Goal: Task Accomplishment & Management: Complete application form

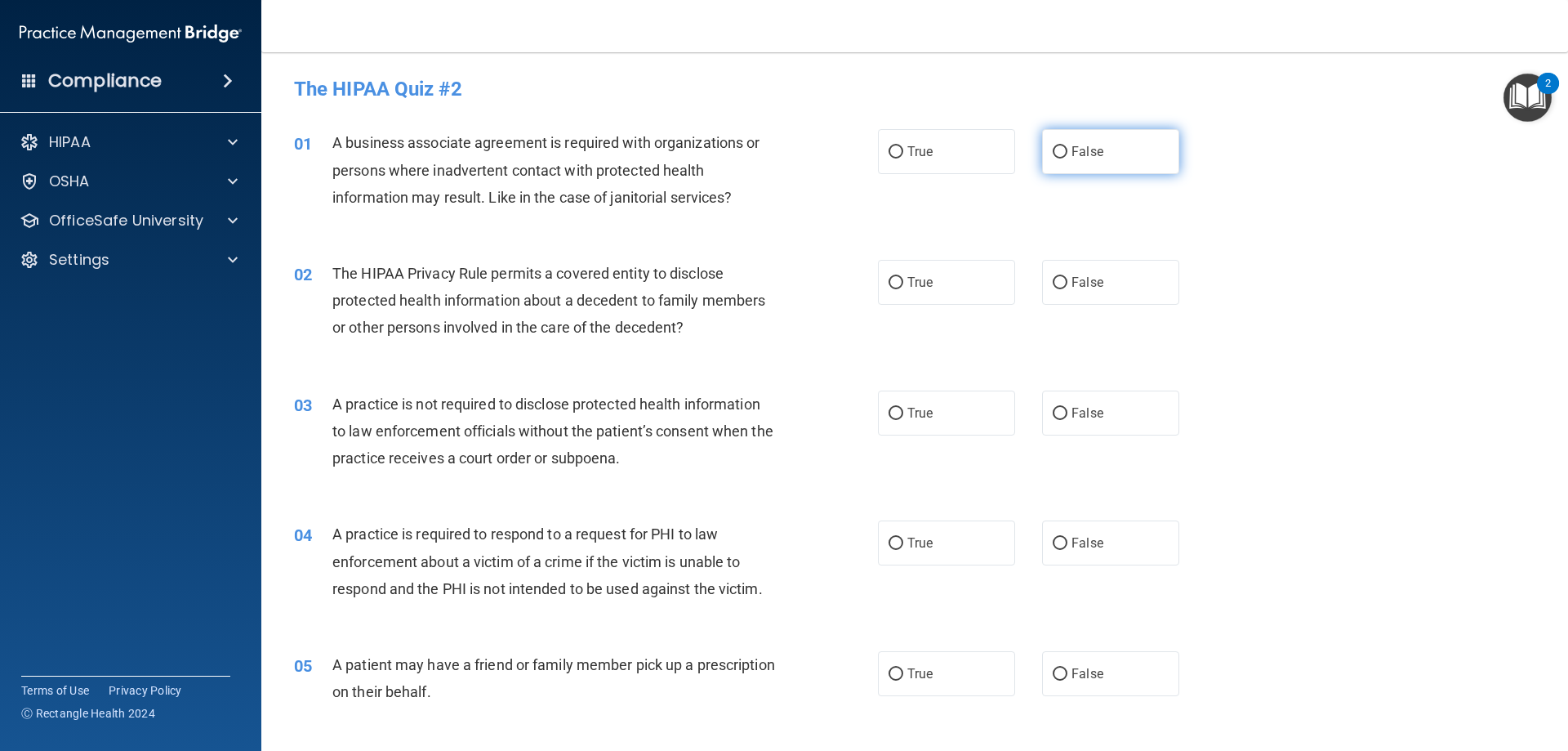
click at [1057, 151] on input "False" at bounding box center [1060, 152] width 15 height 12
radio input "true"
click at [920, 285] on span "True" at bounding box center [920, 282] width 25 height 16
click at [903, 285] on input "True" at bounding box center [895, 282] width 15 height 12
radio input "true"
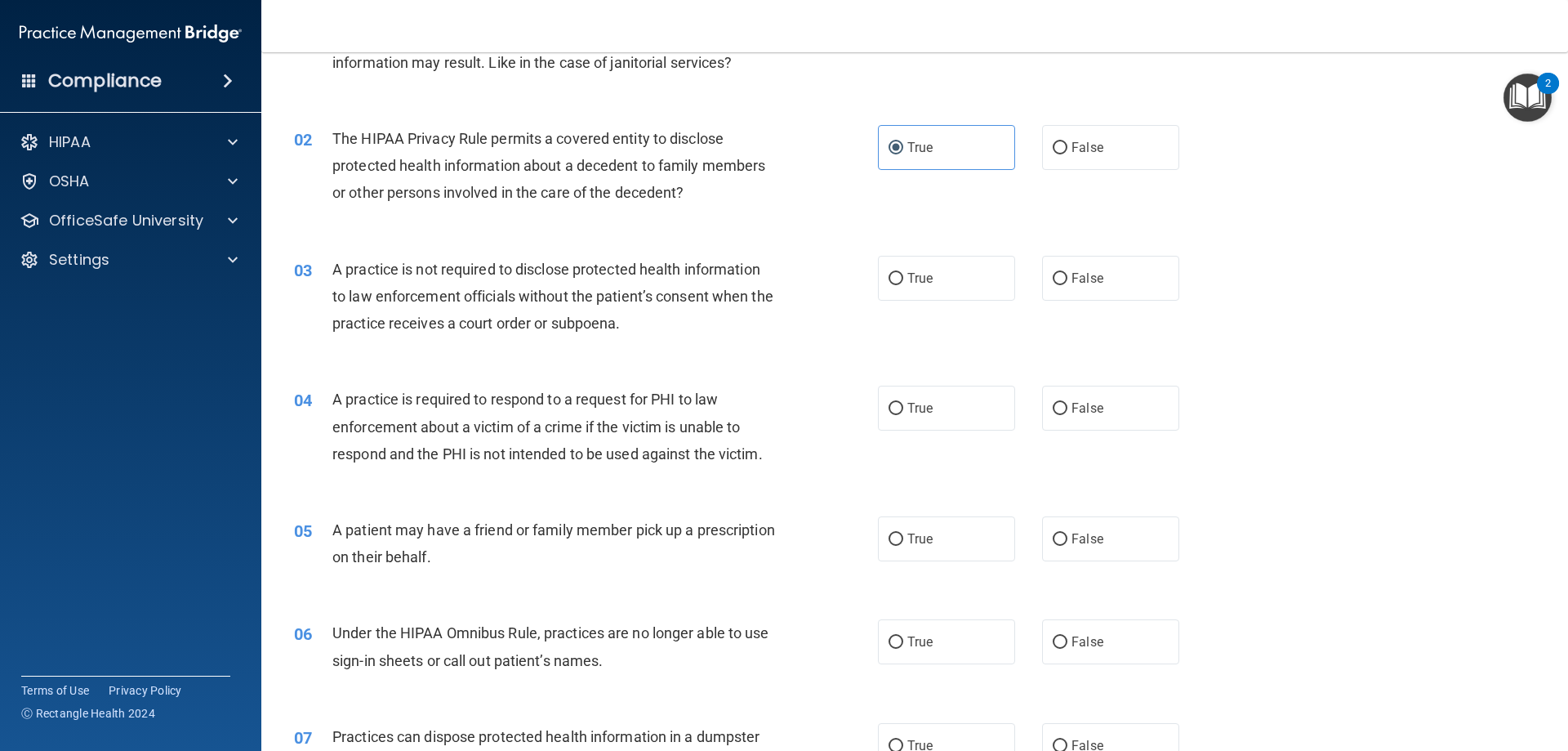
scroll to position [164, 0]
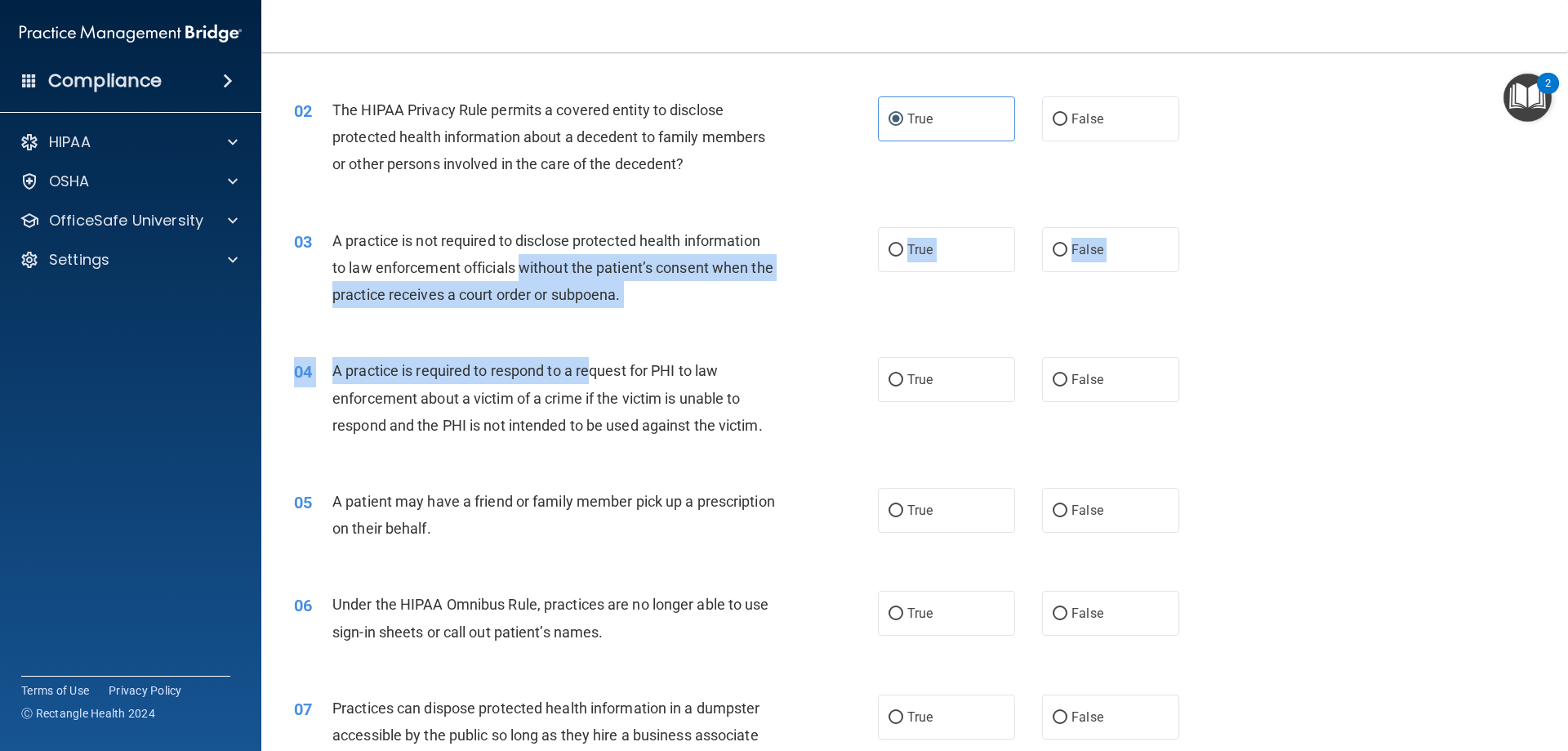
drag, startPoint x: 592, startPoint y: 370, endPoint x: 680, endPoint y: 391, distance: 90.5
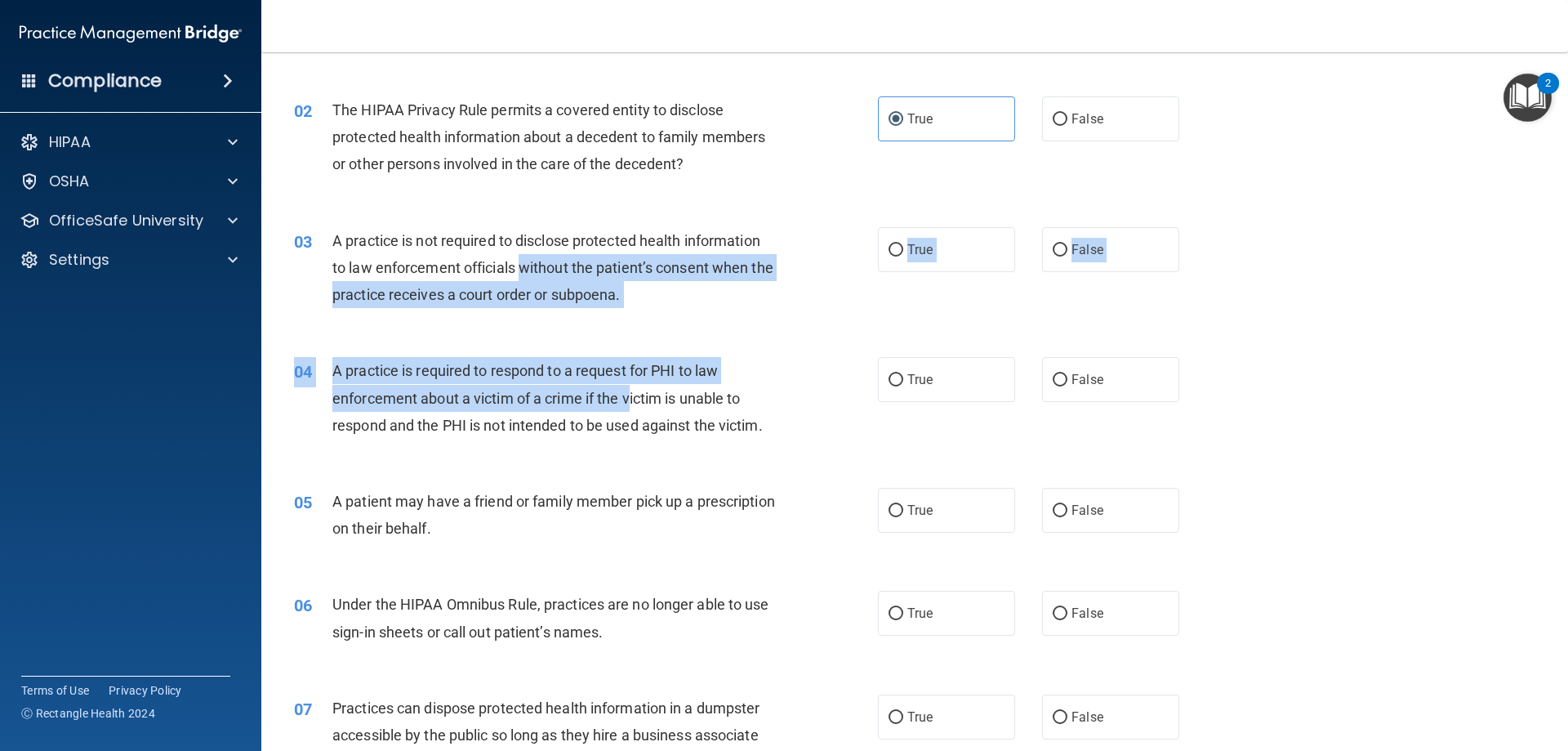
click at [849, 276] on div "03 A practice is not required to disclose protected health information to law e…" at bounding box center [586, 273] width 633 height 90
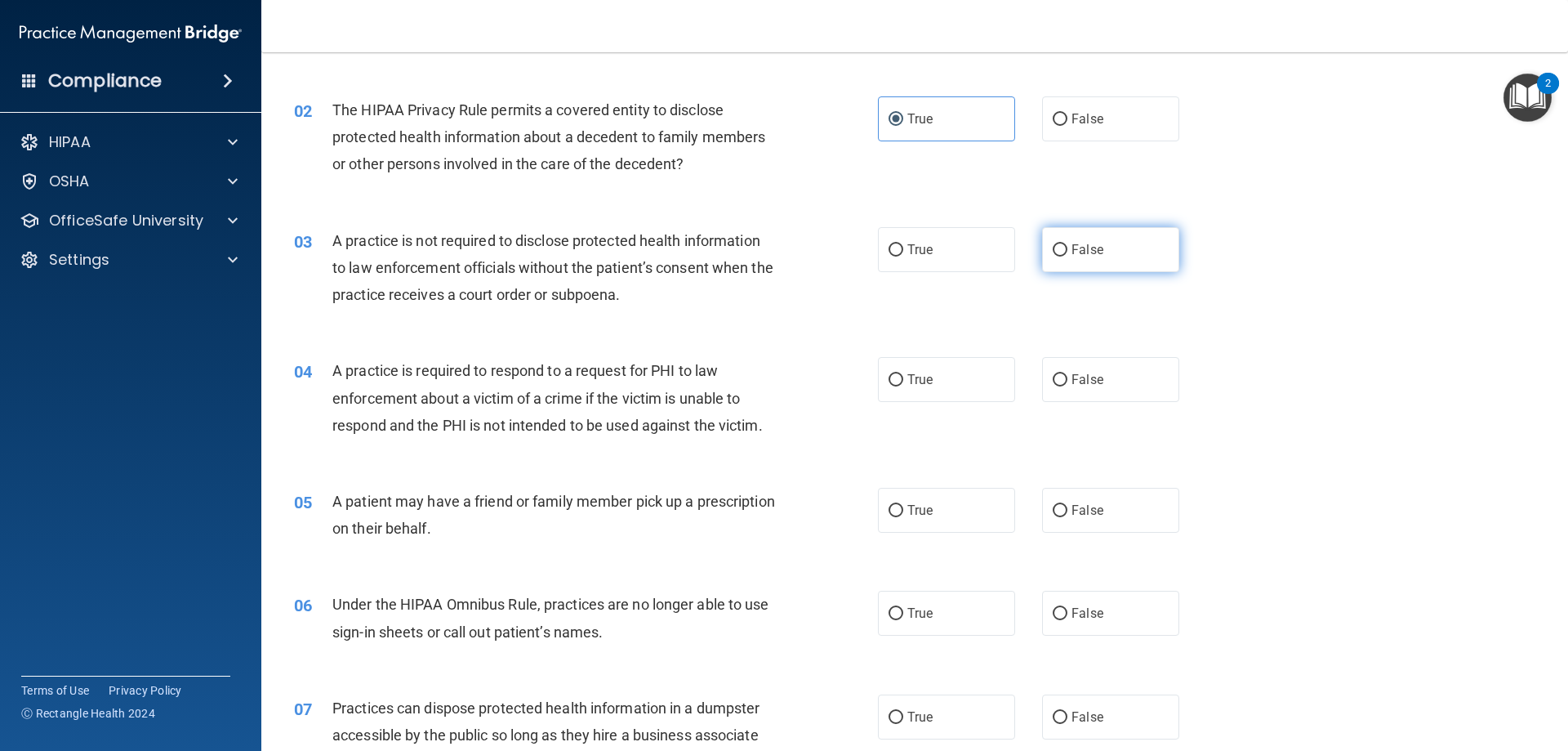
click at [1053, 253] on input "False" at bounding box center [1060, 250] width 15 height 12
radio input "true"
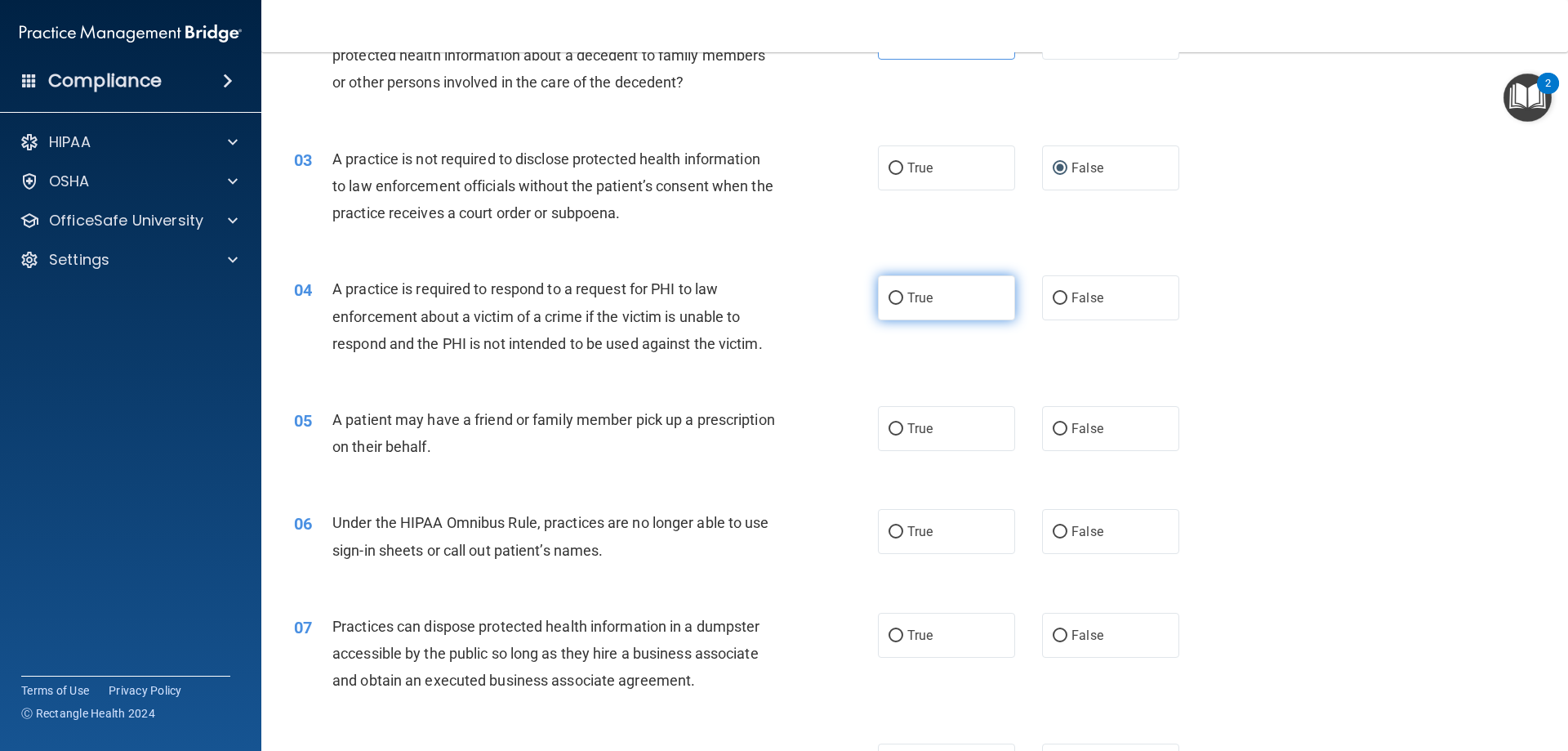
click at [934, 301] on label "True" at bounding box center [946, 298] width 137 height 45
click at [903, 301] on input "True" at bounding box center [895, 298] width 15 height 12
radio input "true"
click at [878, 423] on label "True" at bounding box center [946, 428] width 137 height 45
click at [888, 424] on input "True" at bounding box center [895, 429] width 15 height 12
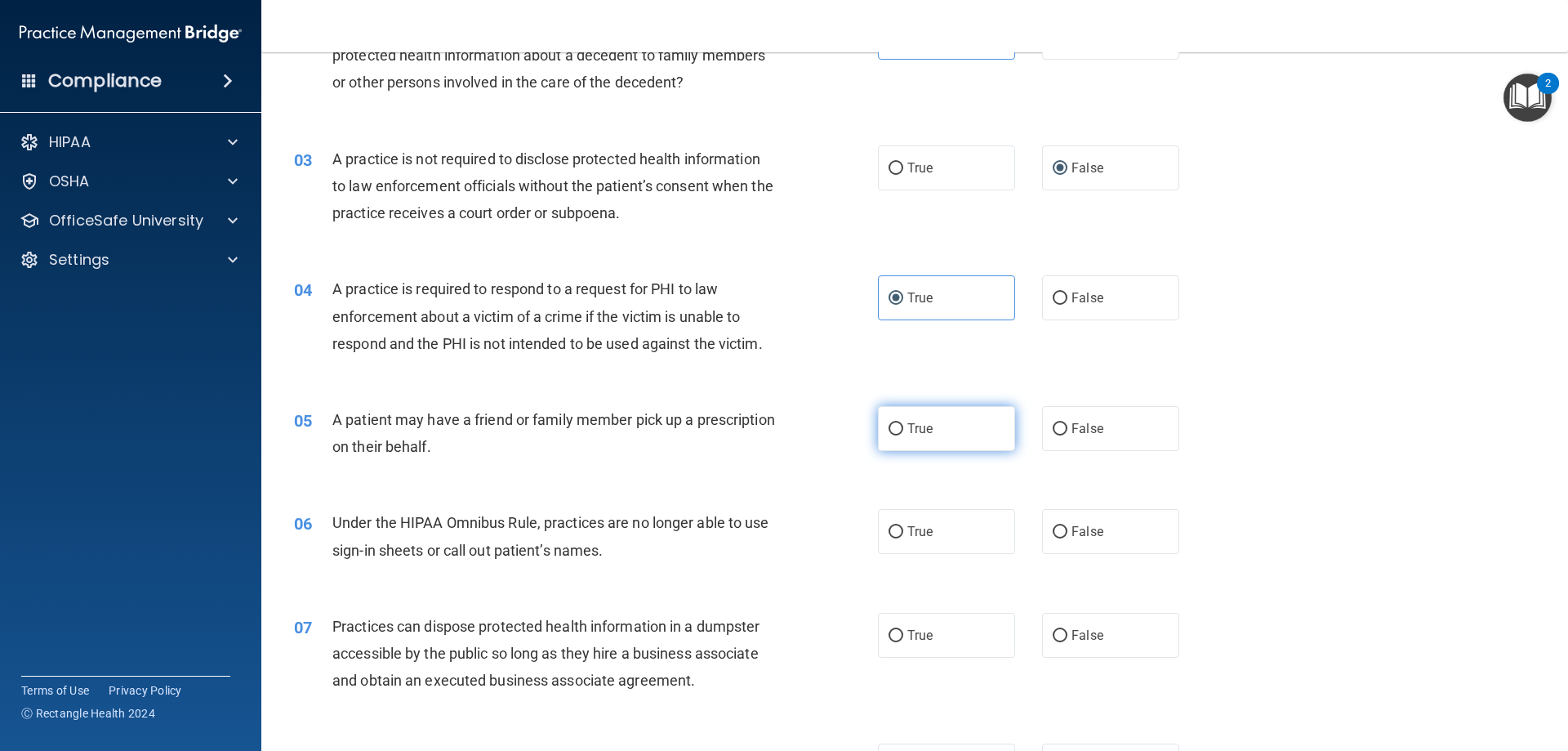
radio input "true"
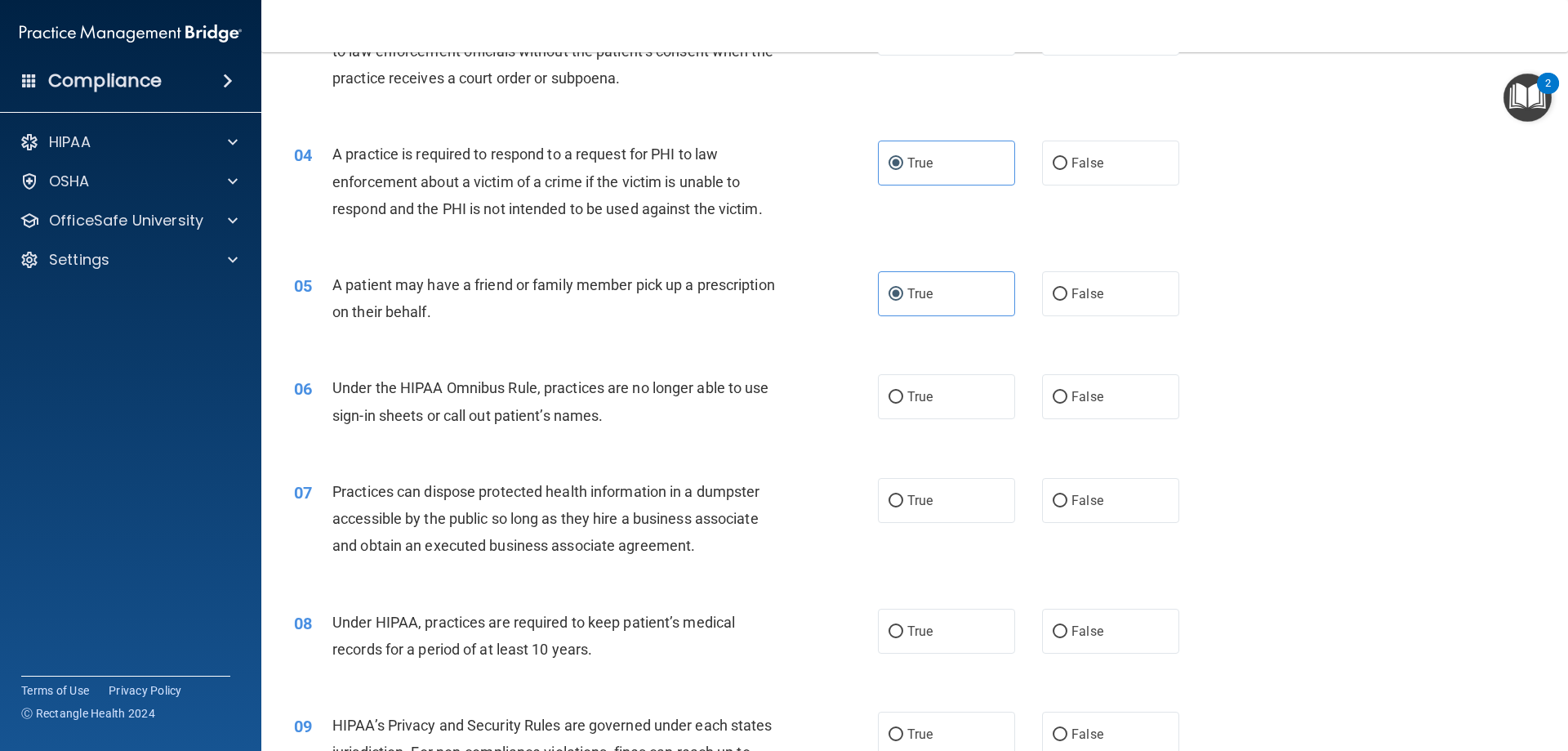
scroll to position [409, 0]
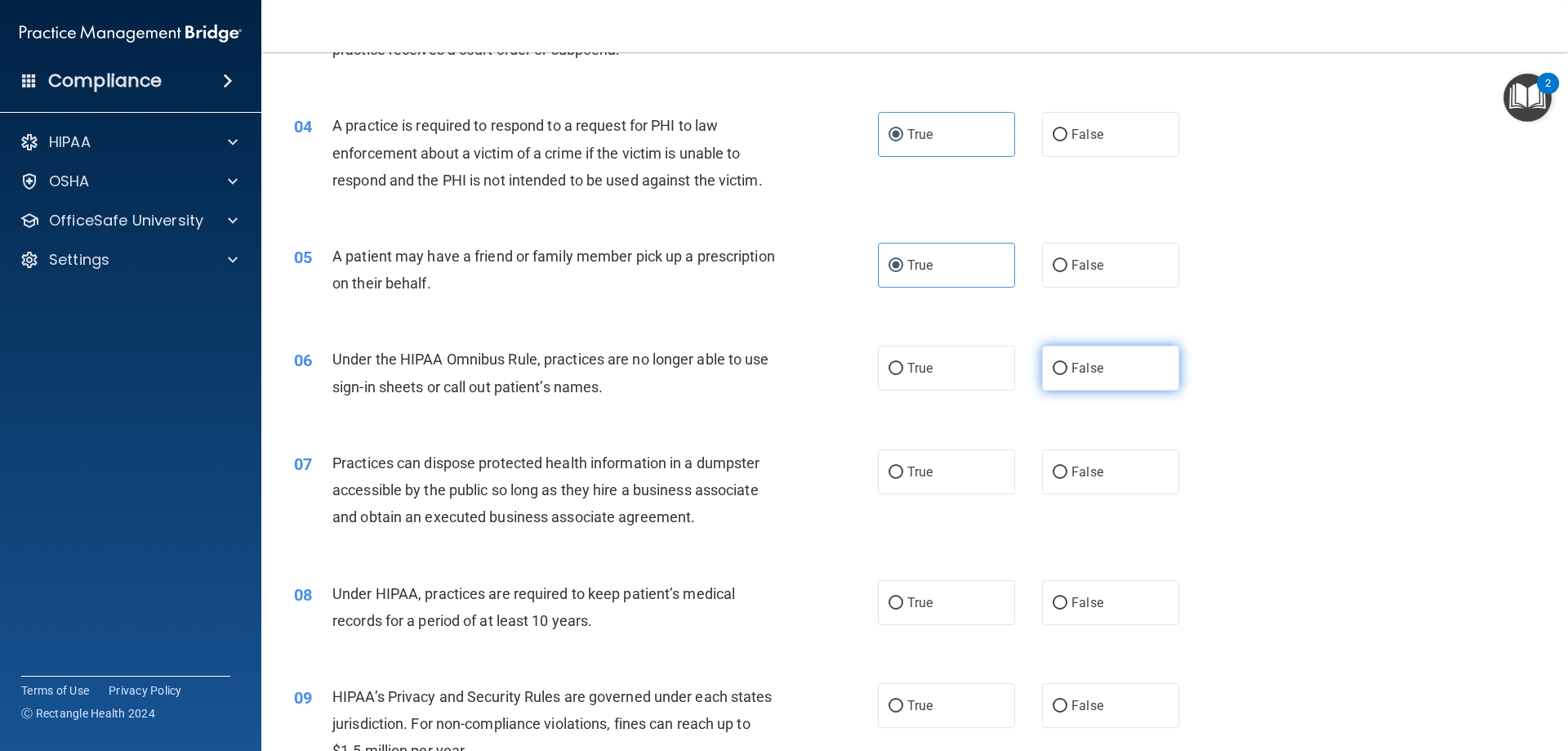
click at [1072, 368] on span "False" at bounding box center [1087, 368] width 31 height 16
click at [1068, 368] on input "False" at bounding box center [1060, 369] width 15 height 12
radio input "true"
click at [1054, 474] on input "False" at bounding box center [1060, 473] width 15 height 12
radio input "true"
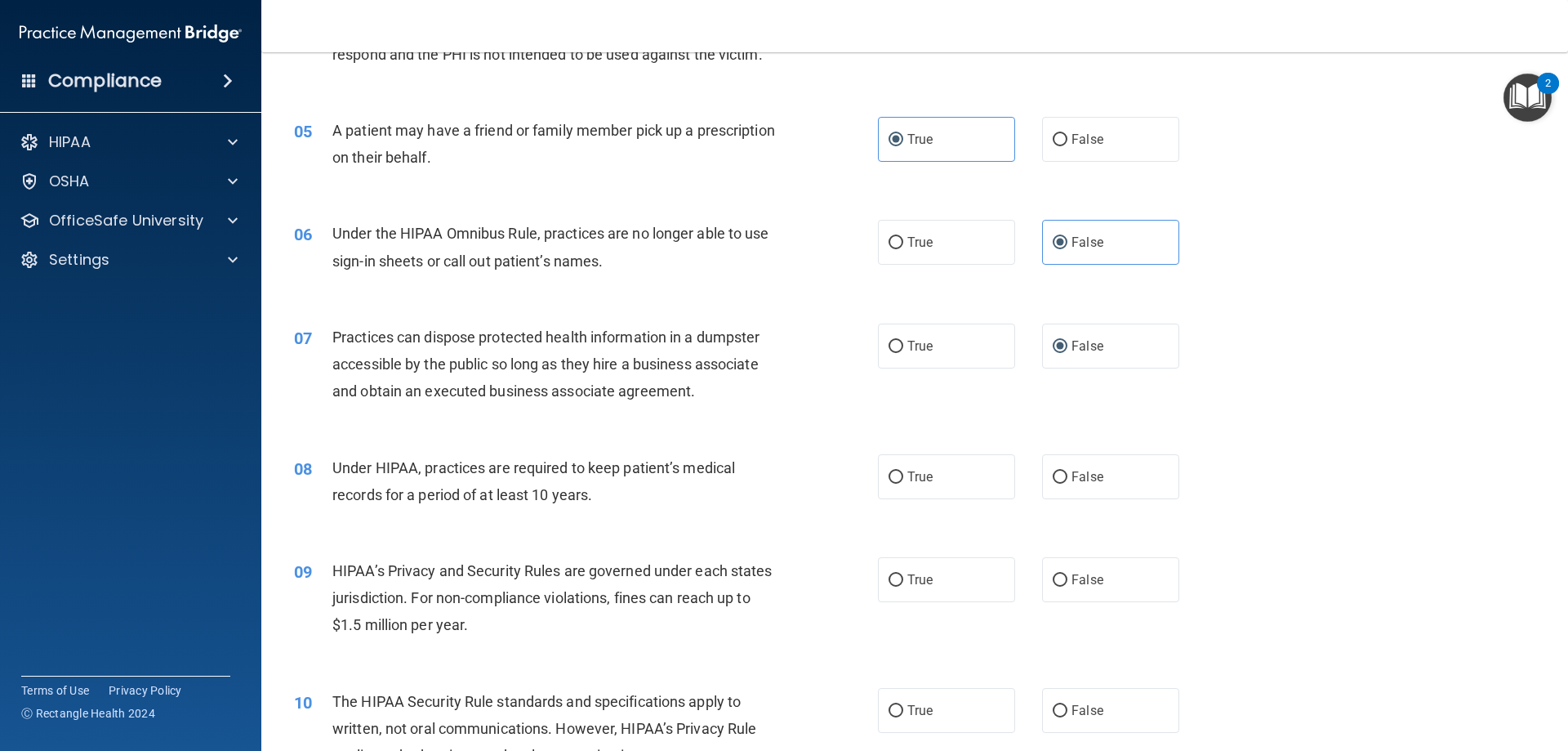
scroll to position [572, 0]
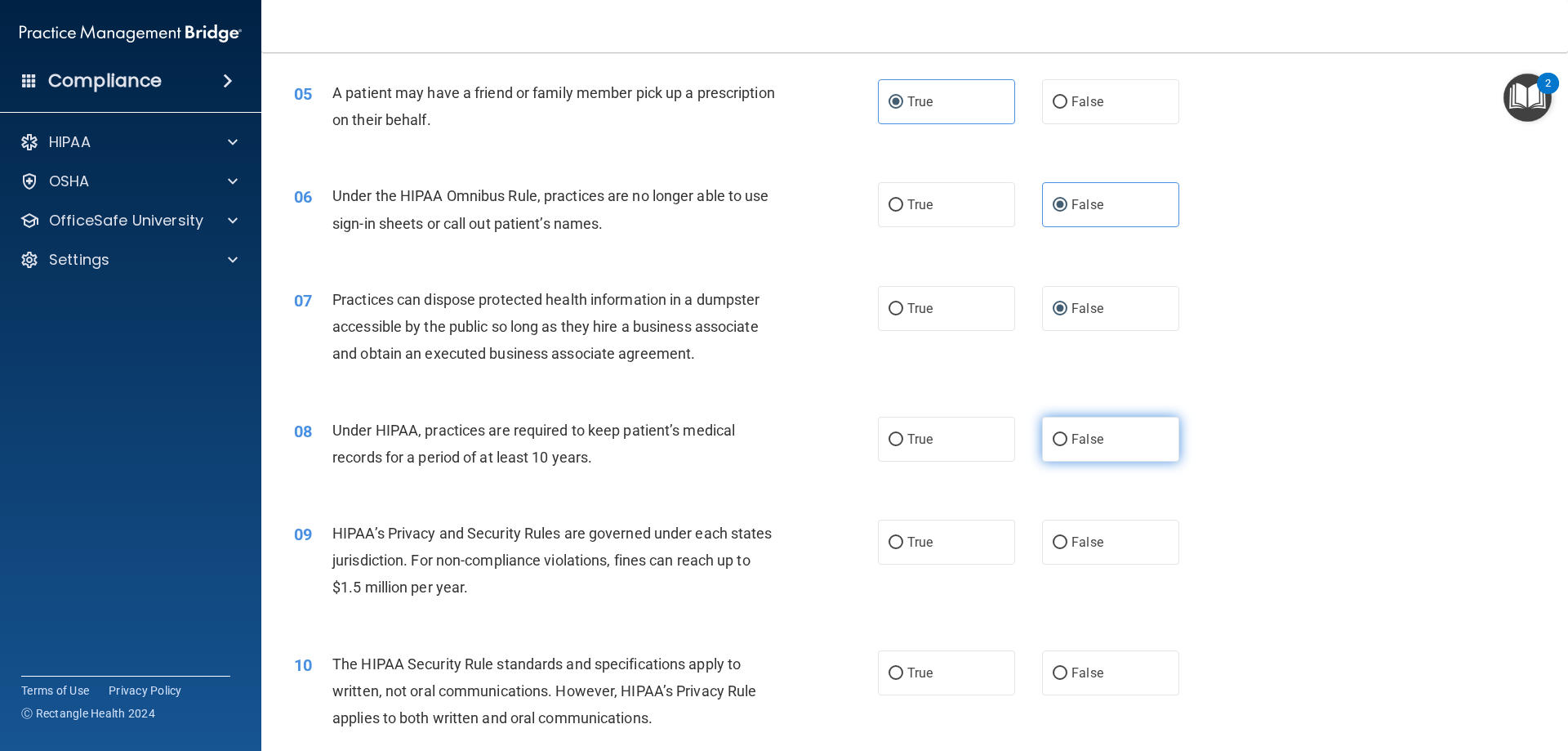
click at [1081, 446] on span "False" at bounding box center [1087, 439] width 31 height 16
click at [1068, 446] on input "False" at bounding box center [1060, 439] width 15 height 12
radio input "true"
click at [1063, 548] on label "False" at bounding box center [1111, 542] width 137 height 45
click at [1063, 548] on input "False" at bounding box center [1060, 542] width 15 height 12
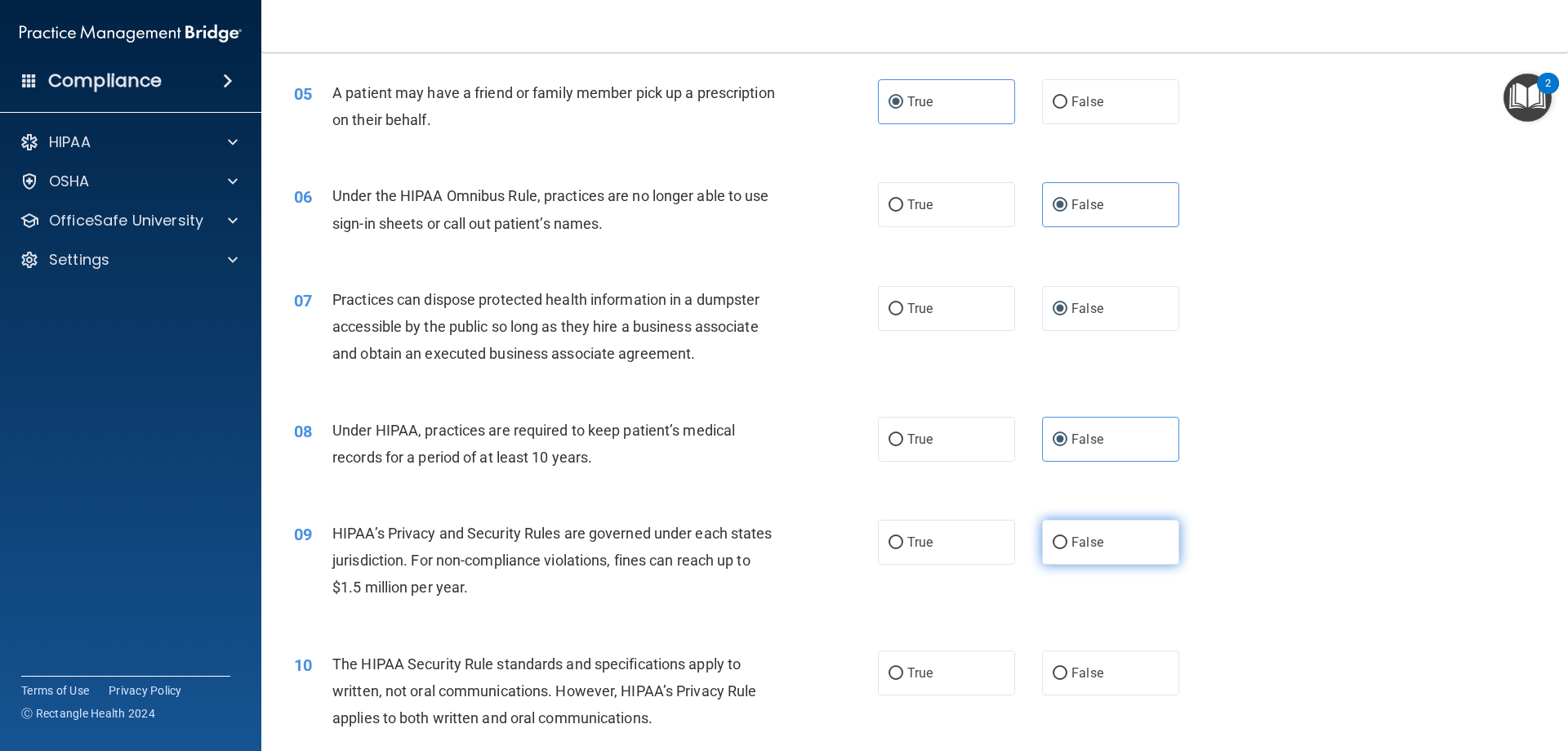
radio input "true"
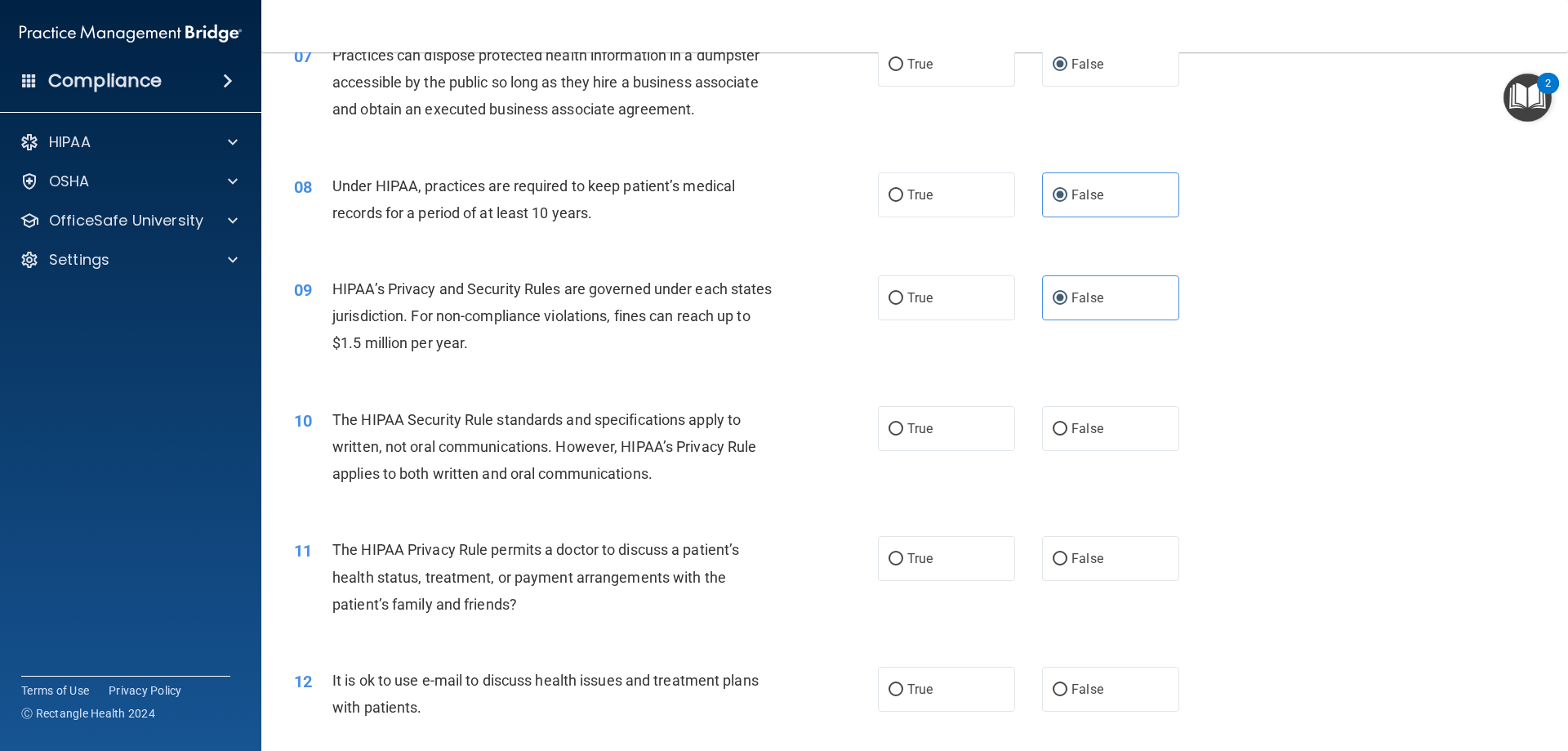
scroll to position [817, 0]
click at [916, 432] on span "True" at bounding box center [920, 427] width 25 height 16
click at [903, 432] on input "True" at bounding box center [895, 428] width 15 height 12
radio input "true"
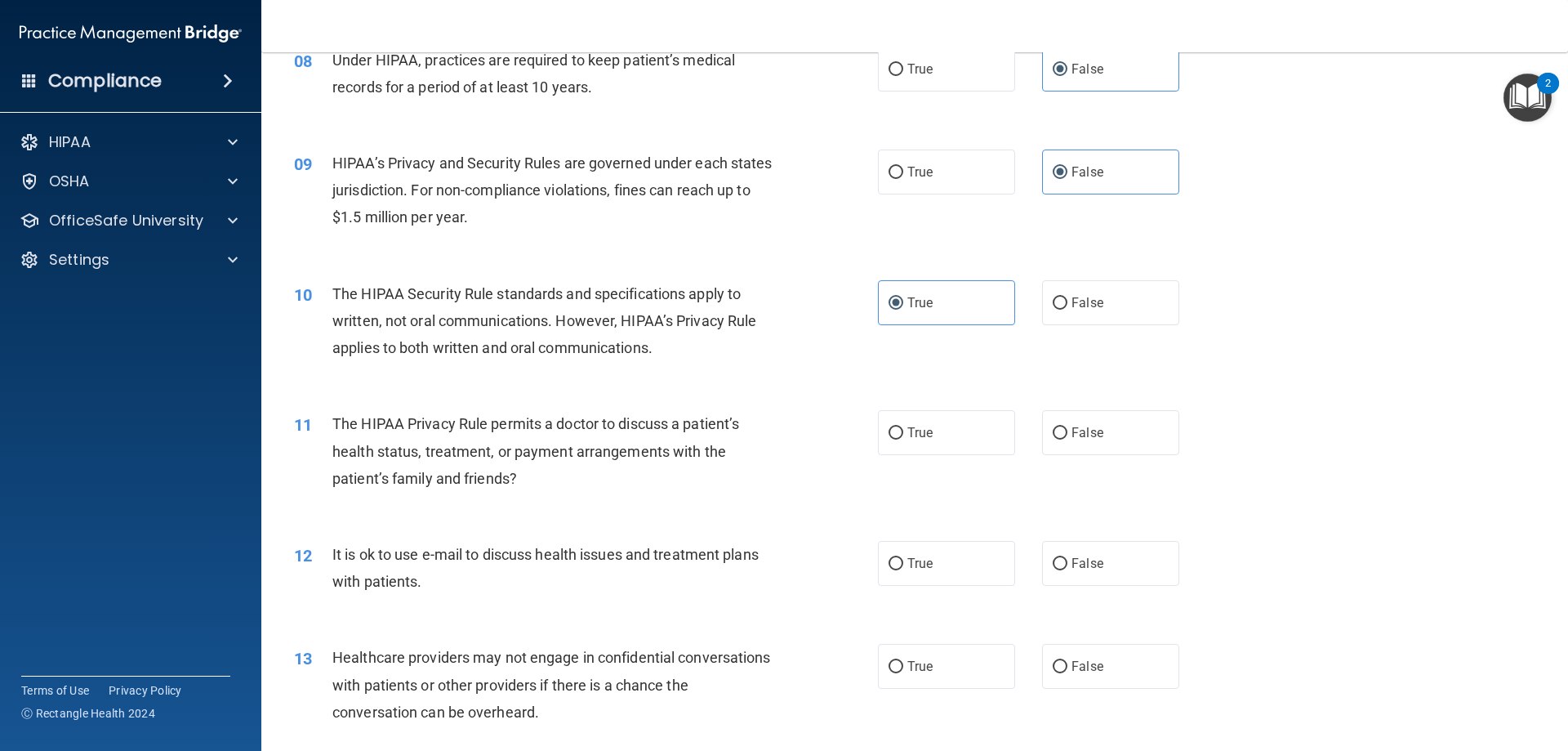
scroll to position [980, 0]
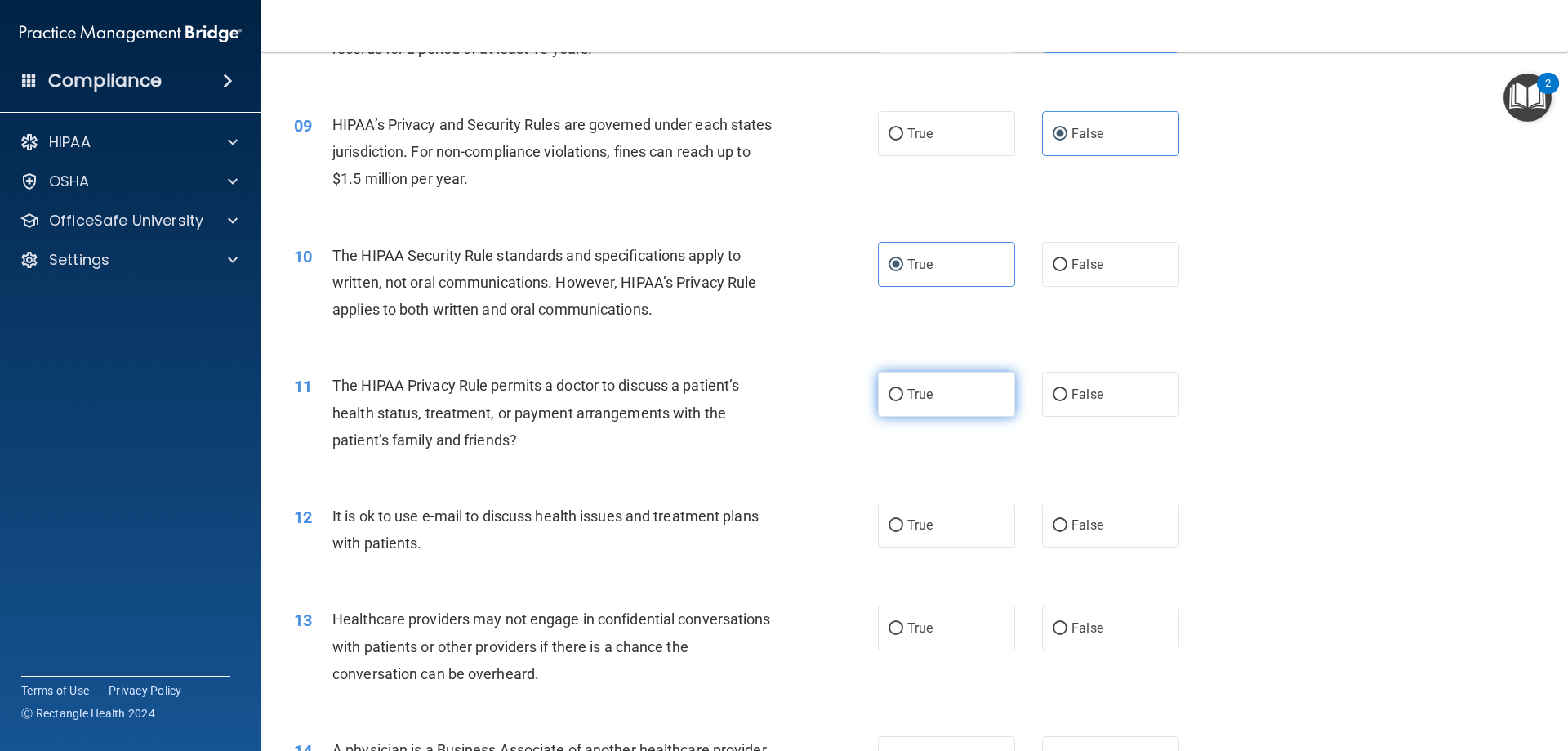
click at [897, 393] on input "True" at bounding box center [895, 395] width 15 height 12
radio input "true"
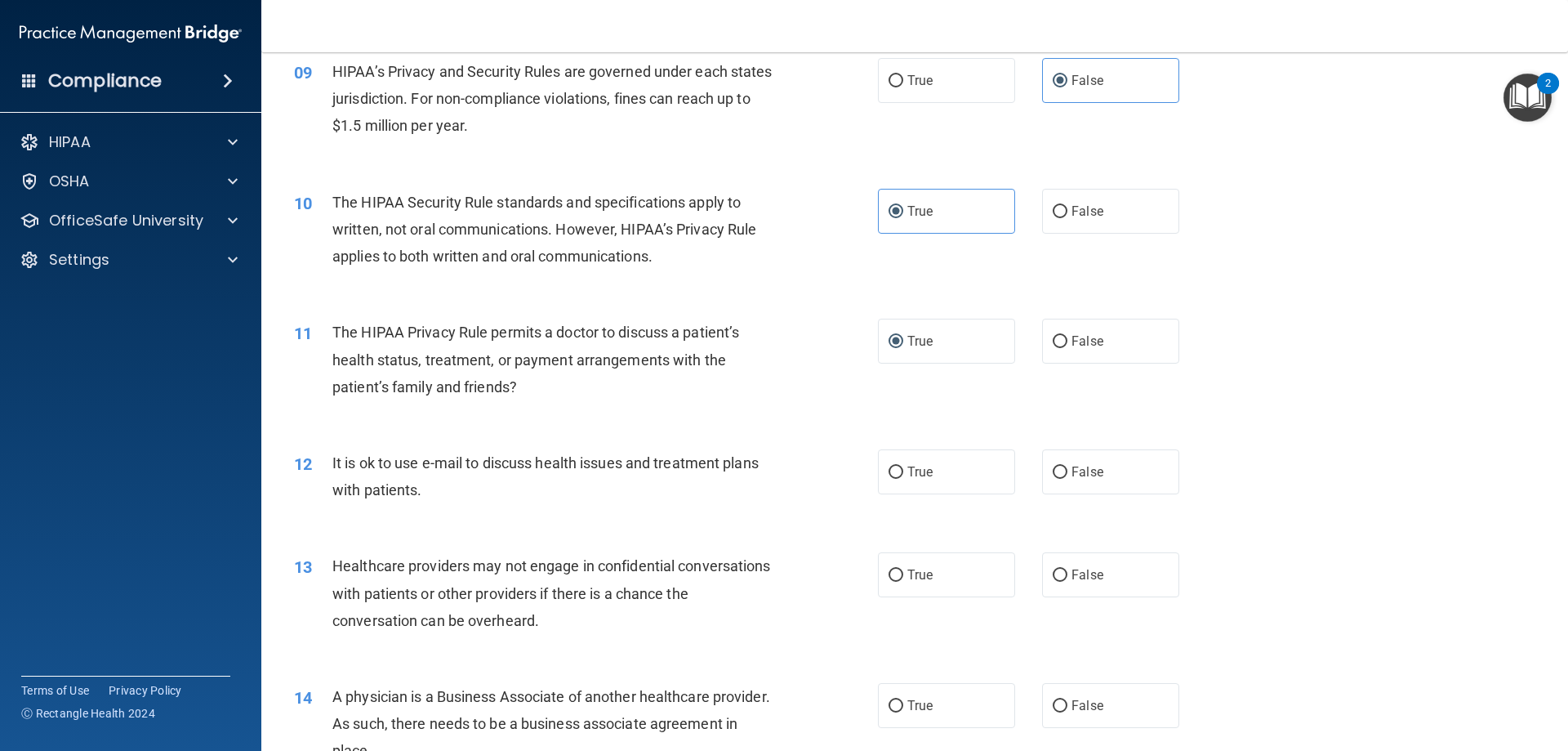
scroll to position [1062, 0]
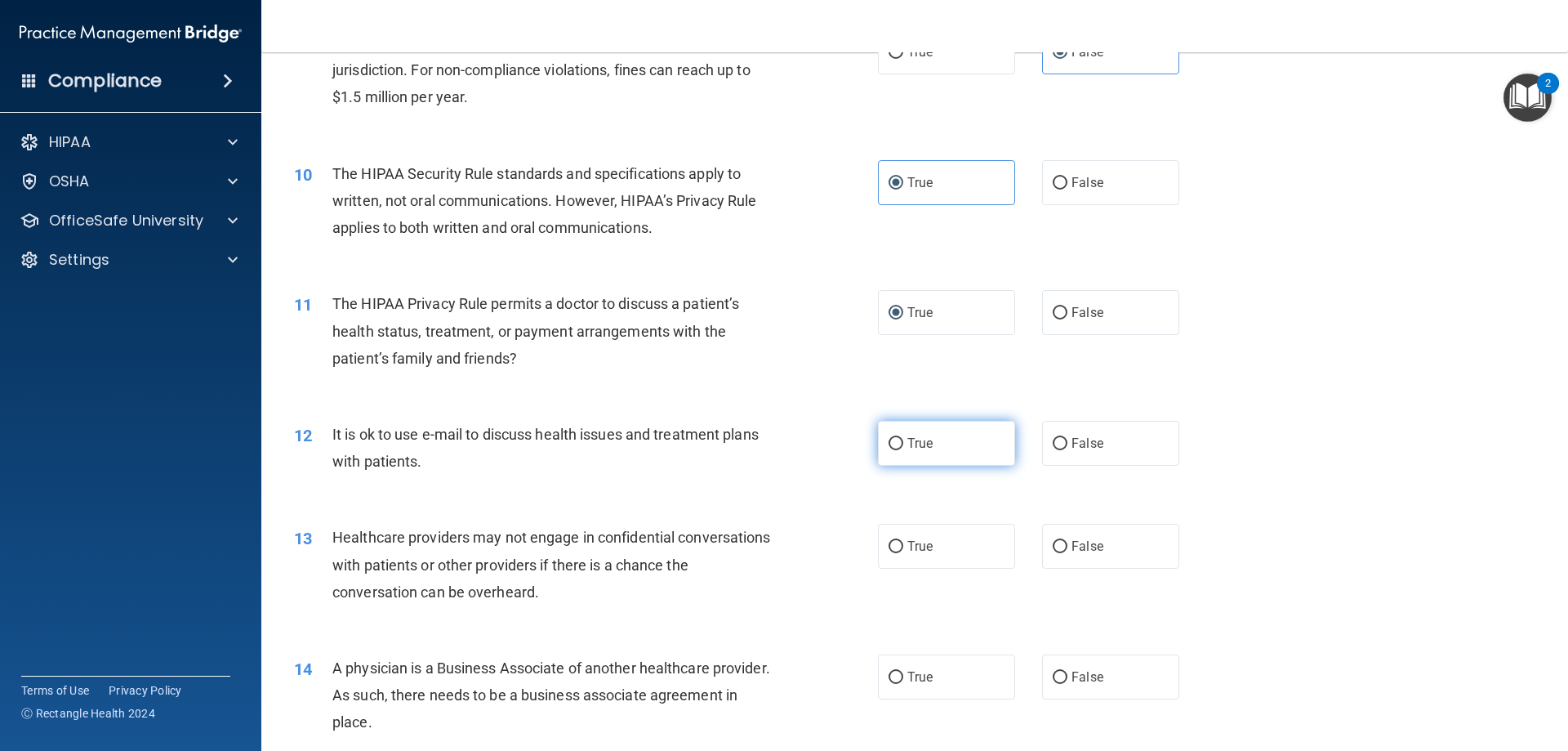
click at [894, 447] on input "True" at bounding box center [895, 443] width 15 height 12
radio input "true"
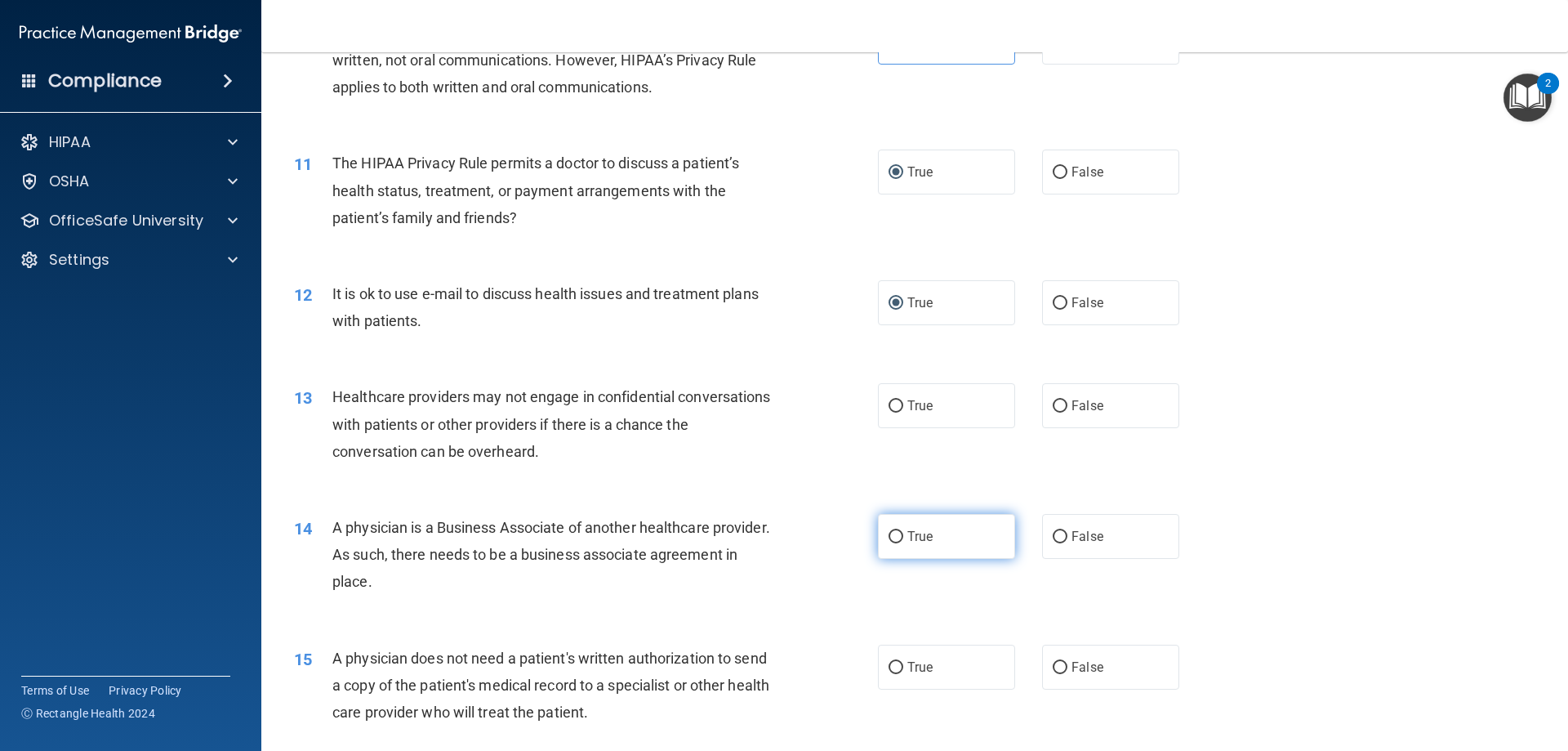
scroll to position [1226, 0]
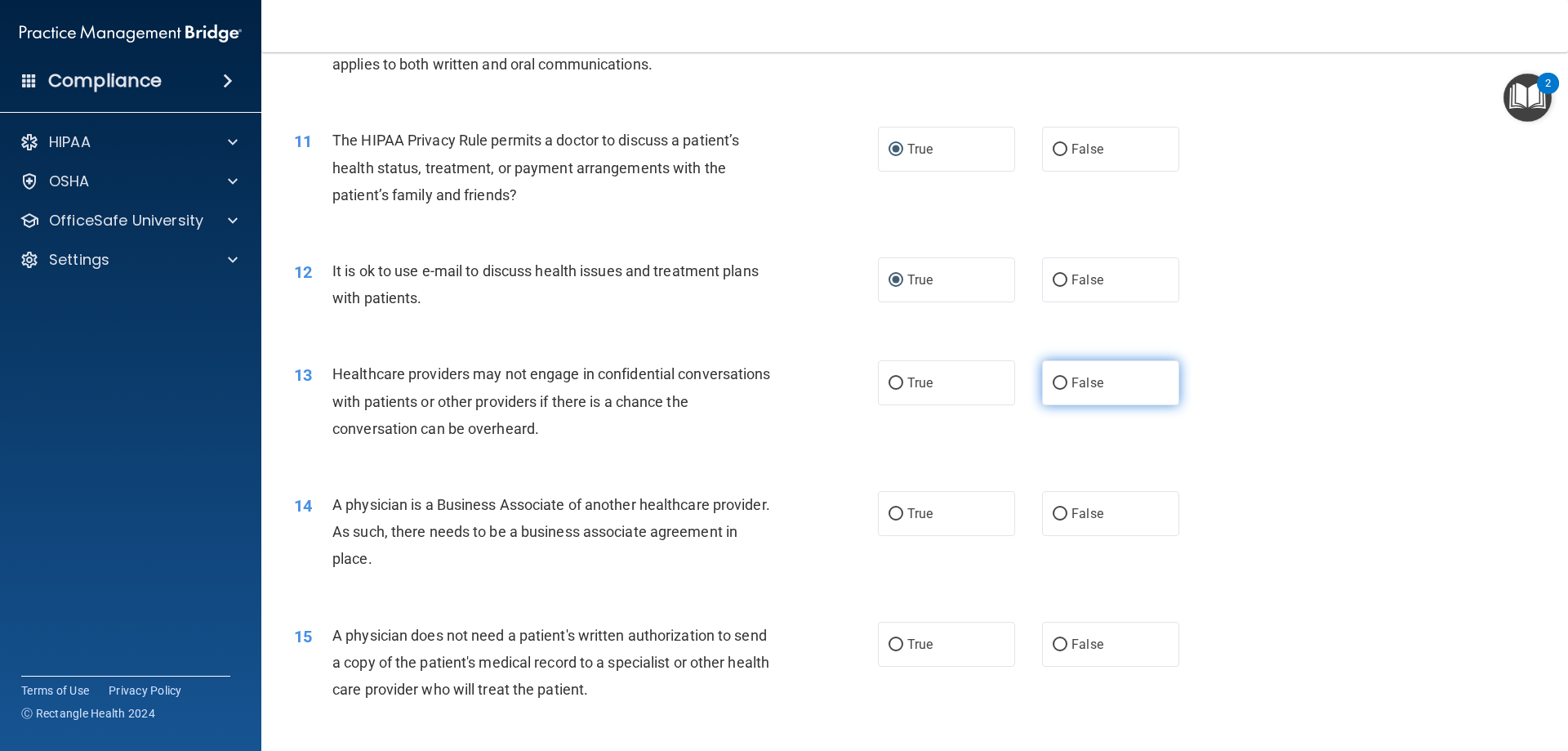
click at [1077, 368] on label "False" at bounding box center [1111, 382] width 137 height 45
click at [1068, 377] on input "False" at bounding box center [1060, 383] width 15 height 12
radio input "true"
click at [1059, 493] on label "False" at bounding box center [1111, 514] width 137 height 45
click at [1059, 508] on input "False" at bounding box center [1060, 514] width 15 height 12
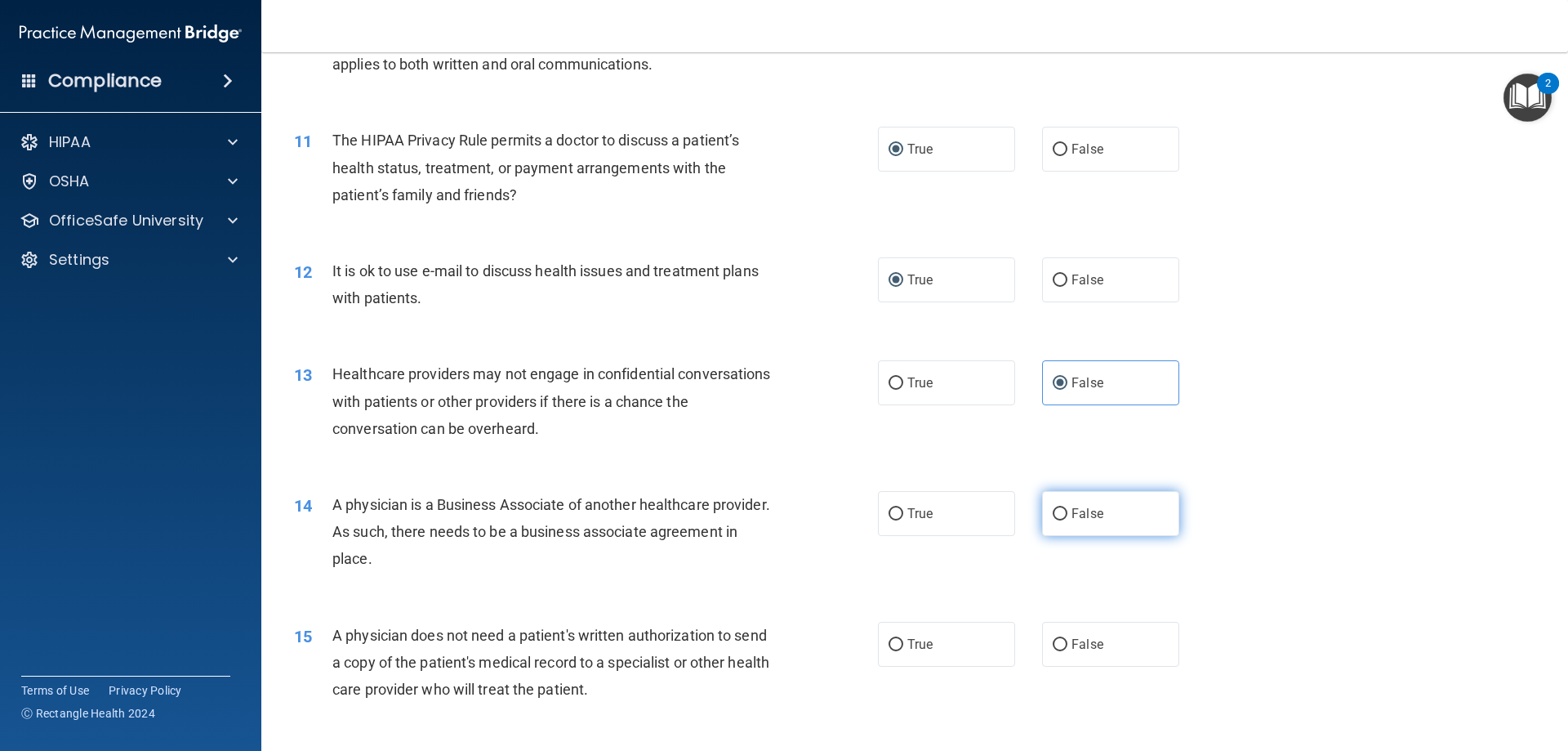
radio input "true"
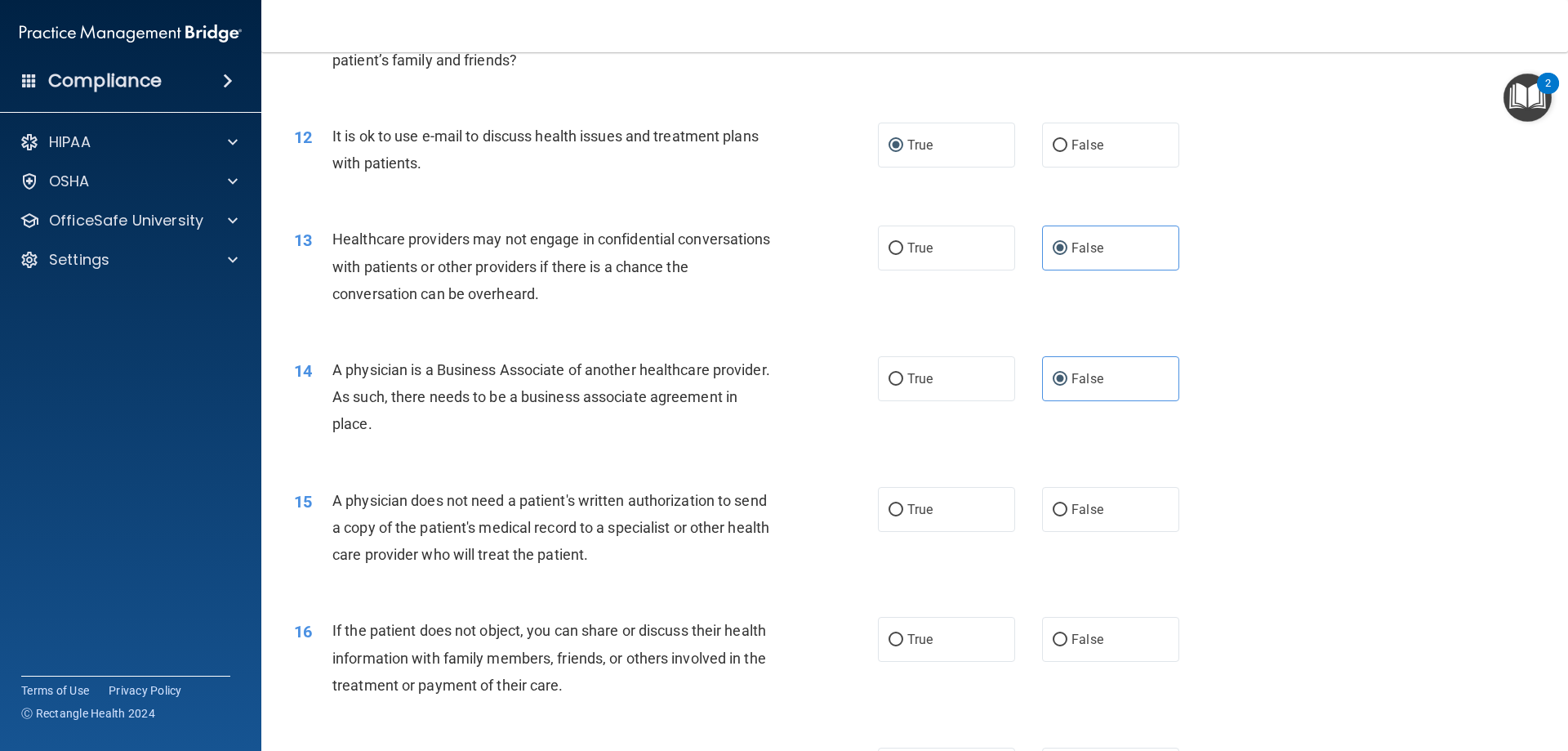
scroll to position [1388, 0]
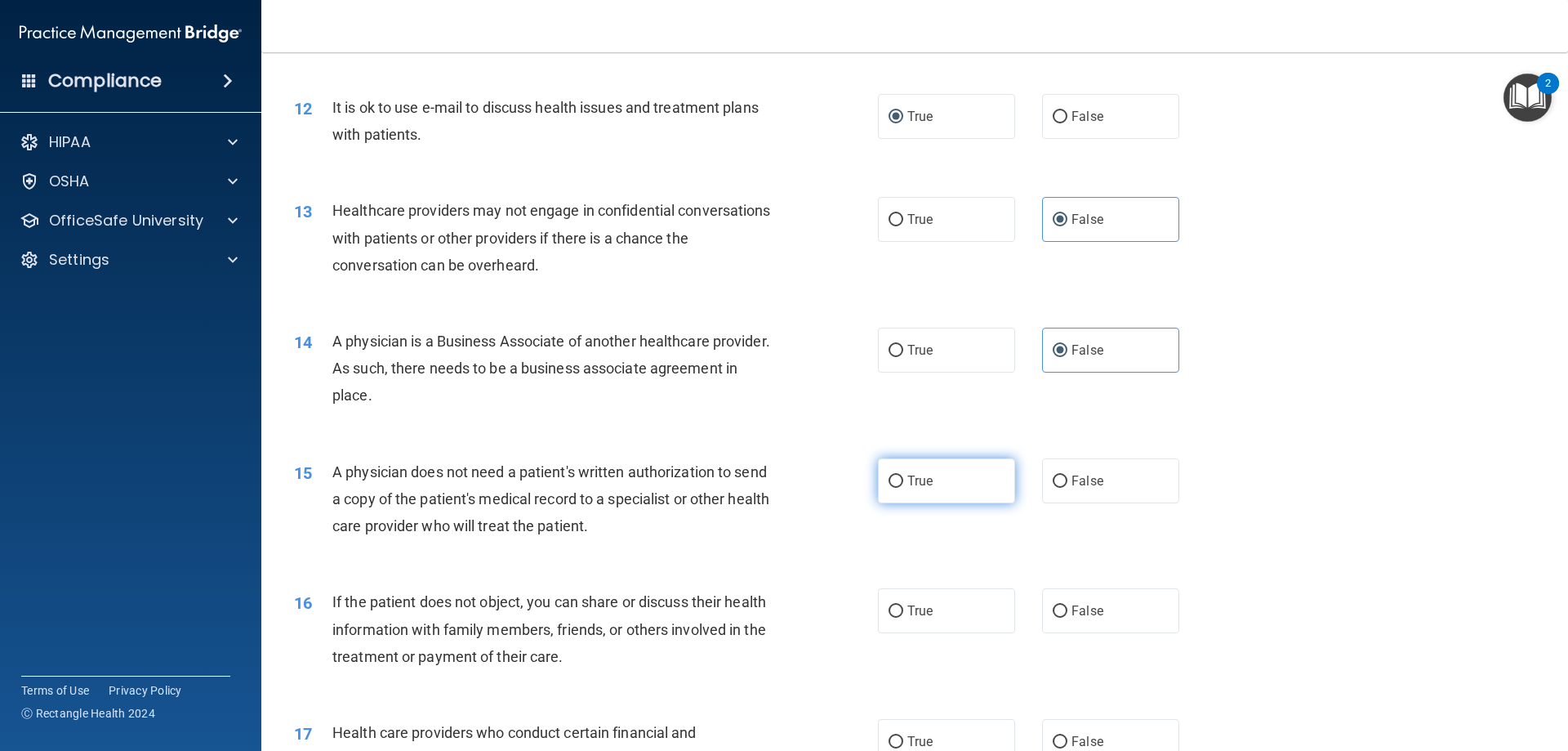
click at [915, 493] on label "True" at bounding box center [946, 480] width 137 height 45
click at [903, 487] on input "True" at bounding box center [895, 481] width 15 height 12
radio input "true"
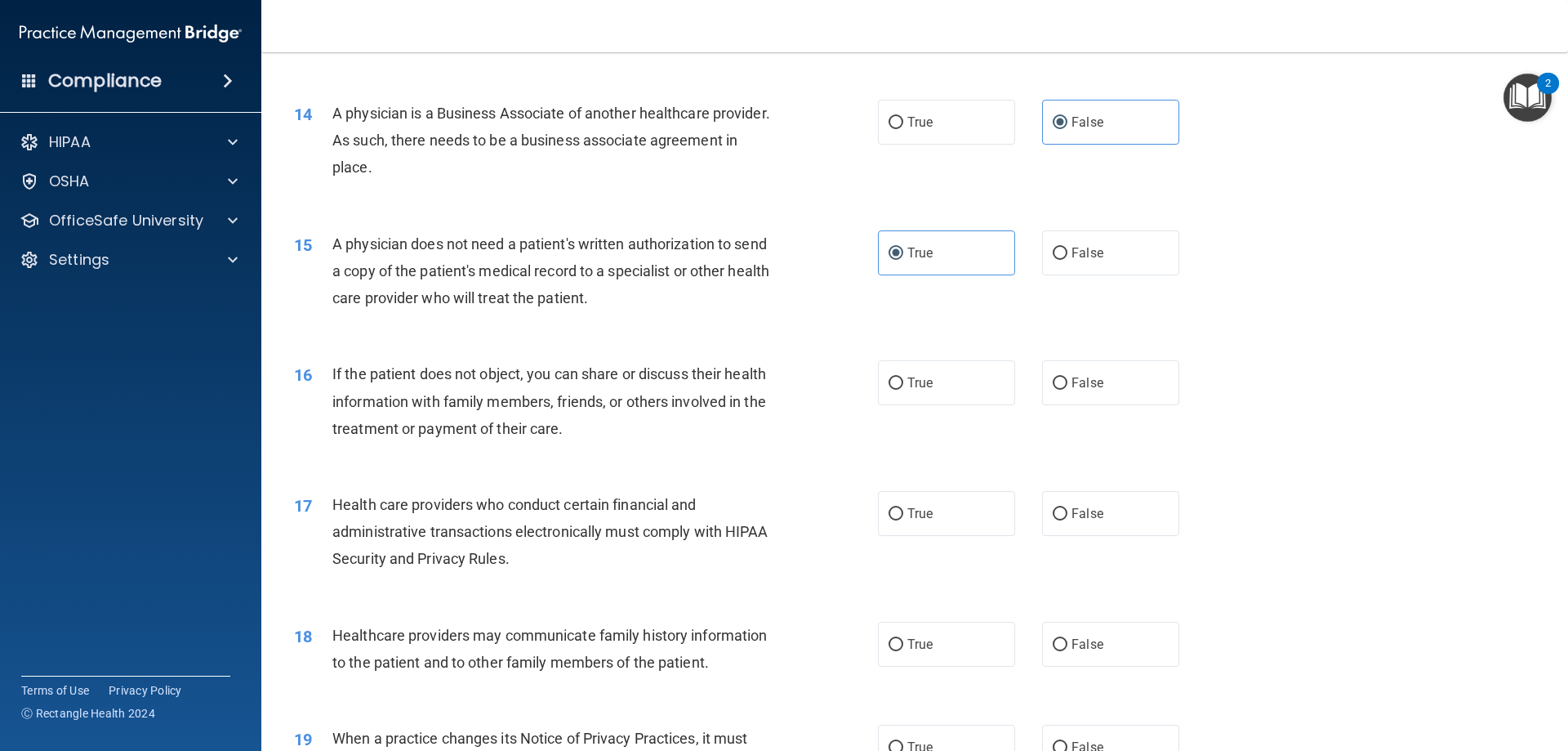
scroll to position [1633, 0]
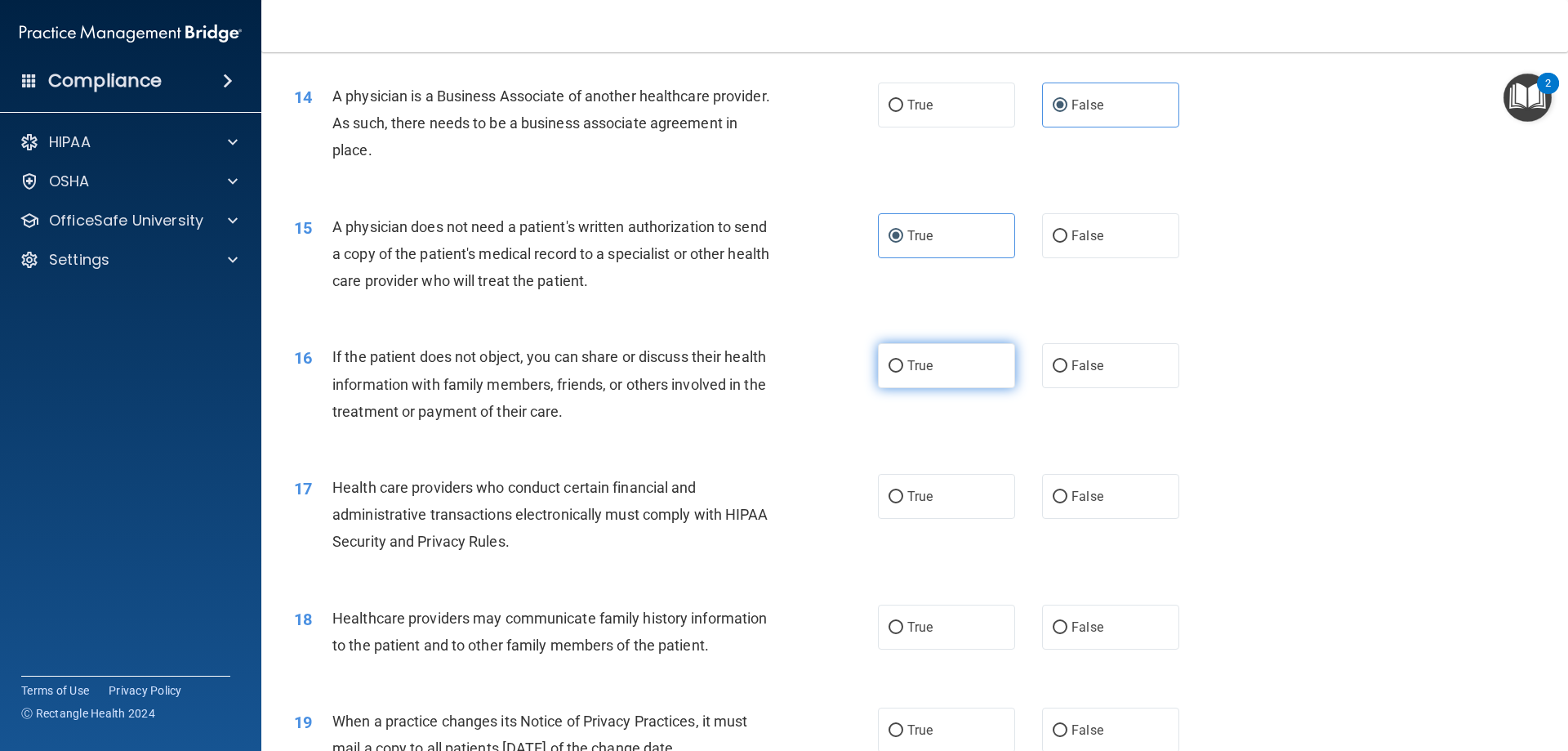
click at [887, 357] on label "True" at bounding box center [946, 366] width 137 height 45
click at [888, 360] on input "True" at bounding box center [895, 366] width 15 height 12
radio input "true"
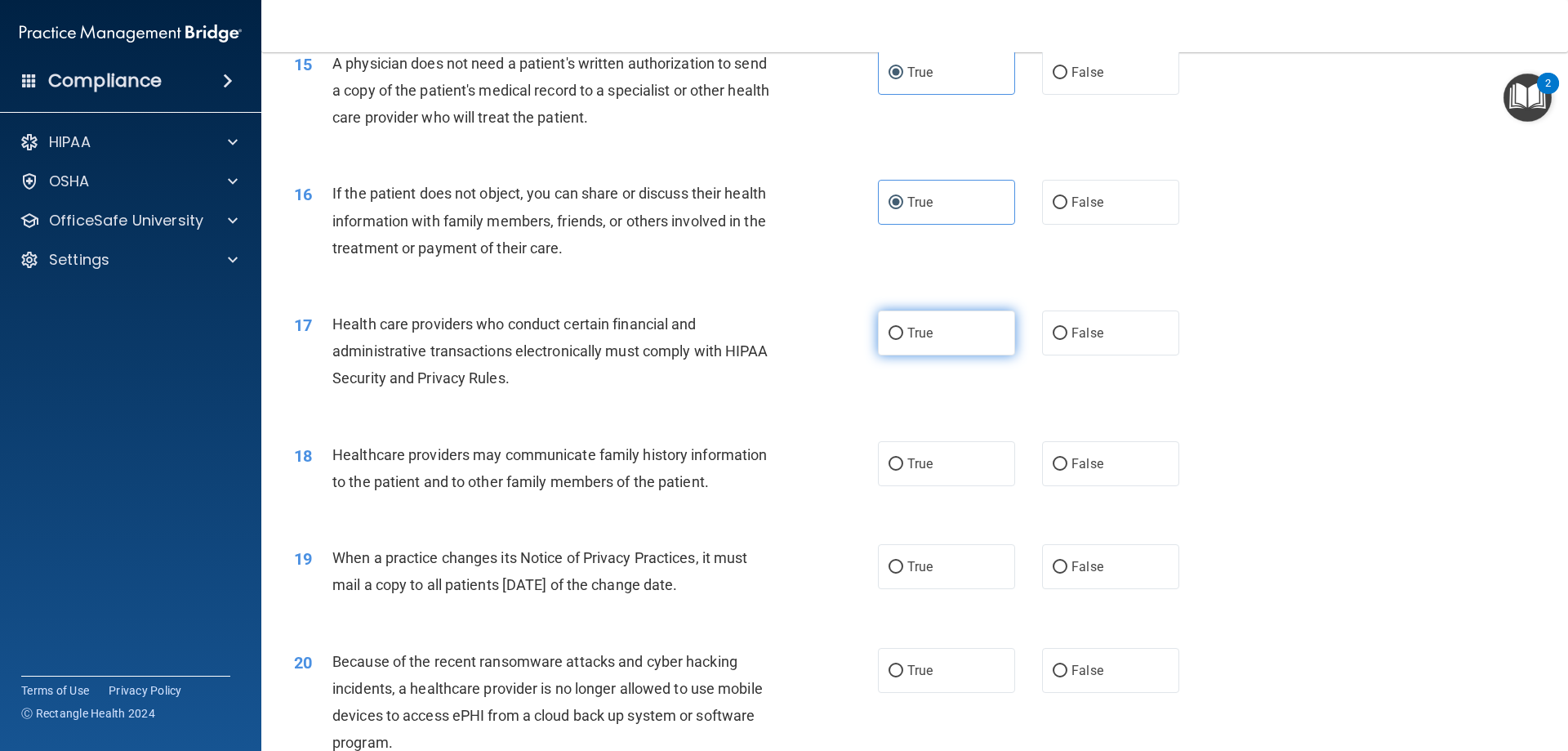
click at [896, 342] on label "True" at bounding box center [946, 333] width 137 height 45
click at [896, 340] on input "True" at bounding box center [895, 333] width 15 height 12
radio input "true"
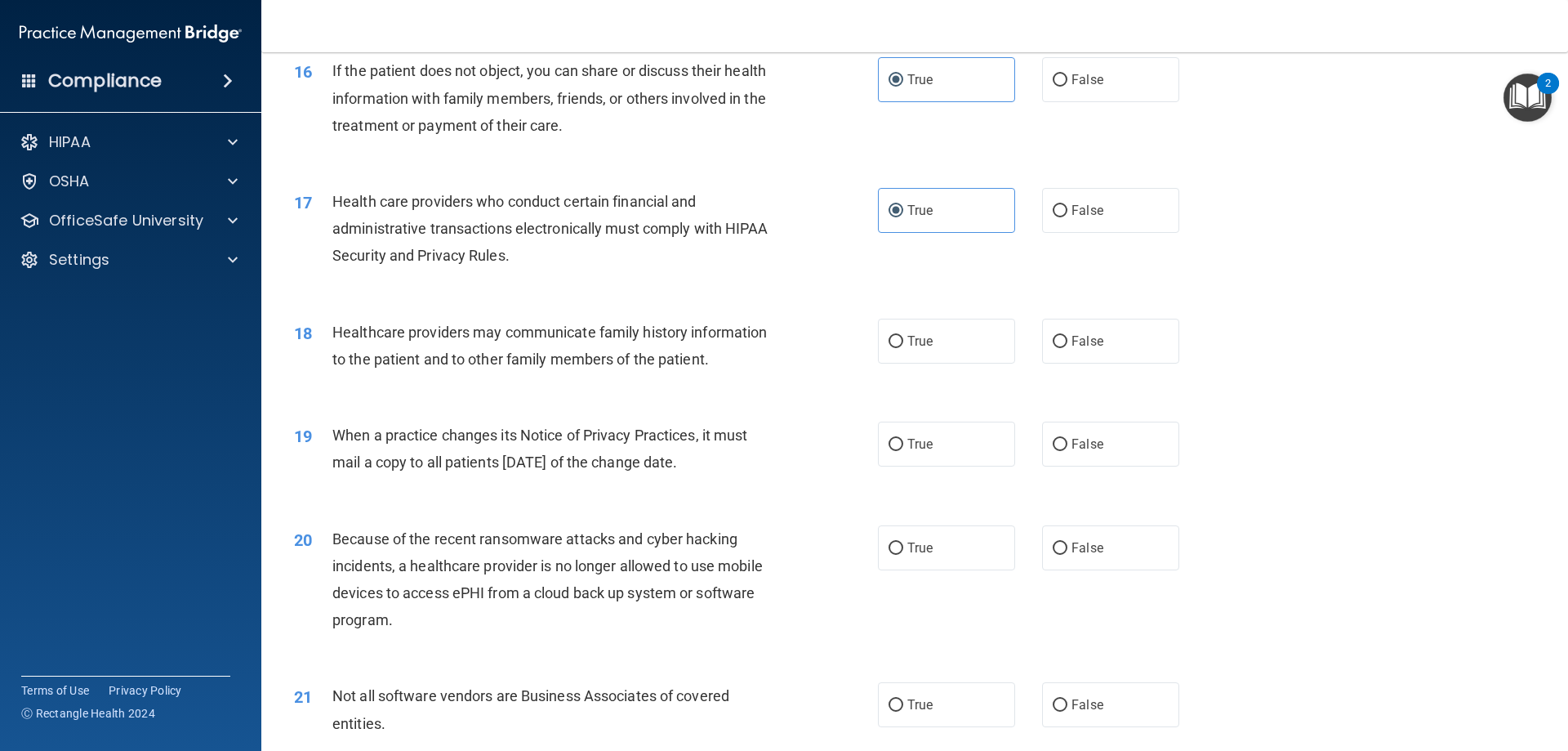
scroll to position [1960, 0]
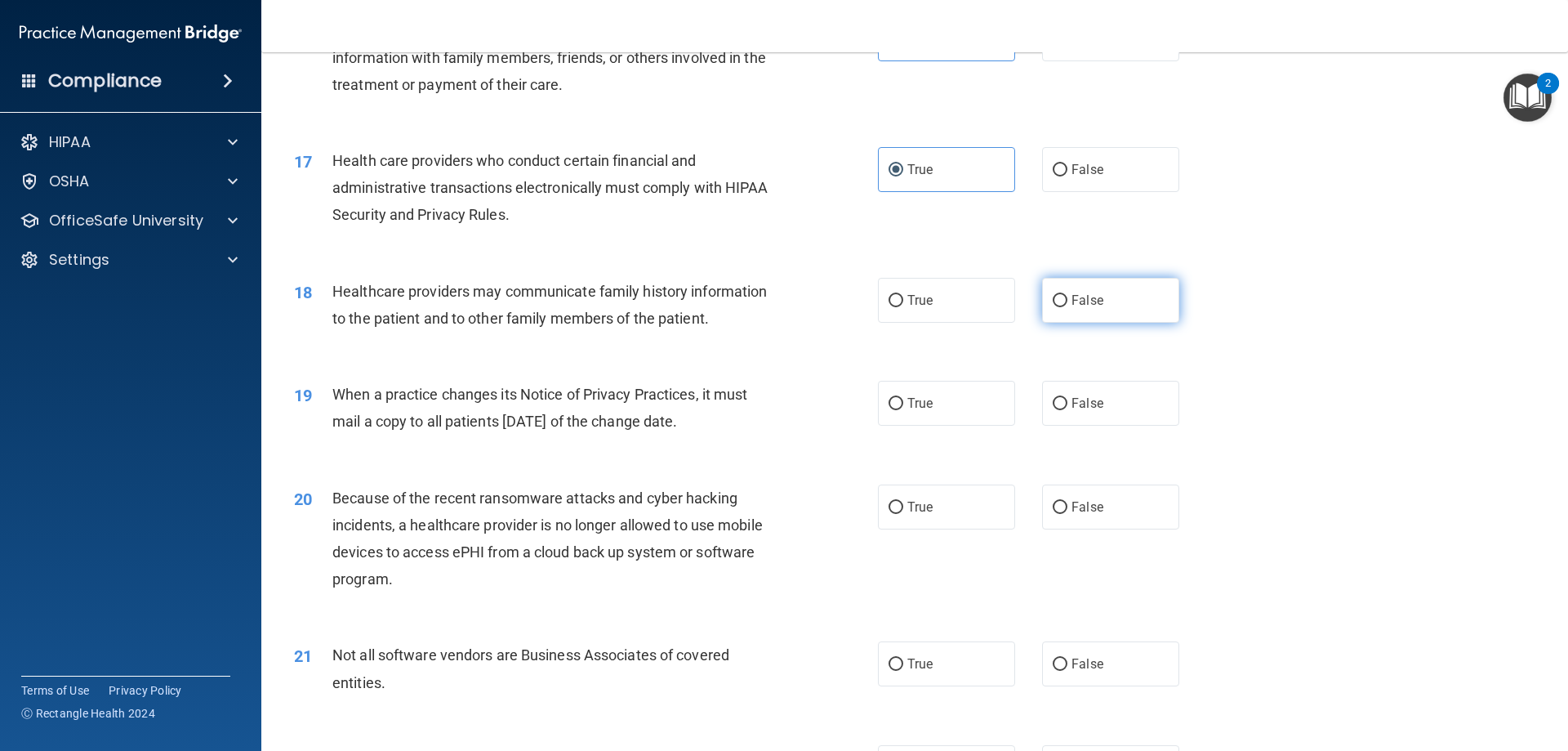
click at [1072, 300] on span "False" at bounding box center [1087, 300] width 31 height 16
click at [1068, 300] on input "False" at bounding box center [1060, 301] width 15 height 12
radio input "true"
click at [1101, 420] on label "False" at bounding box center [1111, 403] width 137 height 45
click at [1068, 410] on input "False" at bounding box center [1060, 404] width 15 height 12
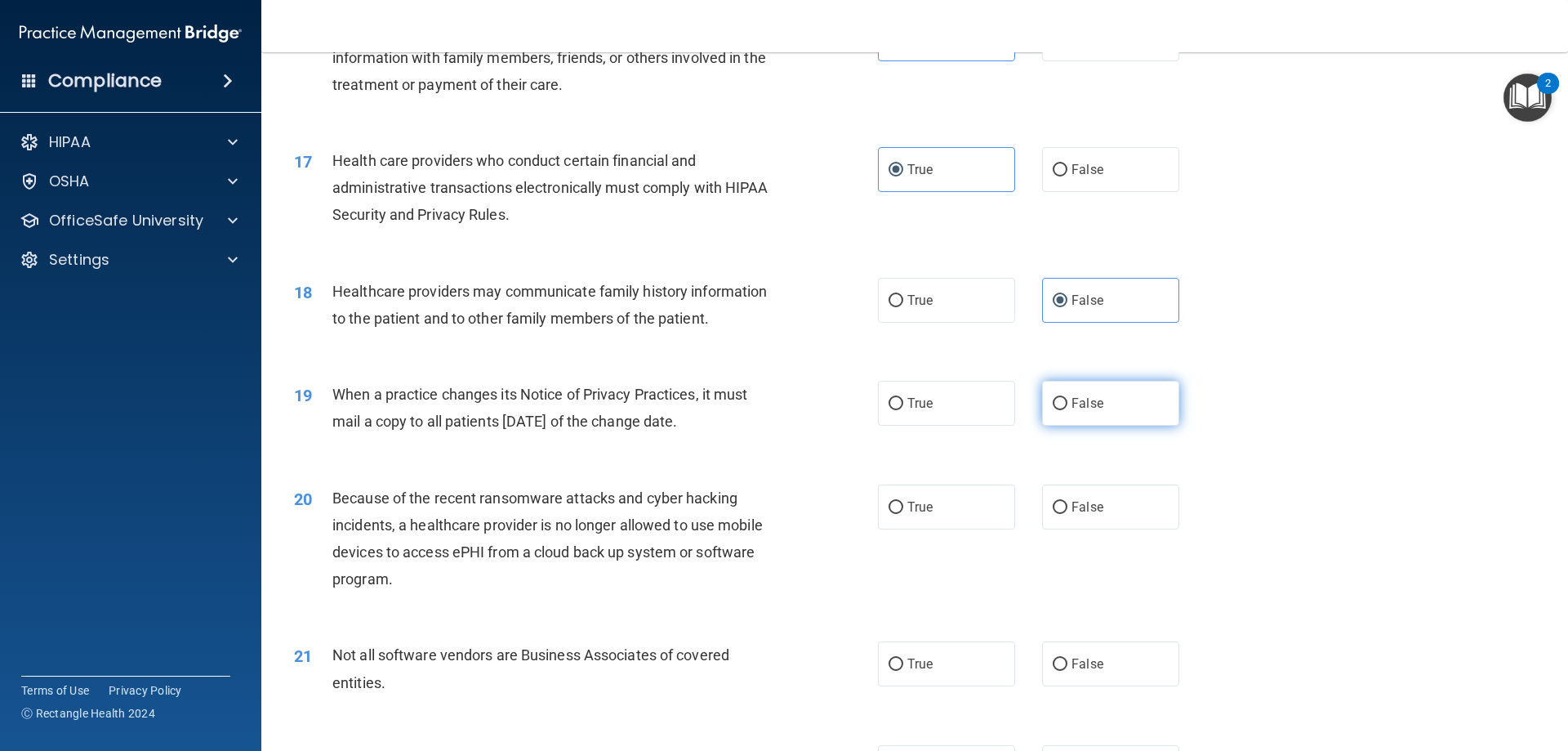
radio input "true"
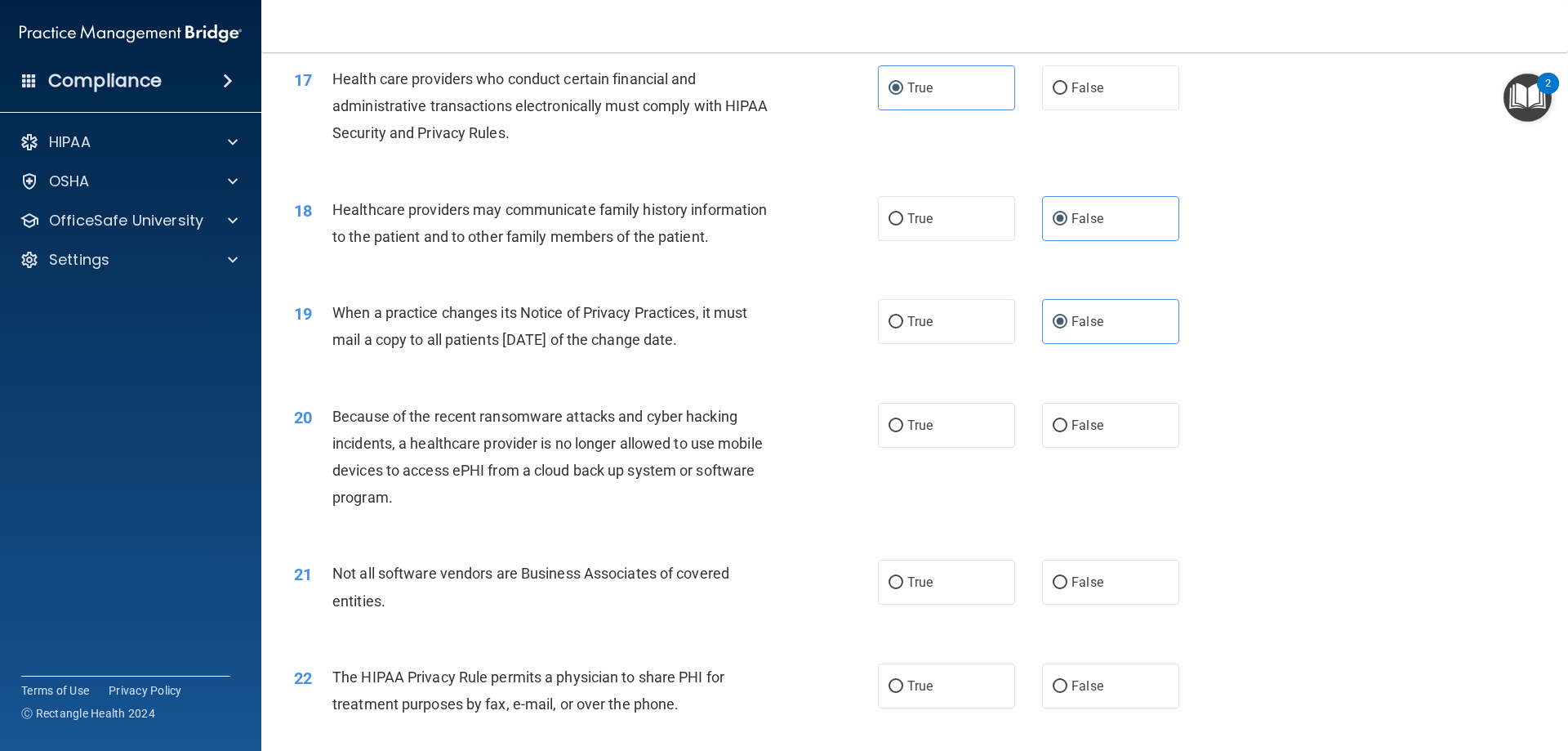
scroll to position [2124, 0]
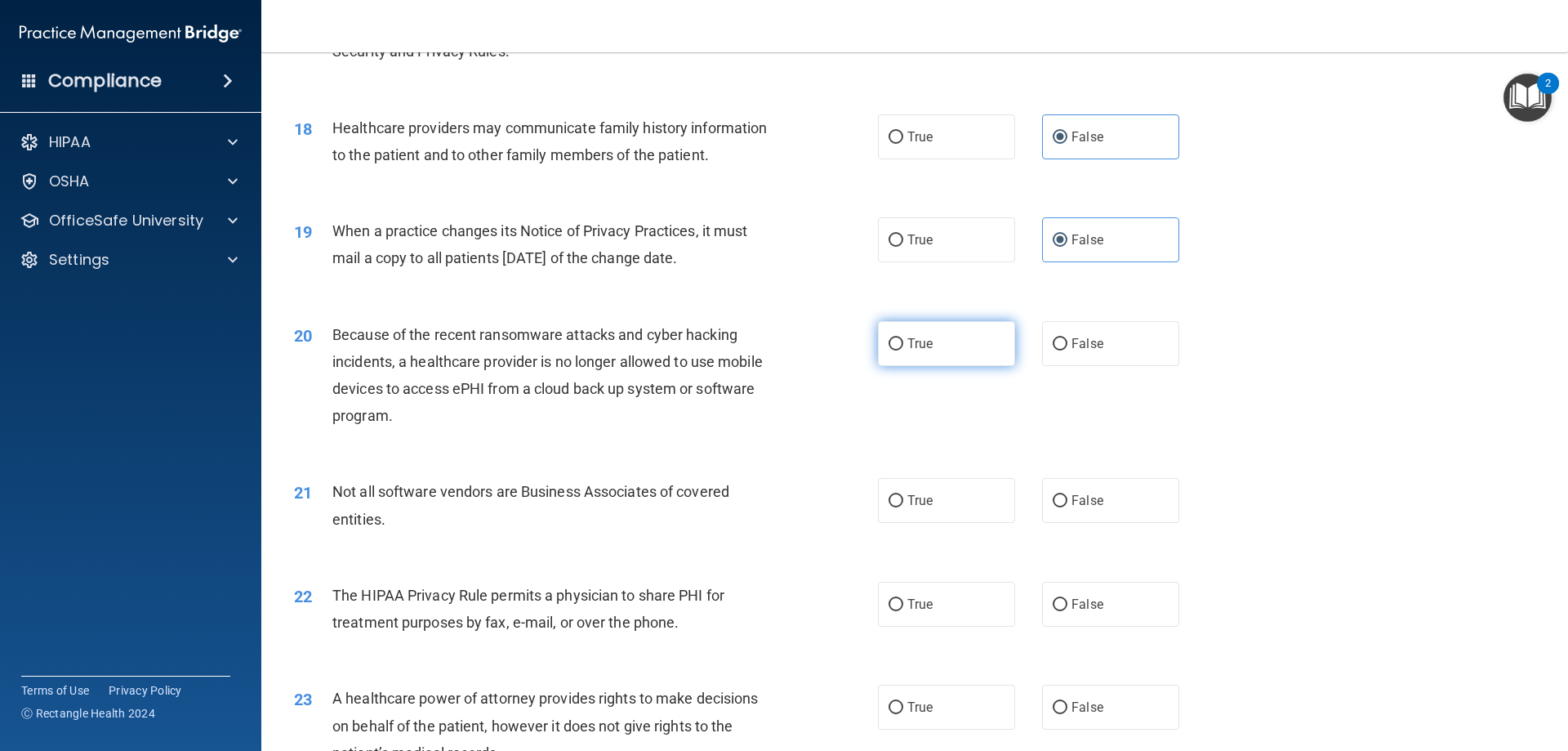
click at [935, 348] on label "True" at bounding box center [946, 343] width 137 height 45
click at [903, 348] on input "True" at bounding box center [895, 344] width 15 height 12
radio input "true"
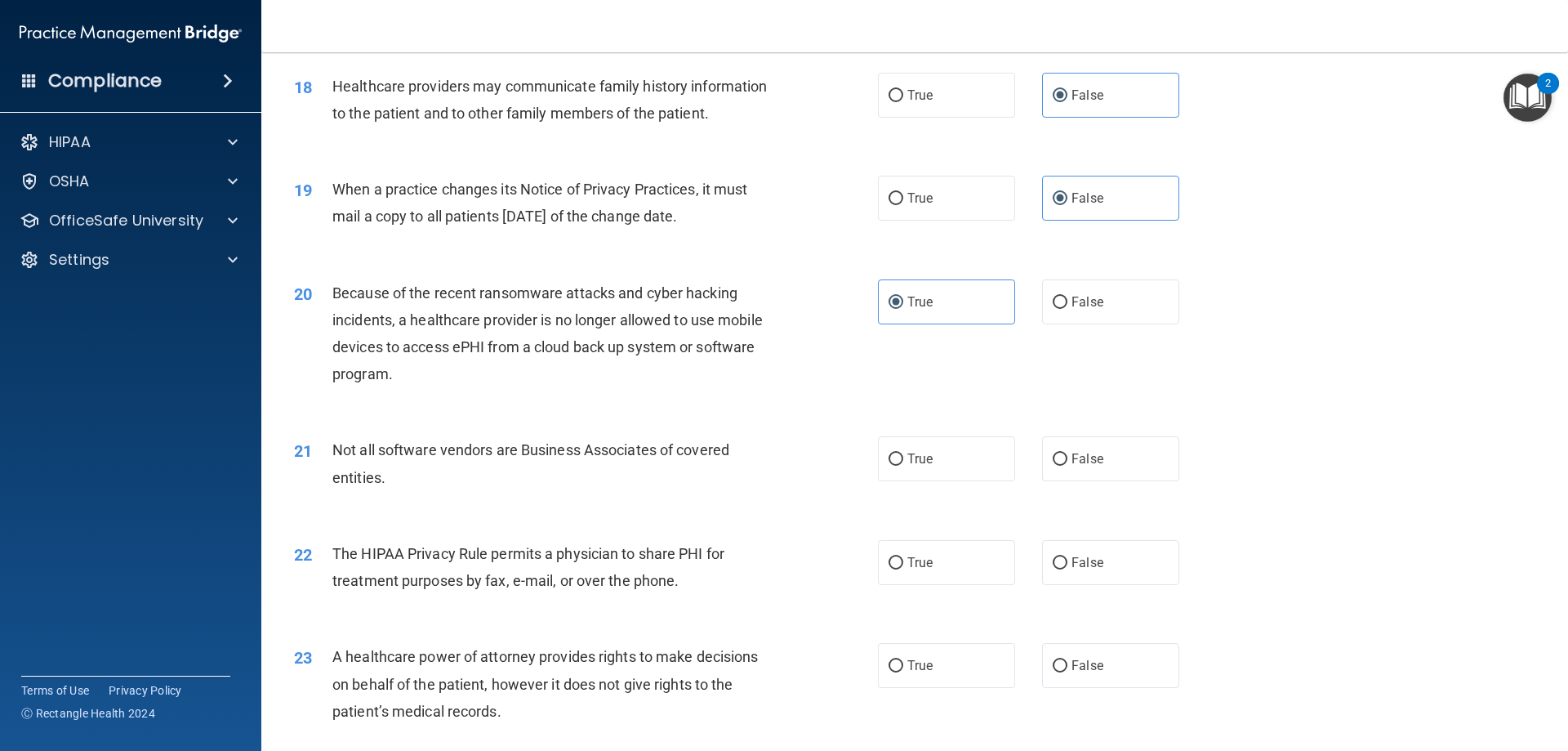
scroll to position [2205, 0]
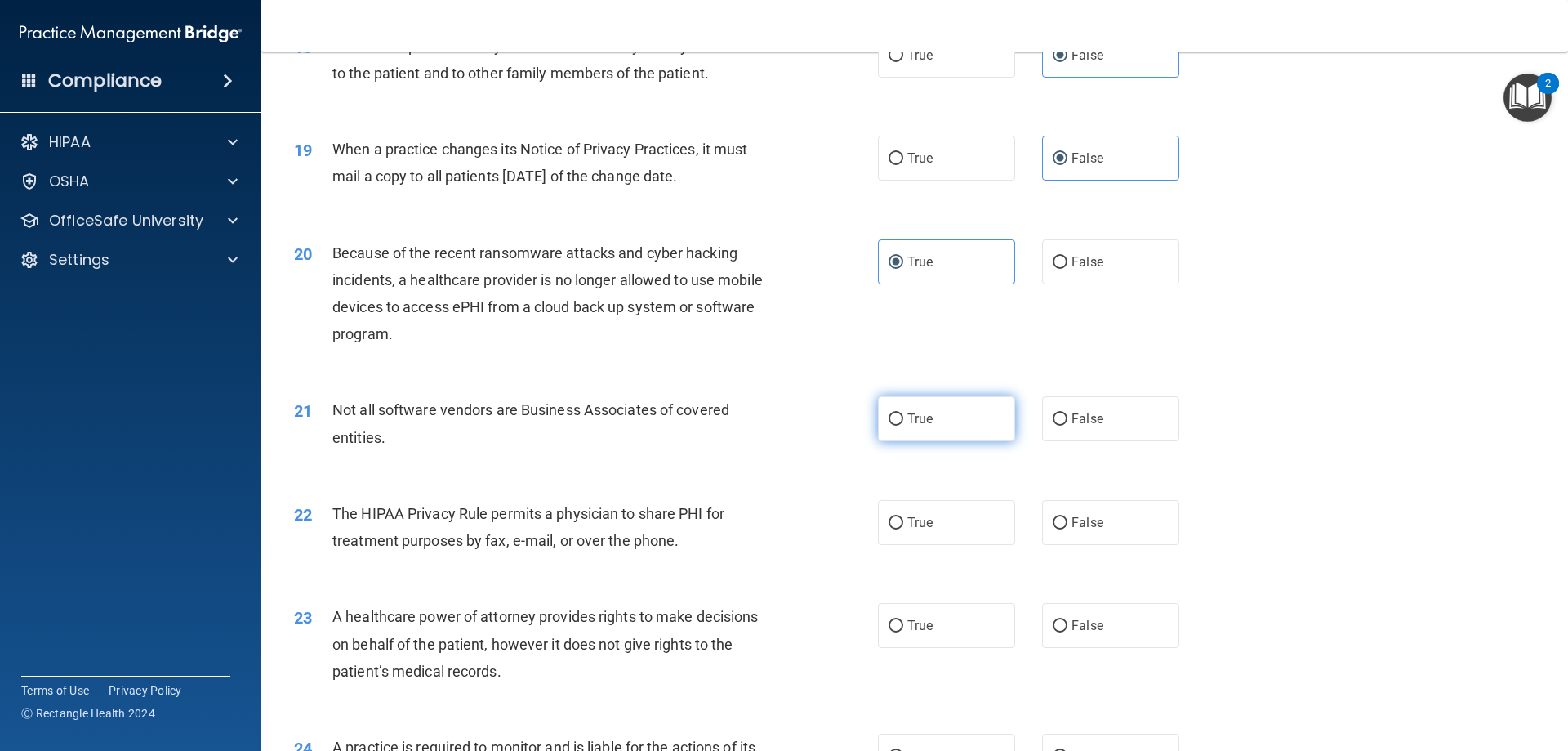
click at [948, 423] on label "True" at bounding box center [946, 419] width 137 height 45
click at [903, 423] on input "True" at bounding box center [895, 420] width 15 height 12
radio input "true"
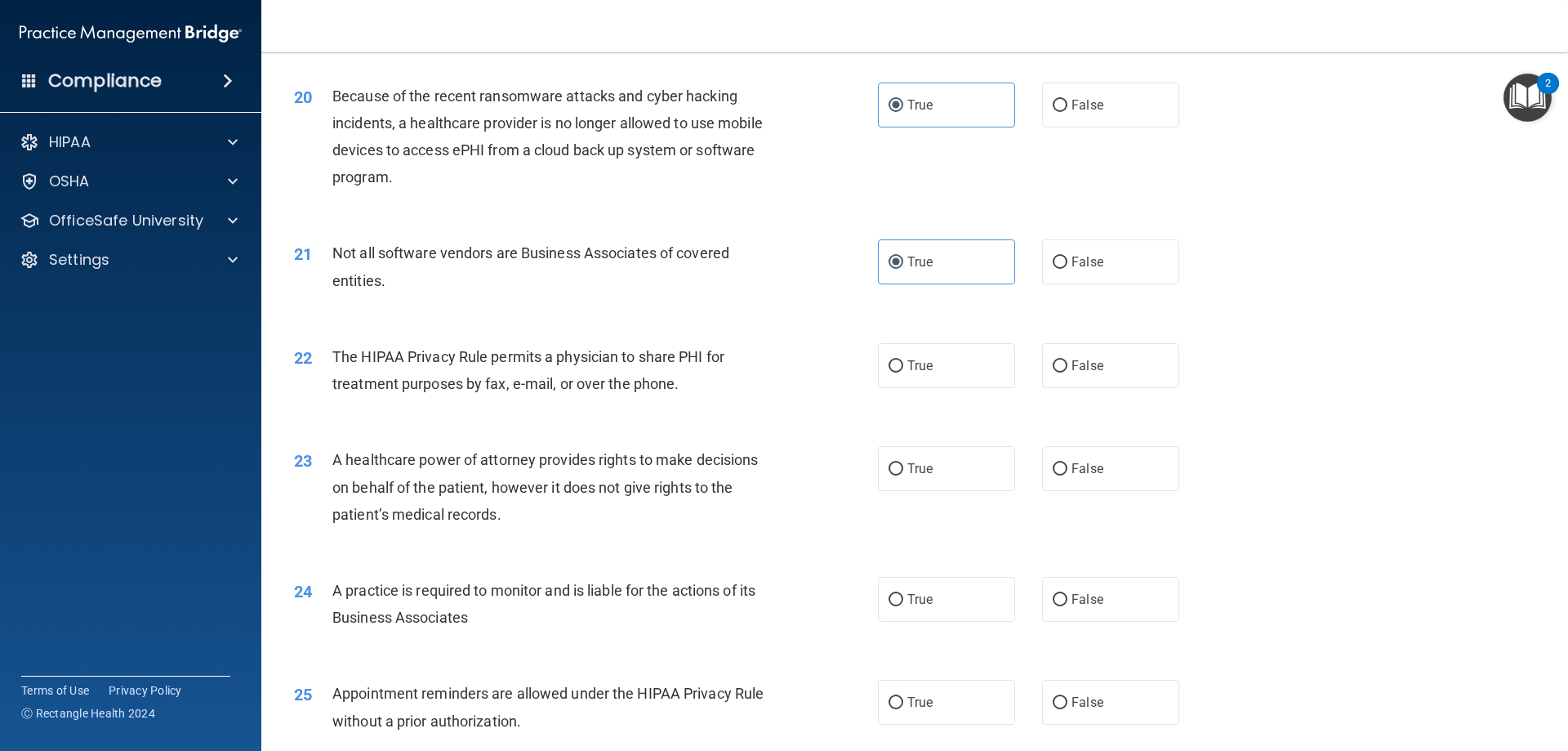
scroll to position [2369, 0]
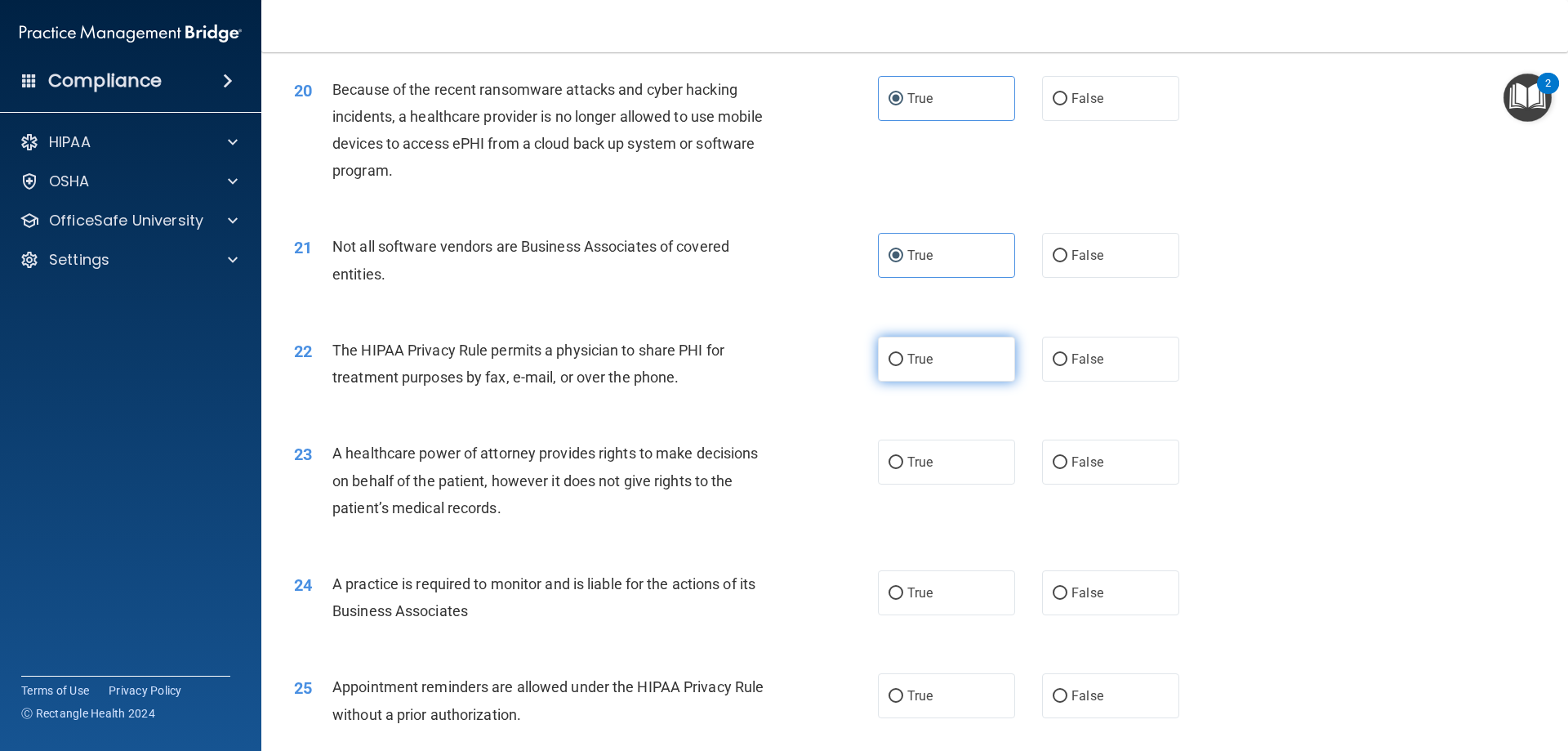
click at [908, 361] on span "True" at bounding box center [920, 359] width 25 height 16
click at [903, 361] on input "True" at bounding box center [895, 360] width 15 height 12
radio input "true"
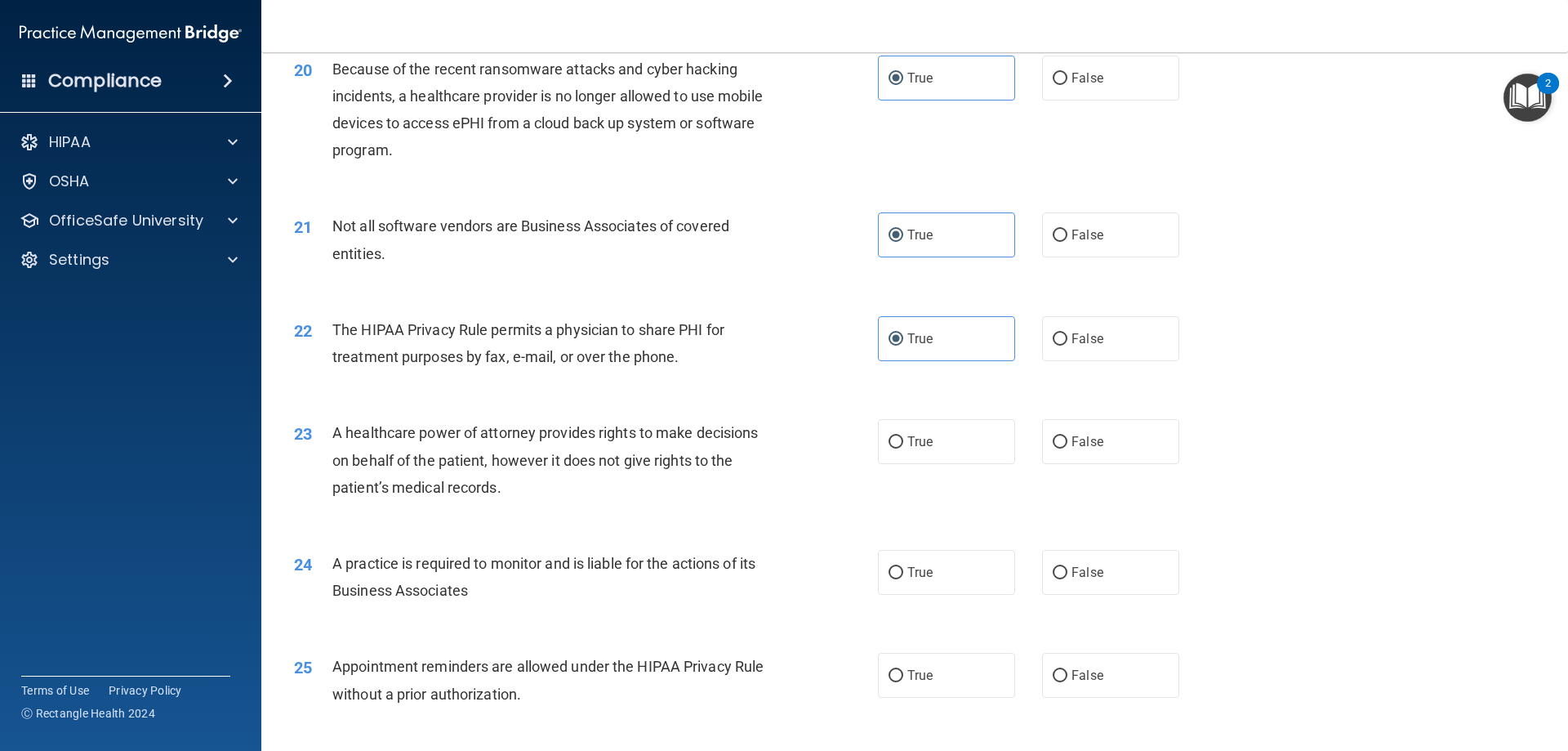
scroll to position [2450, 0]
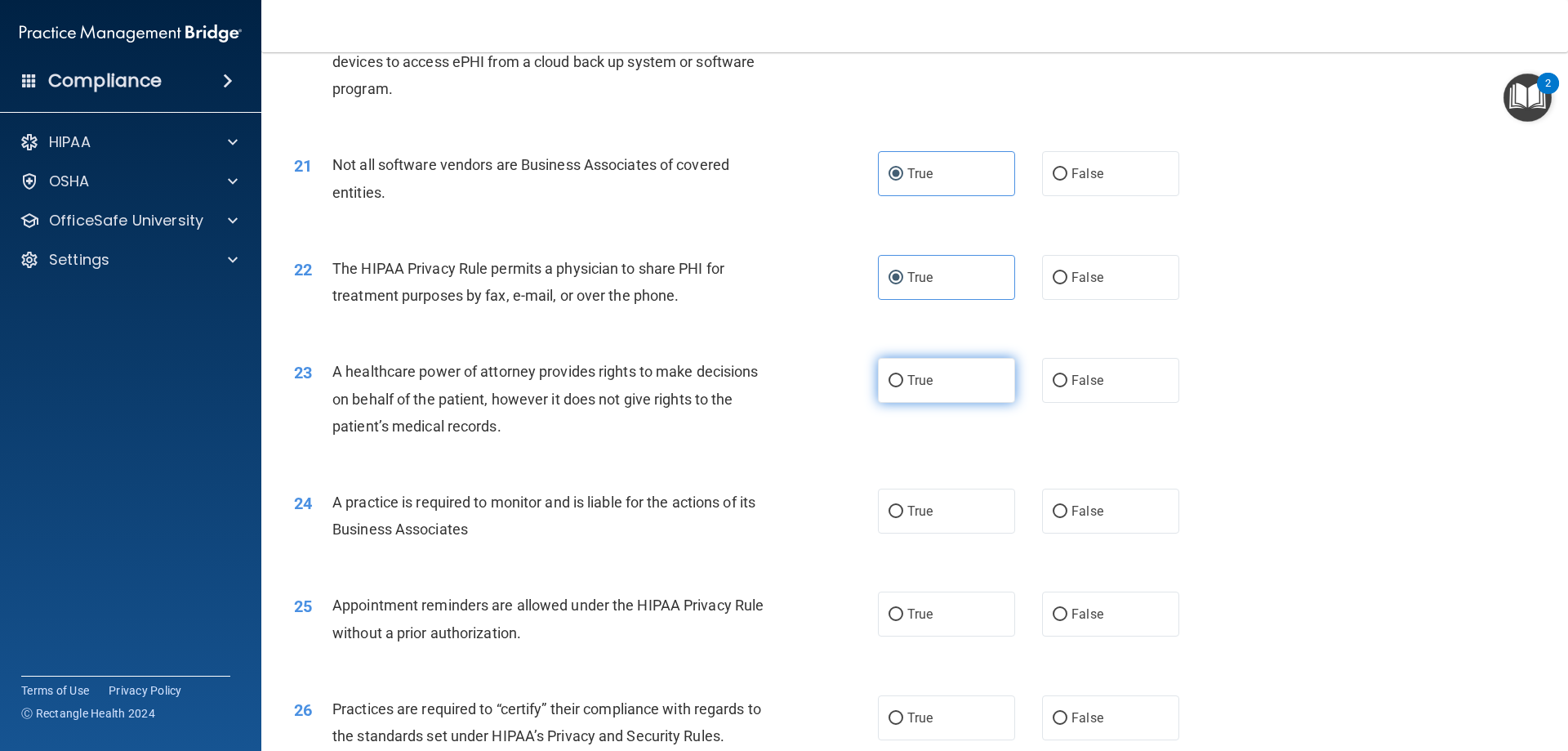
click at [888, 379] on input "True" at bounding box center [895, 380] width 15 height 12
radio input "true"
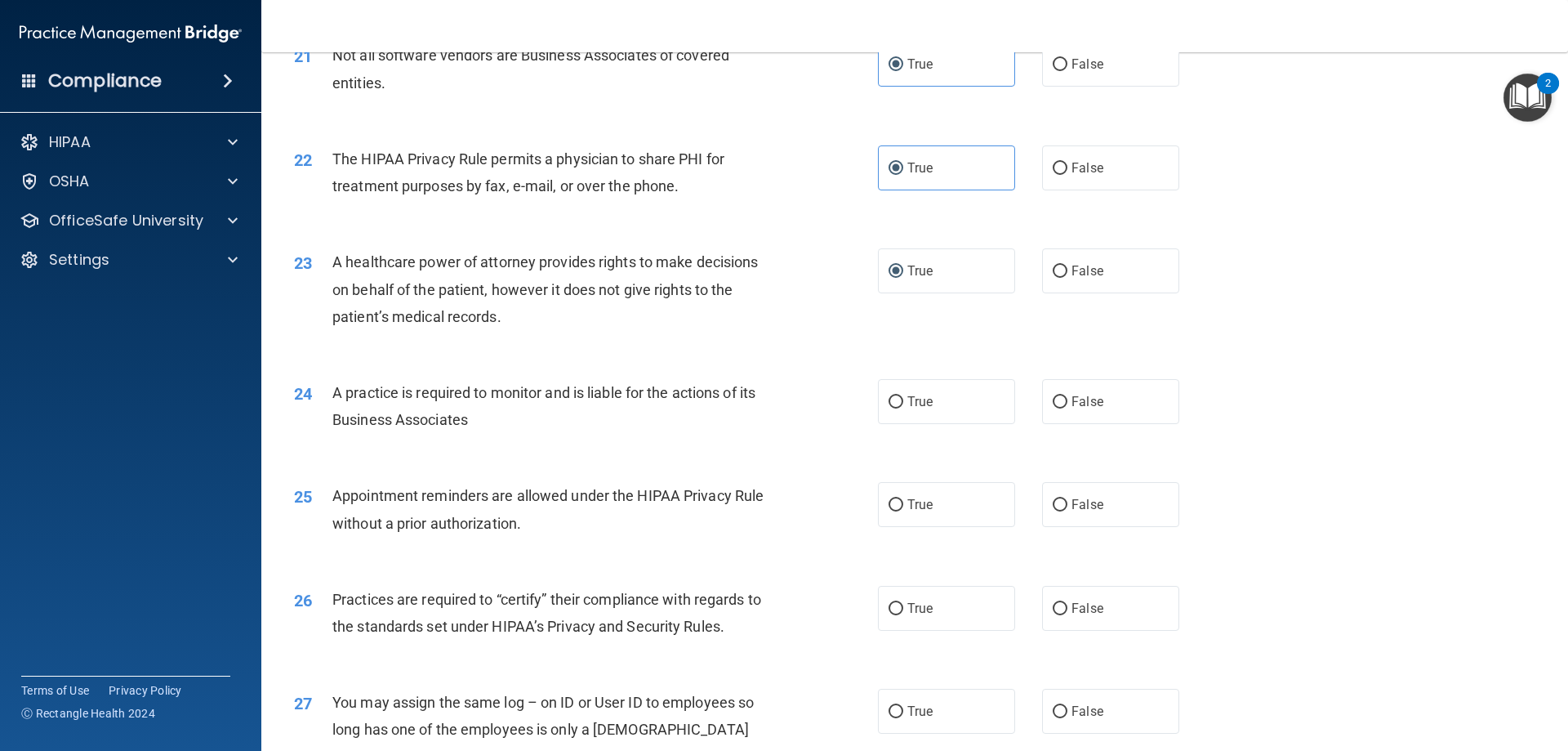
scroll to position [2614, 0]
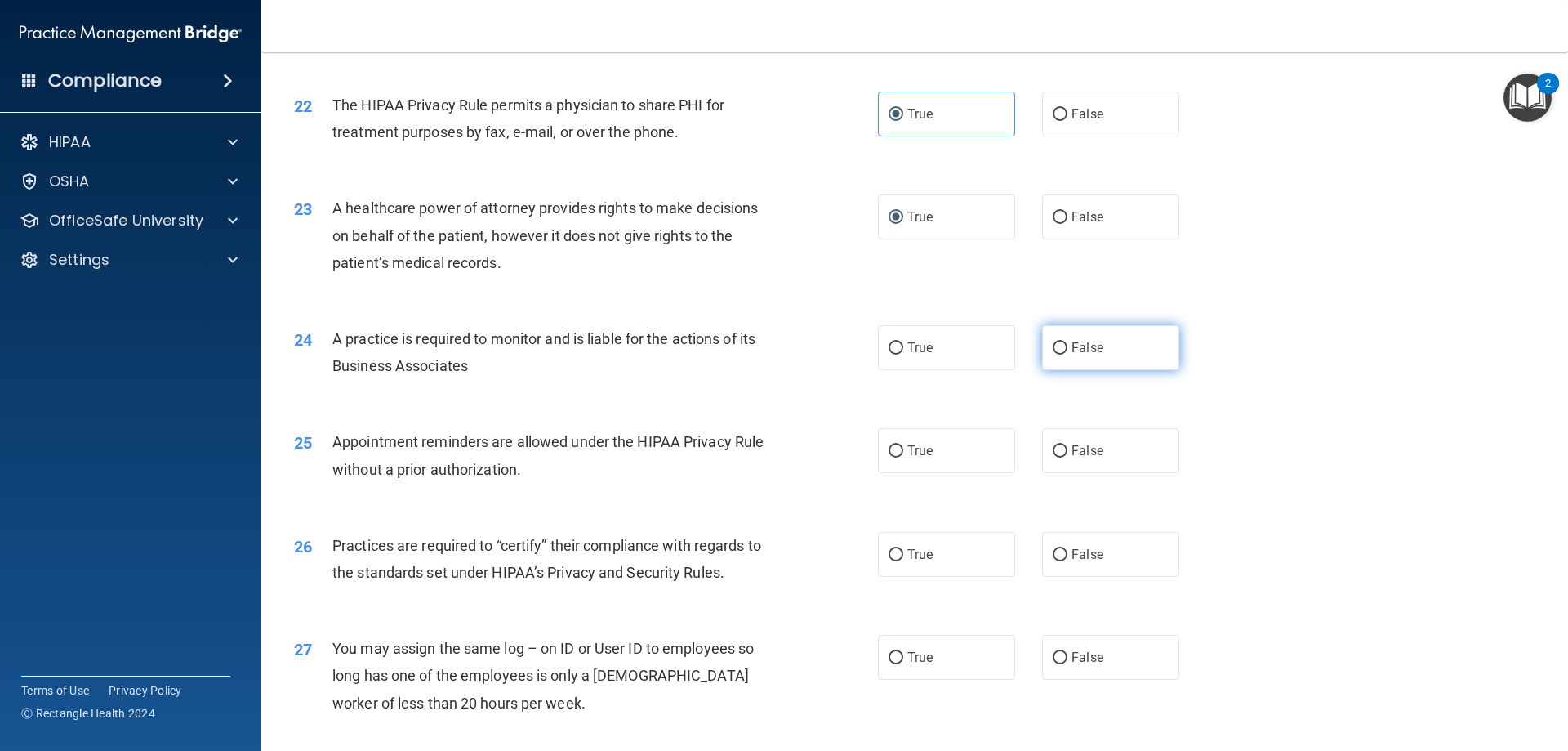
click at [1054, 350] on input "False" at bounding box center [1060, 348] width 15 height 12
radio input "true"
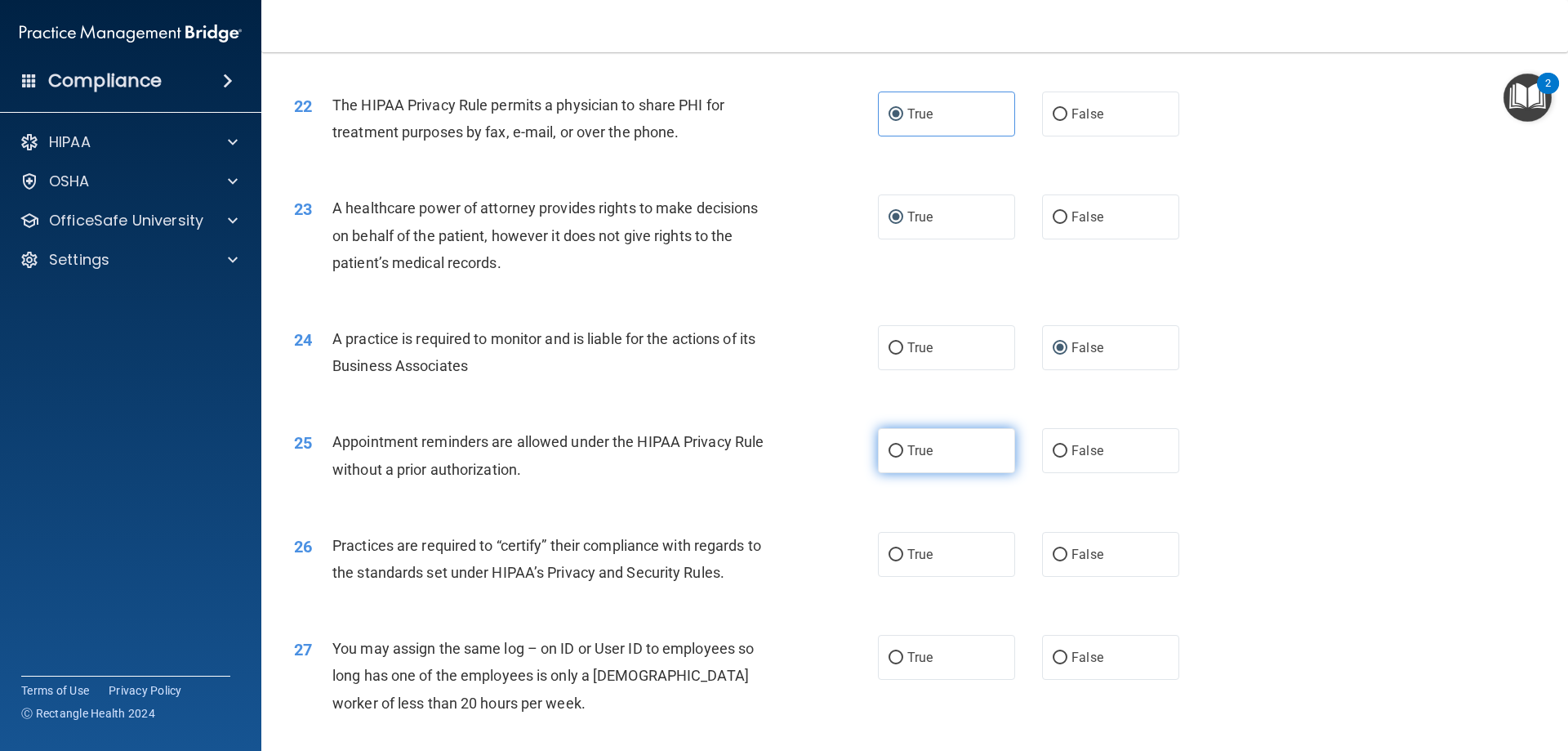
click at [920, 443] on span "True" at bounding box center [920, 450] width 25 height 16
click at [903, 445] on input "True" at bounding box center [895, 451] width 15 height 12
radio input "true"
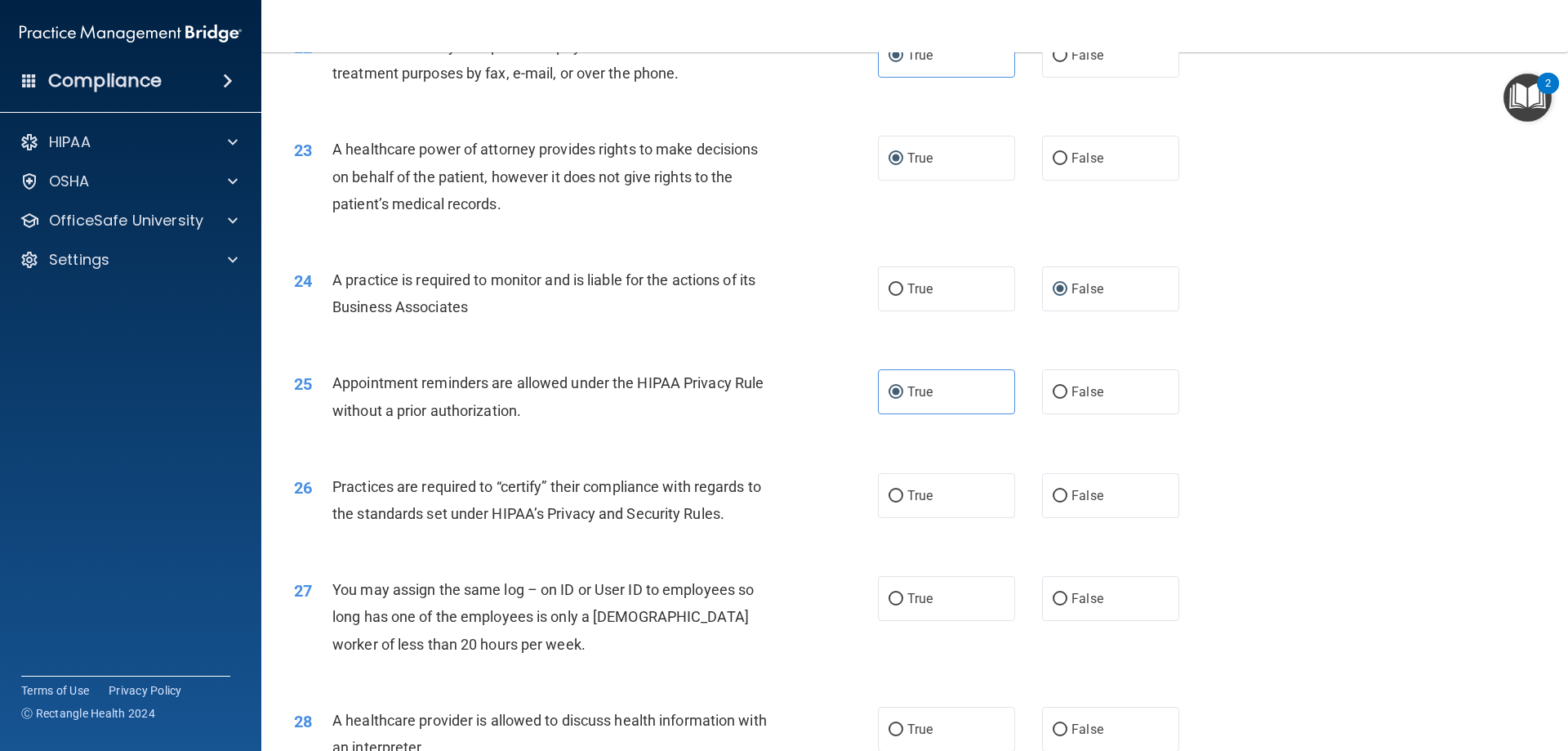
scroll to position [2777, 0]
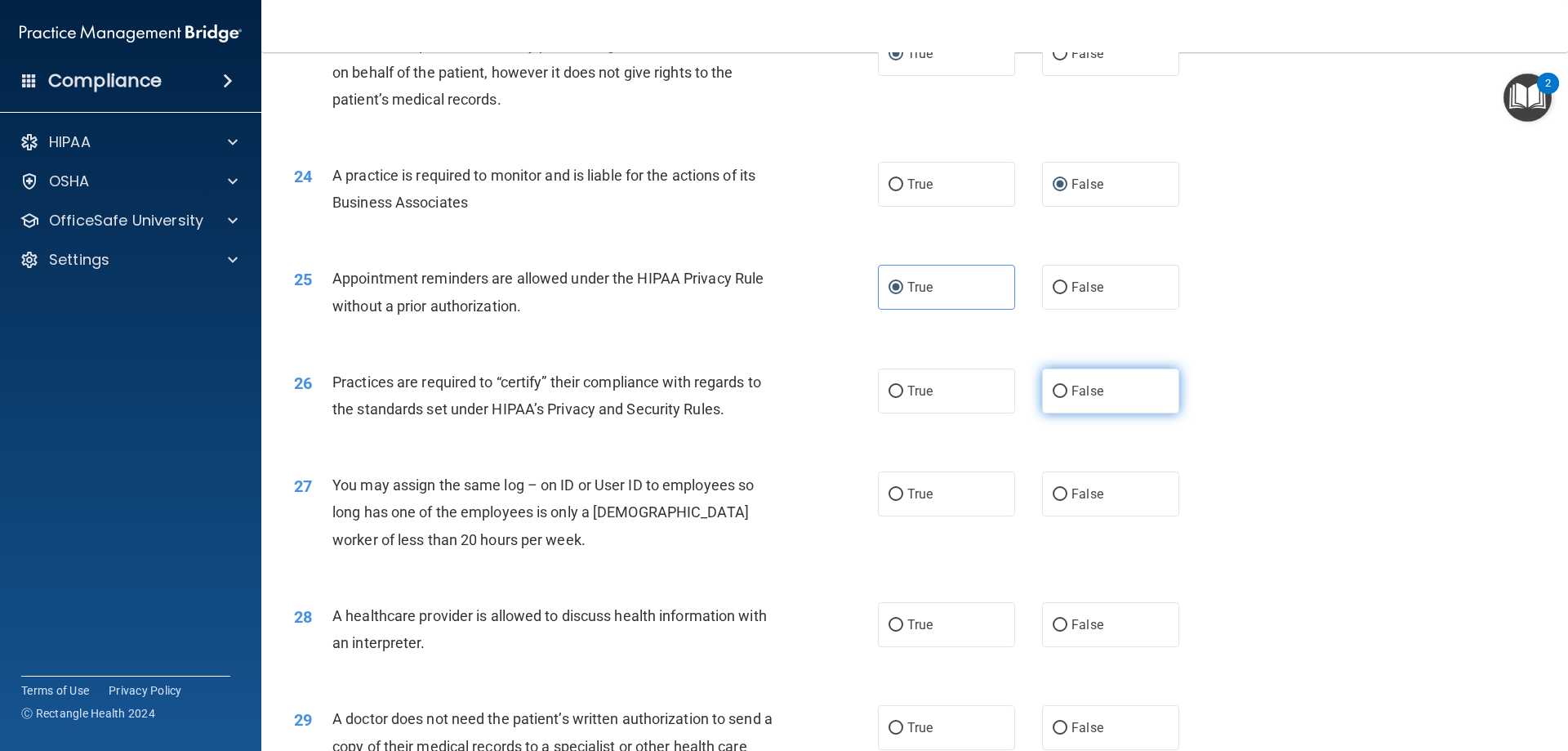
click at [1063, 384] on label "False" at bounding box center [1111, 391] width 137 height 45
click at [1063, 385] on input "False" at bounding box center [1060, 391] width 15 height 12
radio input "true"
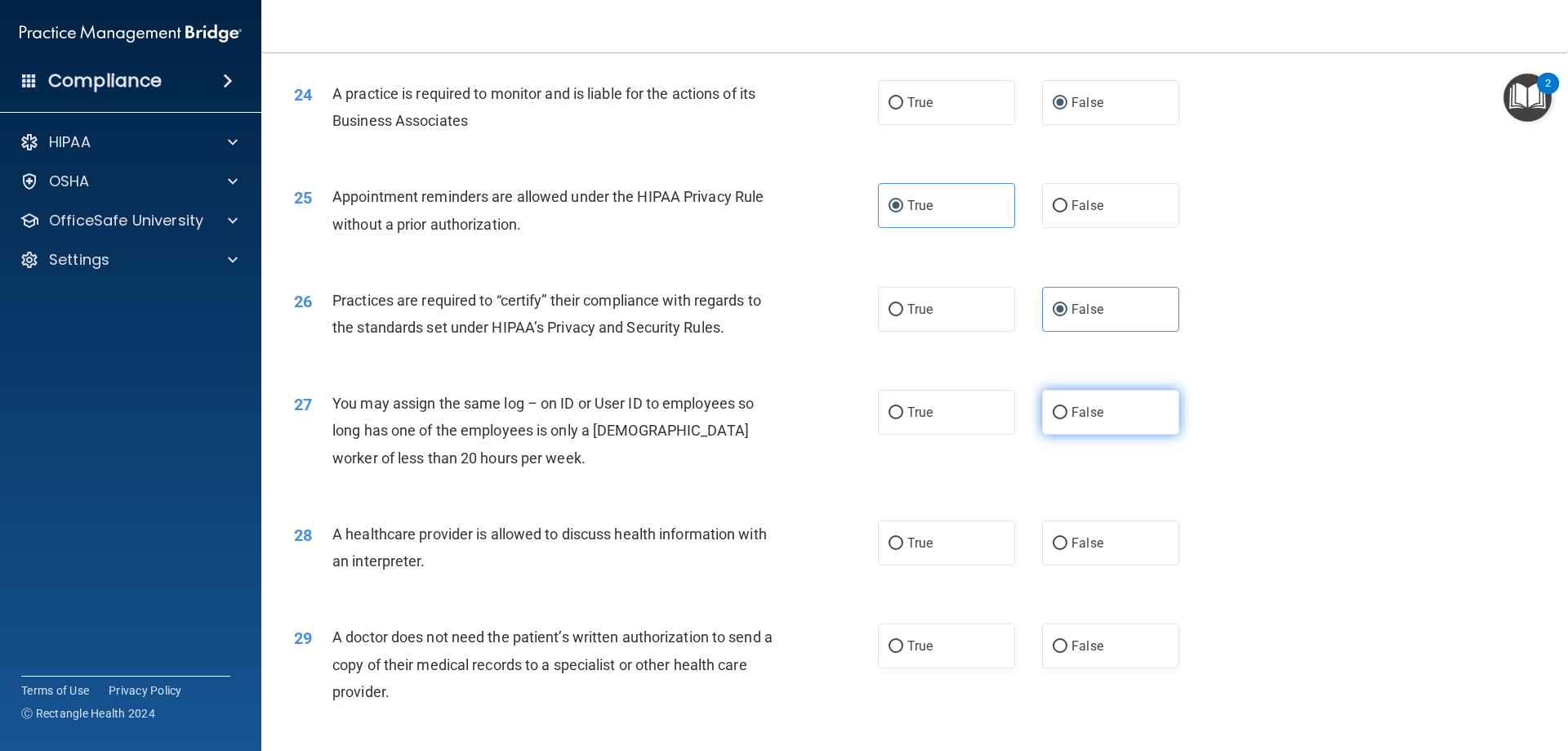
click at [1084, 408] on span "False" at bounding box center [1087, 412] width 31 height 16
click at [1068, 408] on input "False" at bounding box center [1060, 413] width 15 height 12
radio input "true"
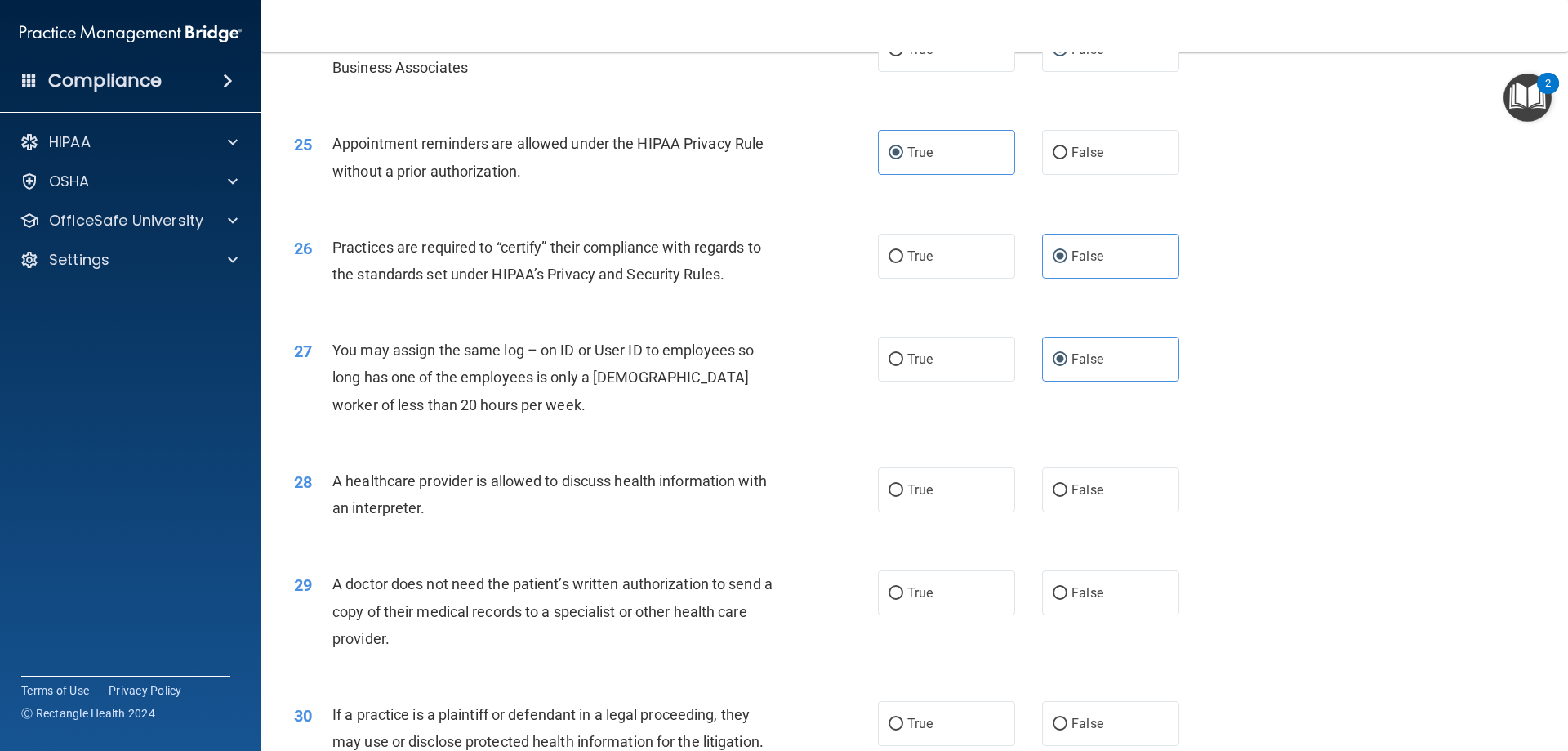
scroll to position [2940, 0]
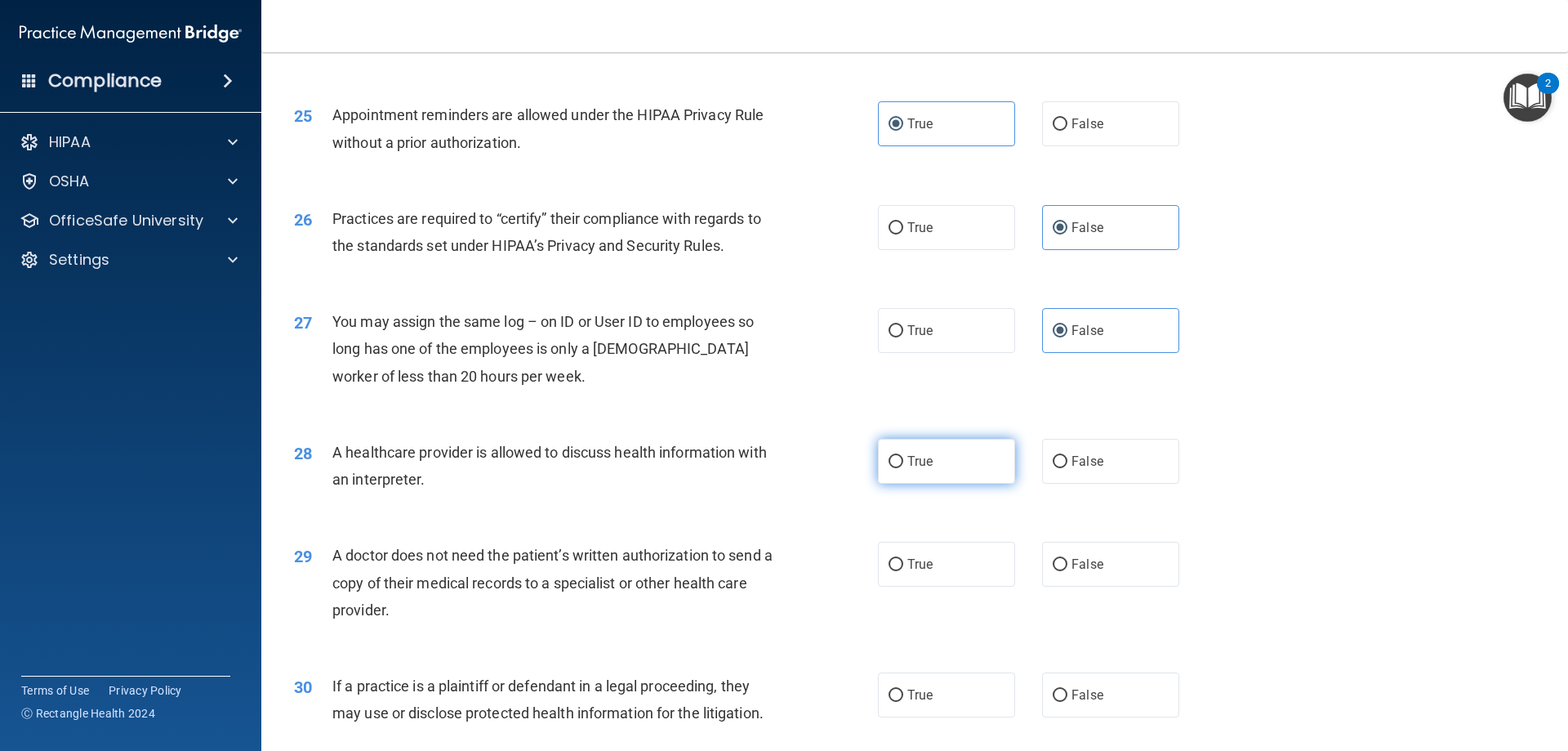
click at [890, 467] on input "True" at bounding box center [895, 462] width 15 height 12
radio input "true"
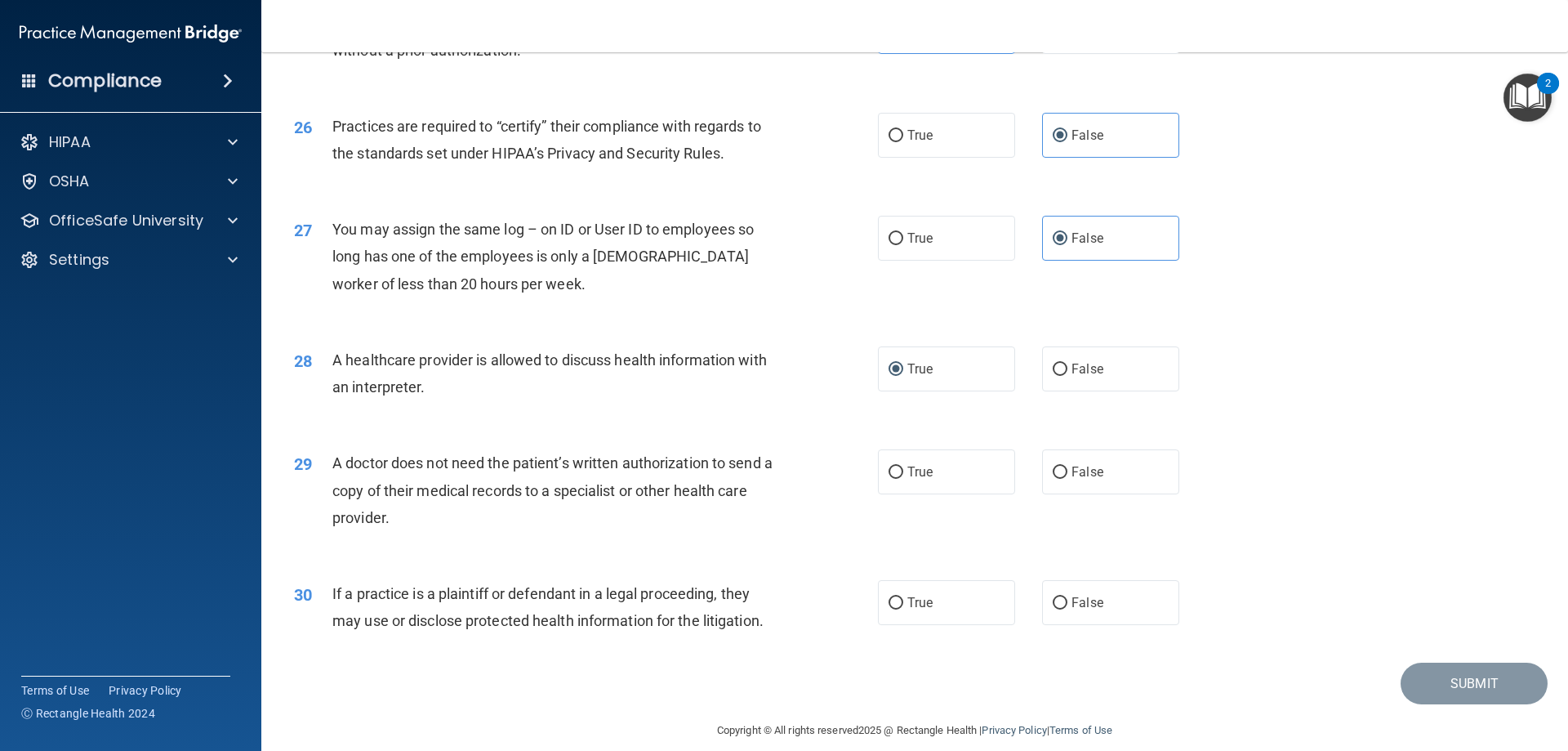
scroll to position [3051, 0]
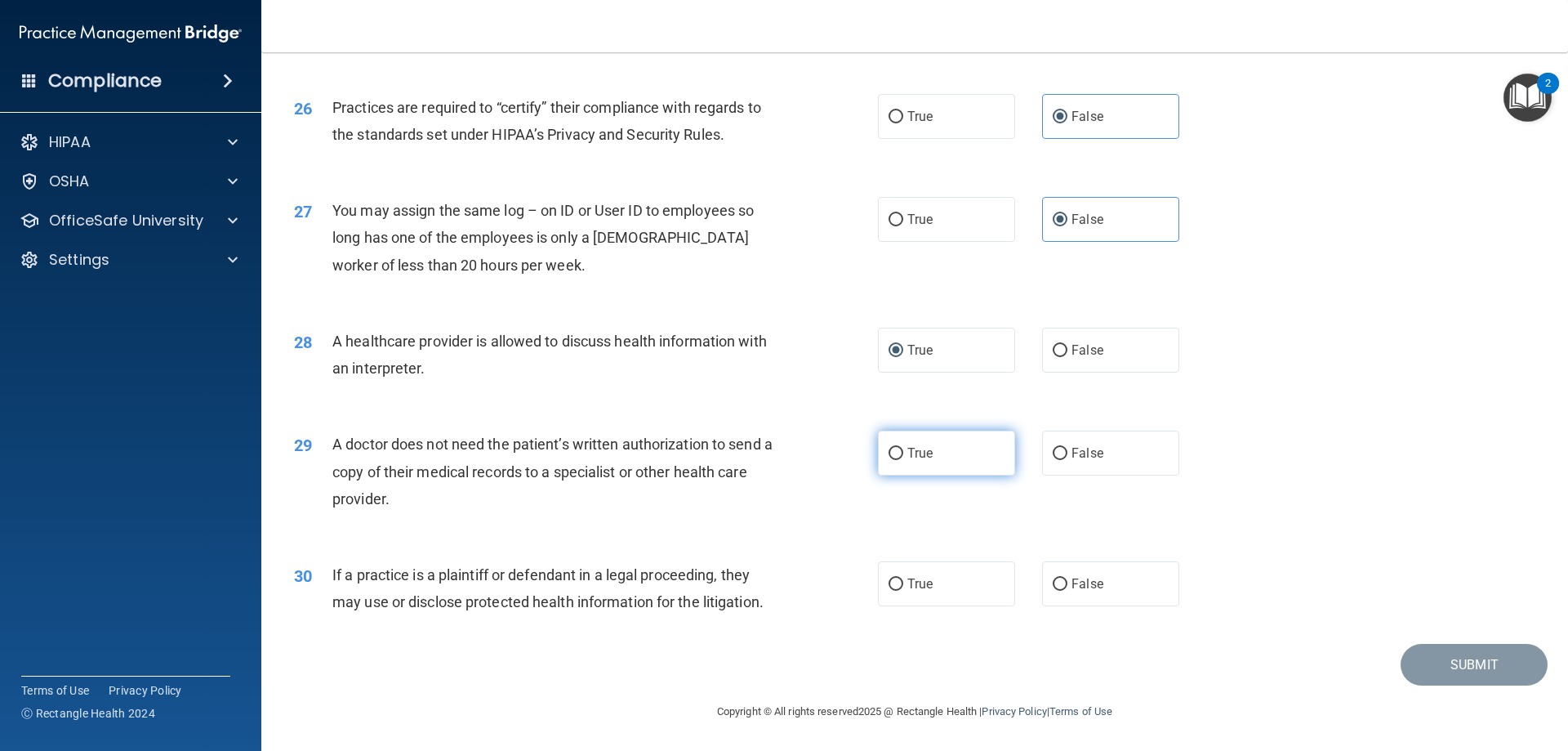
click at [888, 457] on input "True" at bounding box center [895, 453] width 15 height 12
radio input "true"
click at [902, 572] on label "True" at bounding box center [946, 583] width 137 height 45
click at [902, 578] on input "True" at bounding box center [895, 584] width 15 height 12
radio input "true"
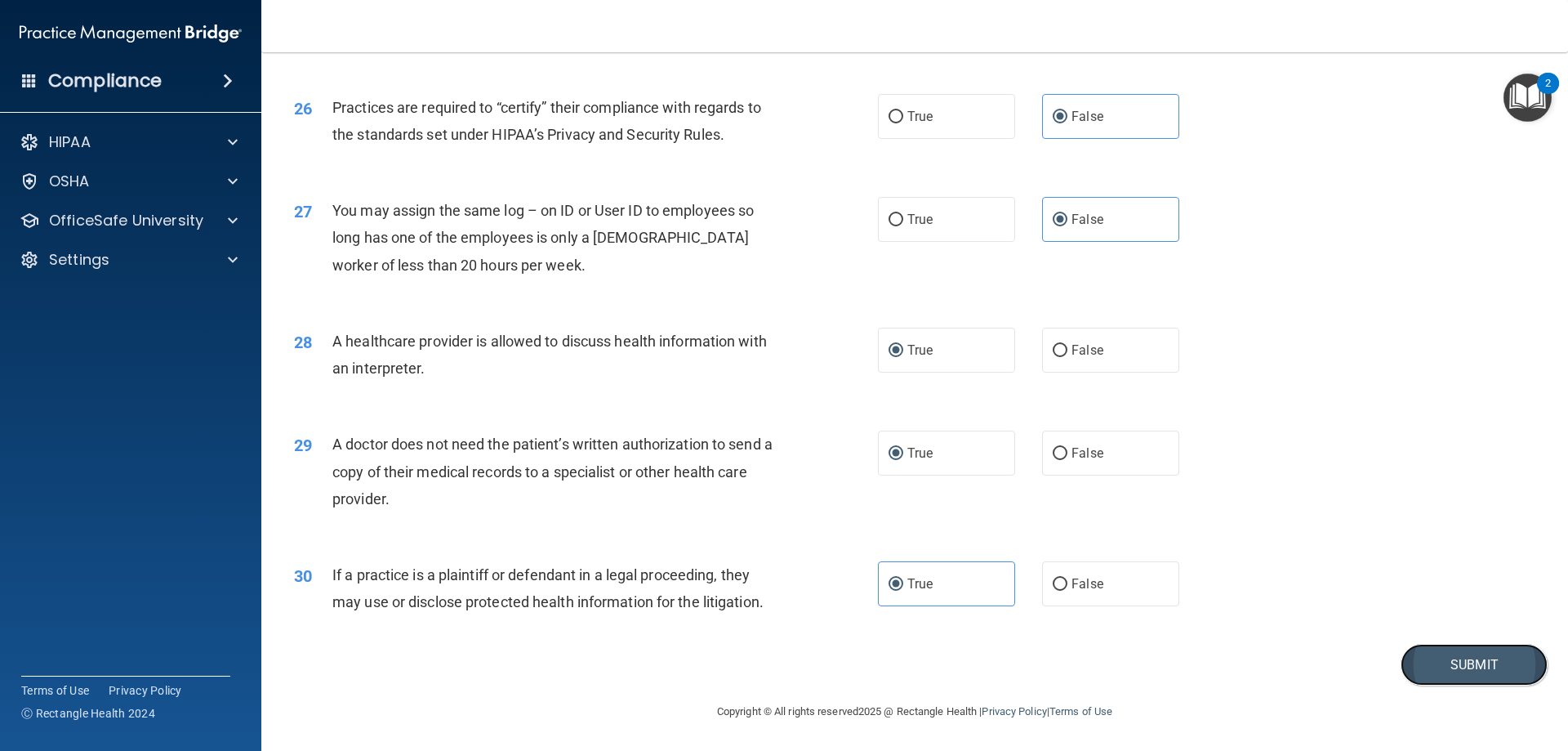
click at [1463, 663] on button "Submit" at bounding box center [1475, 664] width 147 height 41
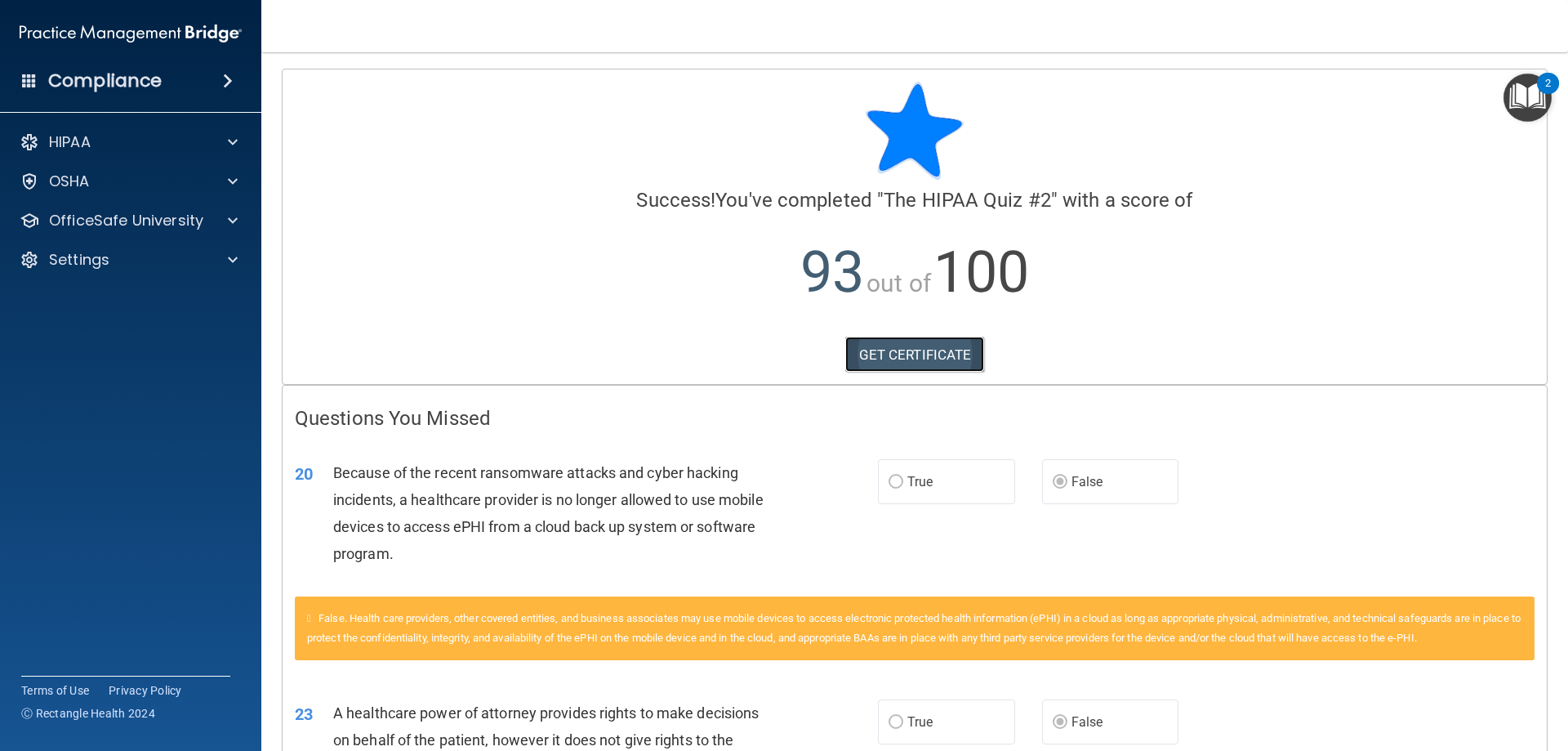
click at [891, 345] on link "GET CERTIFICATE" at bounding box center [915, 354] width 139 height 36
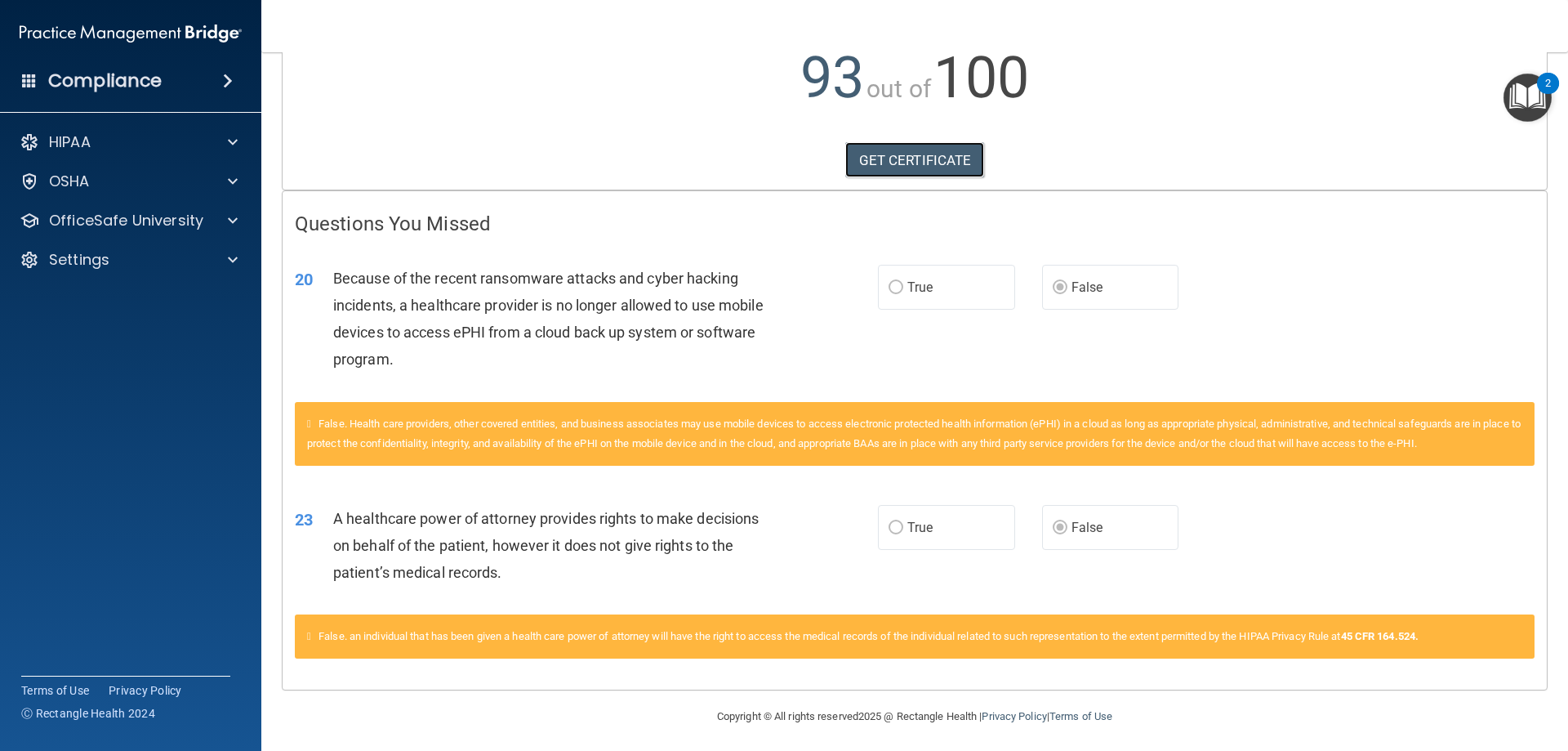
scroll to position [199, 0]
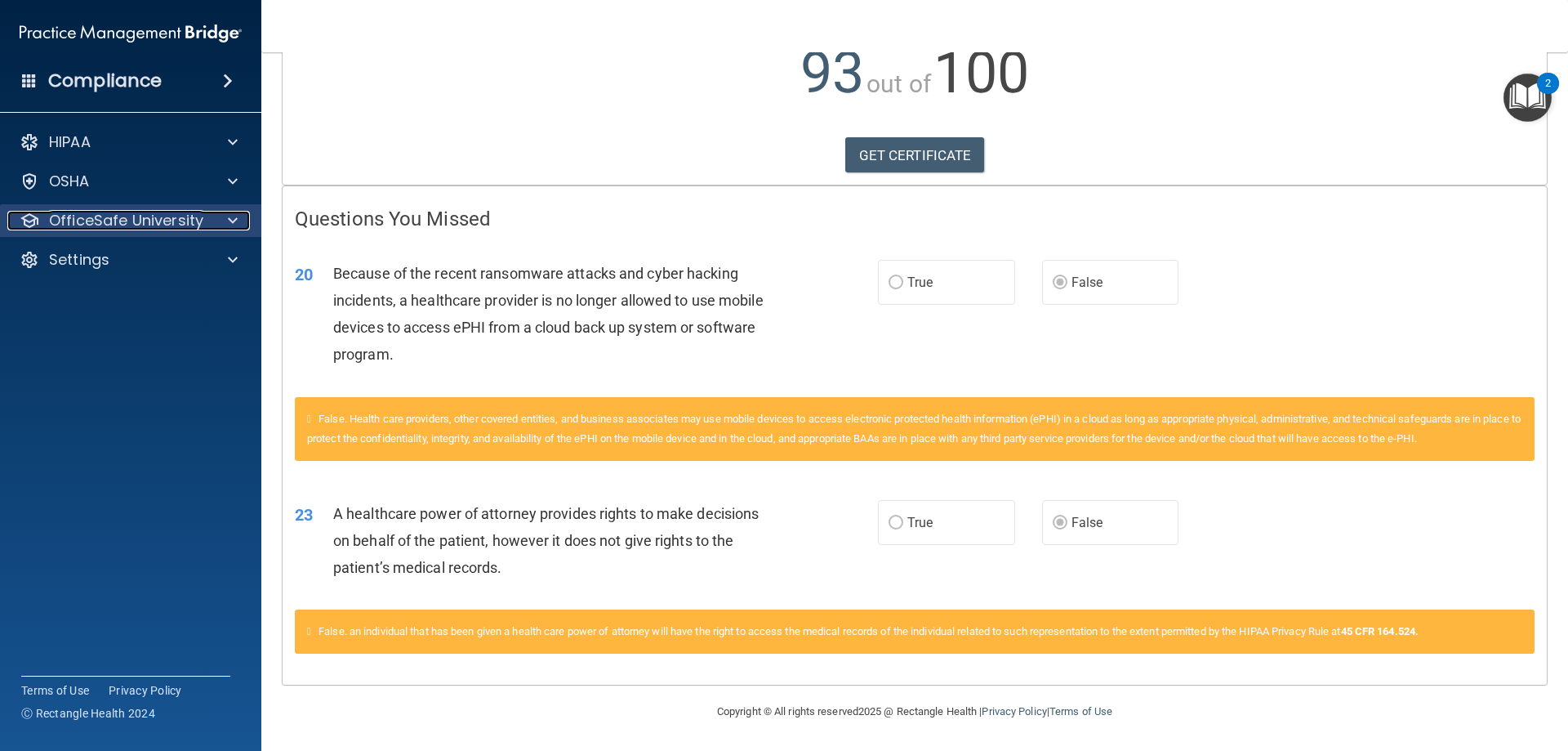
click at [87, 227] on p "OfficeSafe University" at bounding box center [126, 221] width 154 height 20
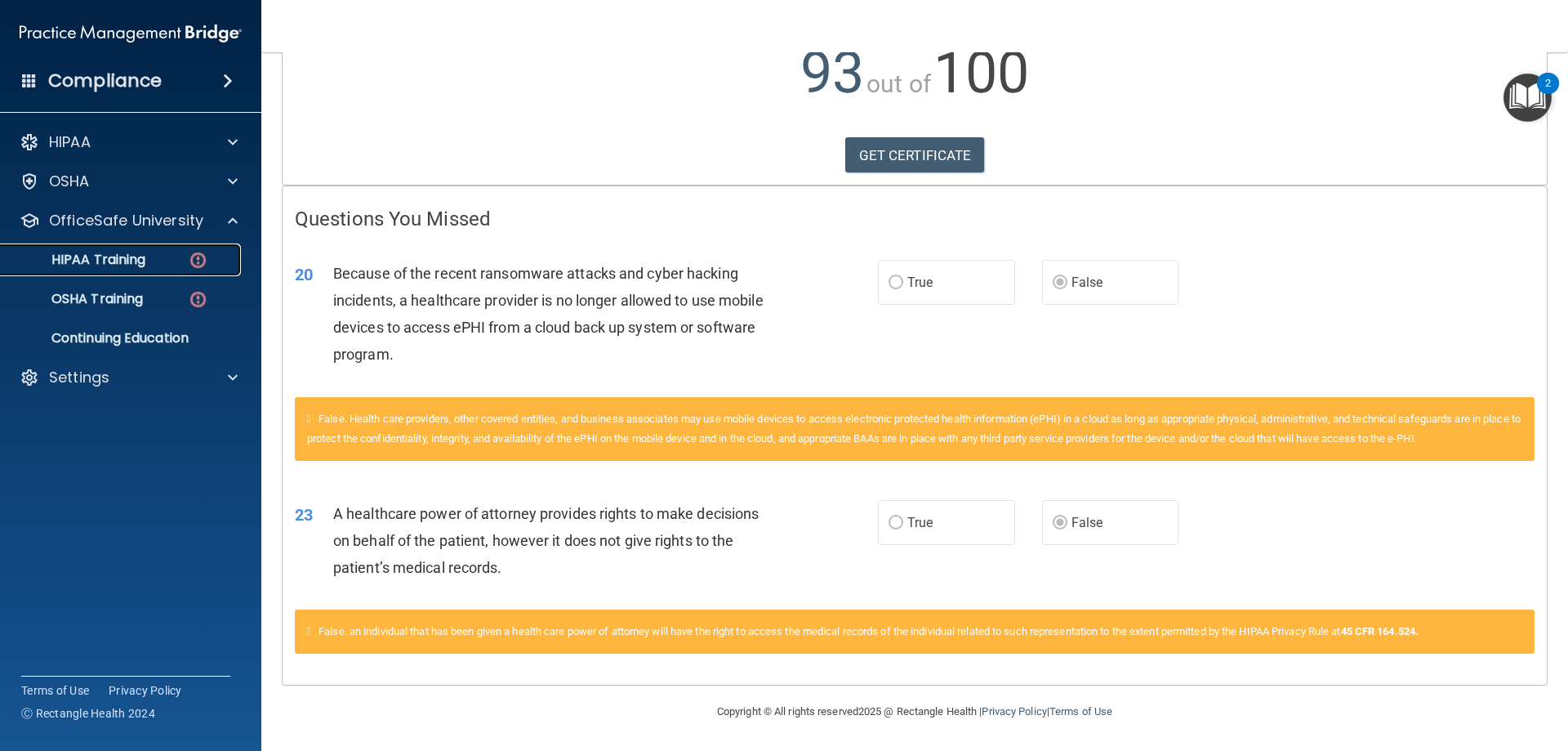
click at [148, 267] on div "HIPAA Training" at bounding box center [122, 260] width 223 height 17
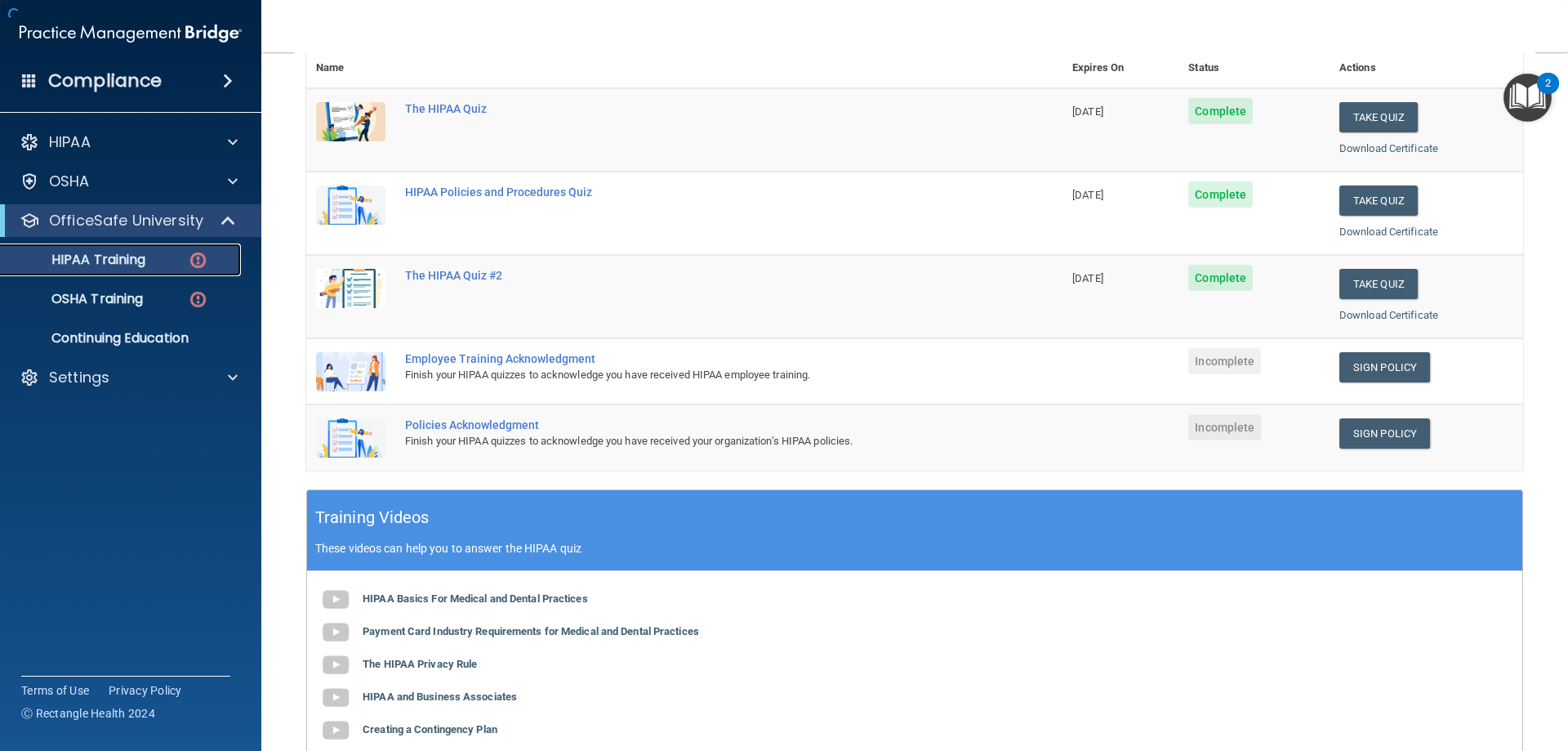
scroll to position [445, 0]
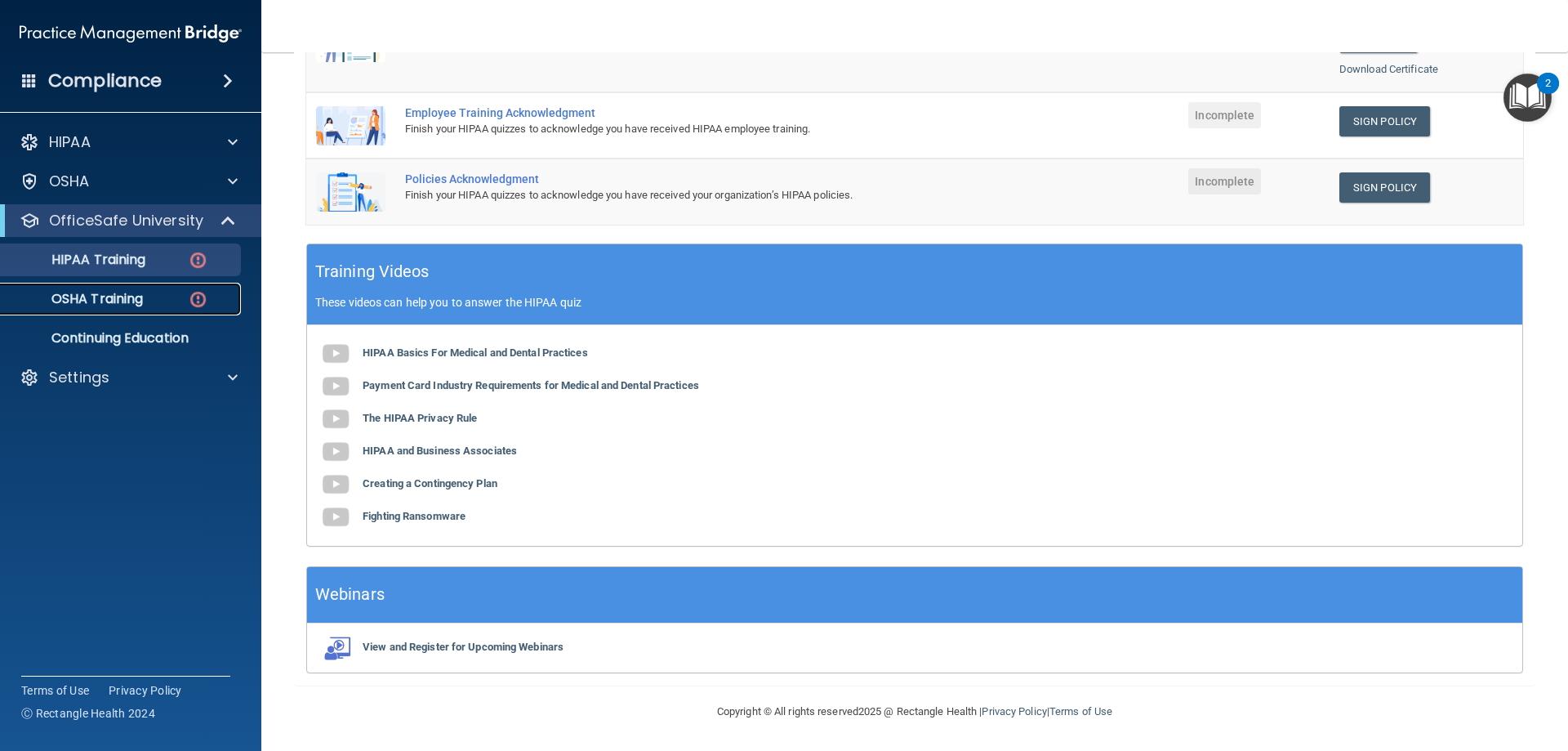
click at [136, 306] on p "OSHA Training" at bounding box center [76, 299] width 132 height 17
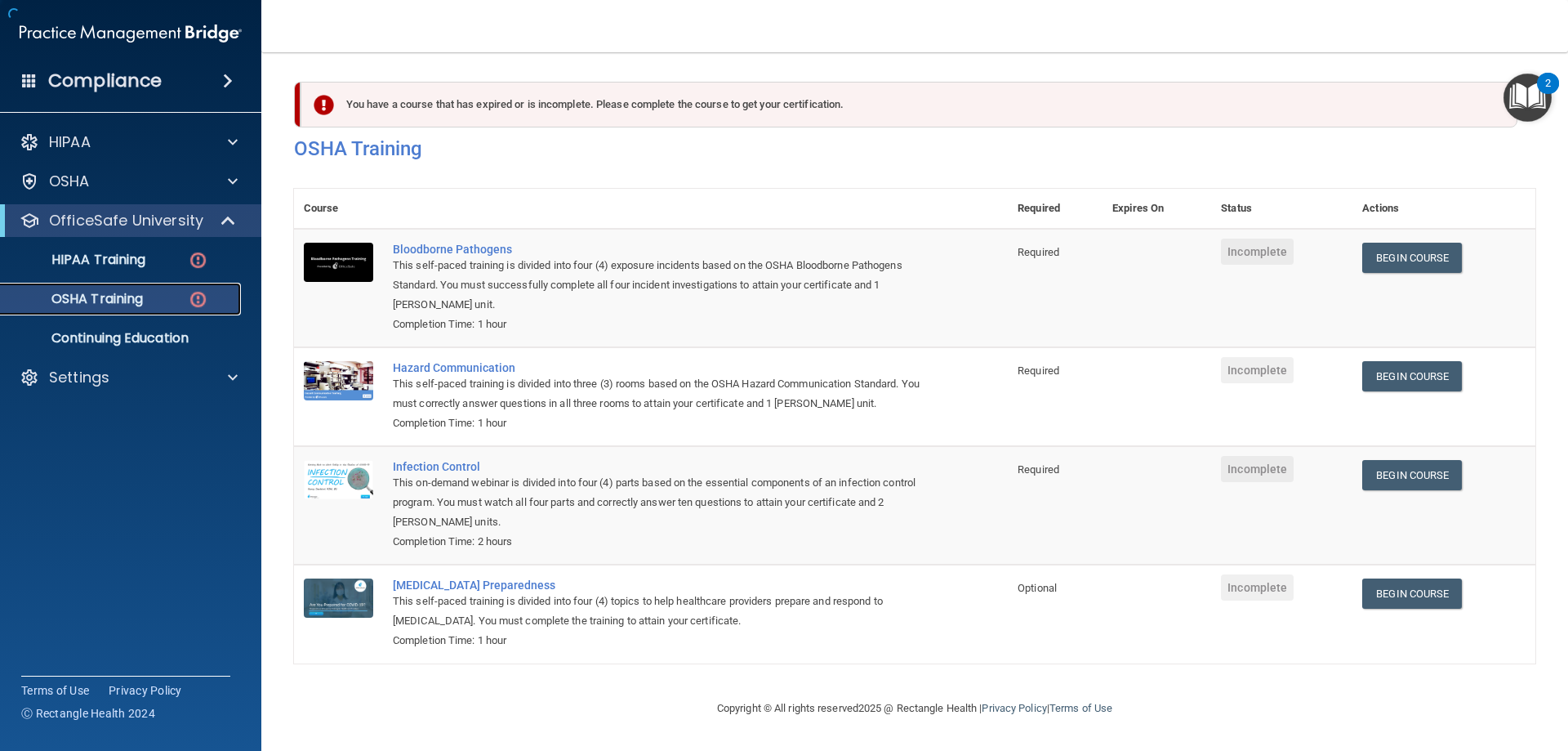
scroll to position [21, 0]
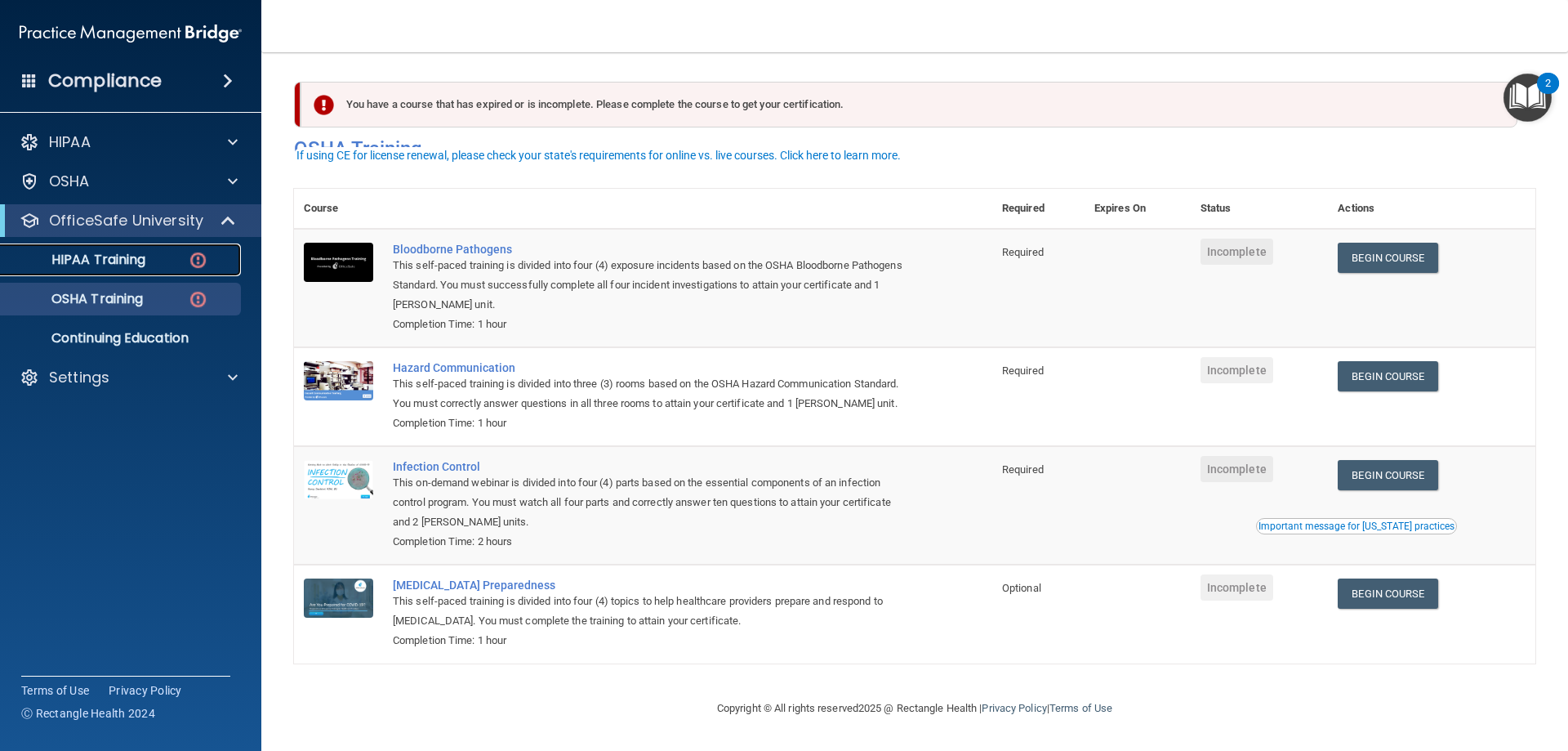
click at [172, 257] on div "HIPAA Training" at bounding box center [122, 260] width 223 height 17
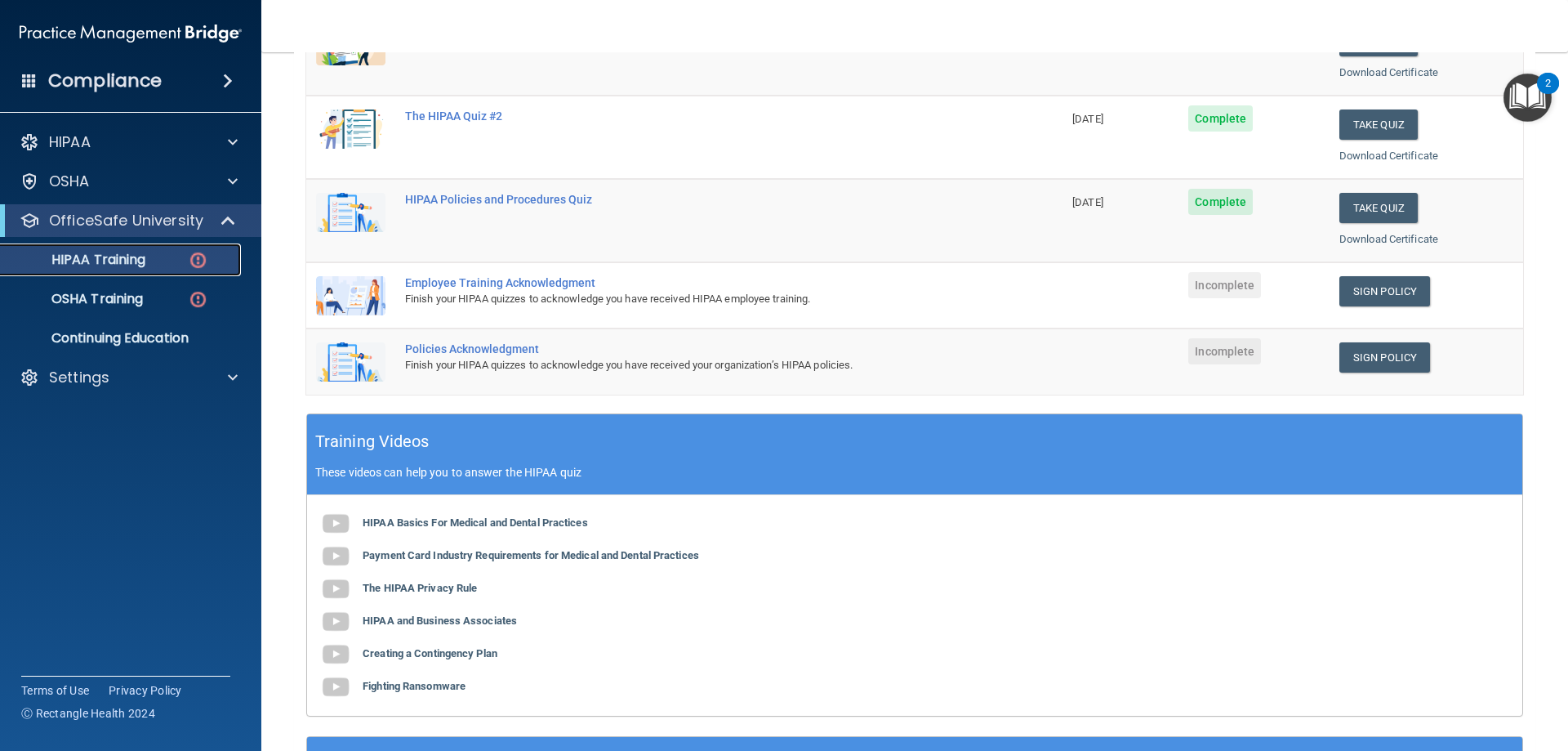
scroll to position [281, 0]
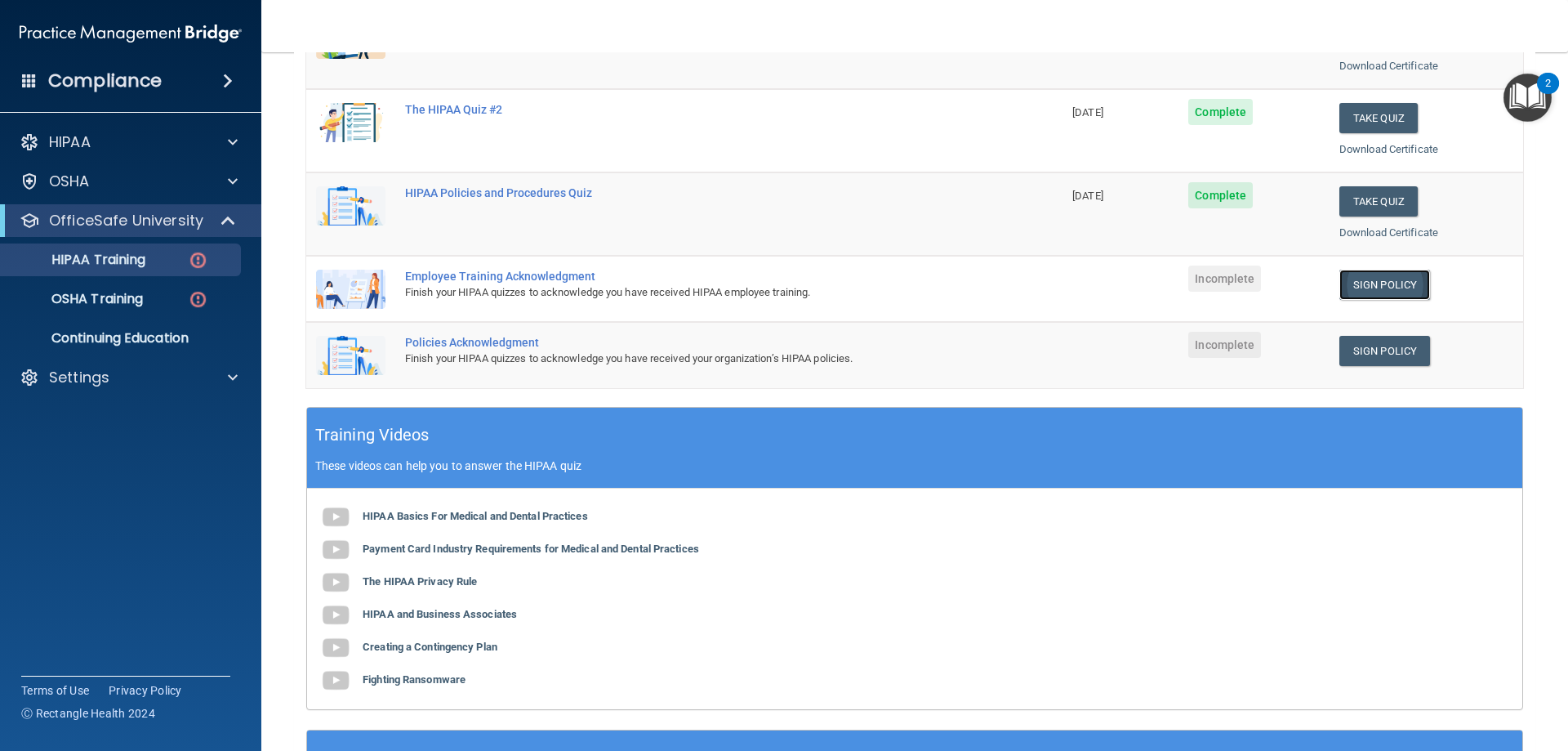
click at [1358, 288] on link "Sign Policy" at bounding box center [1385, 284] width 90 height 30
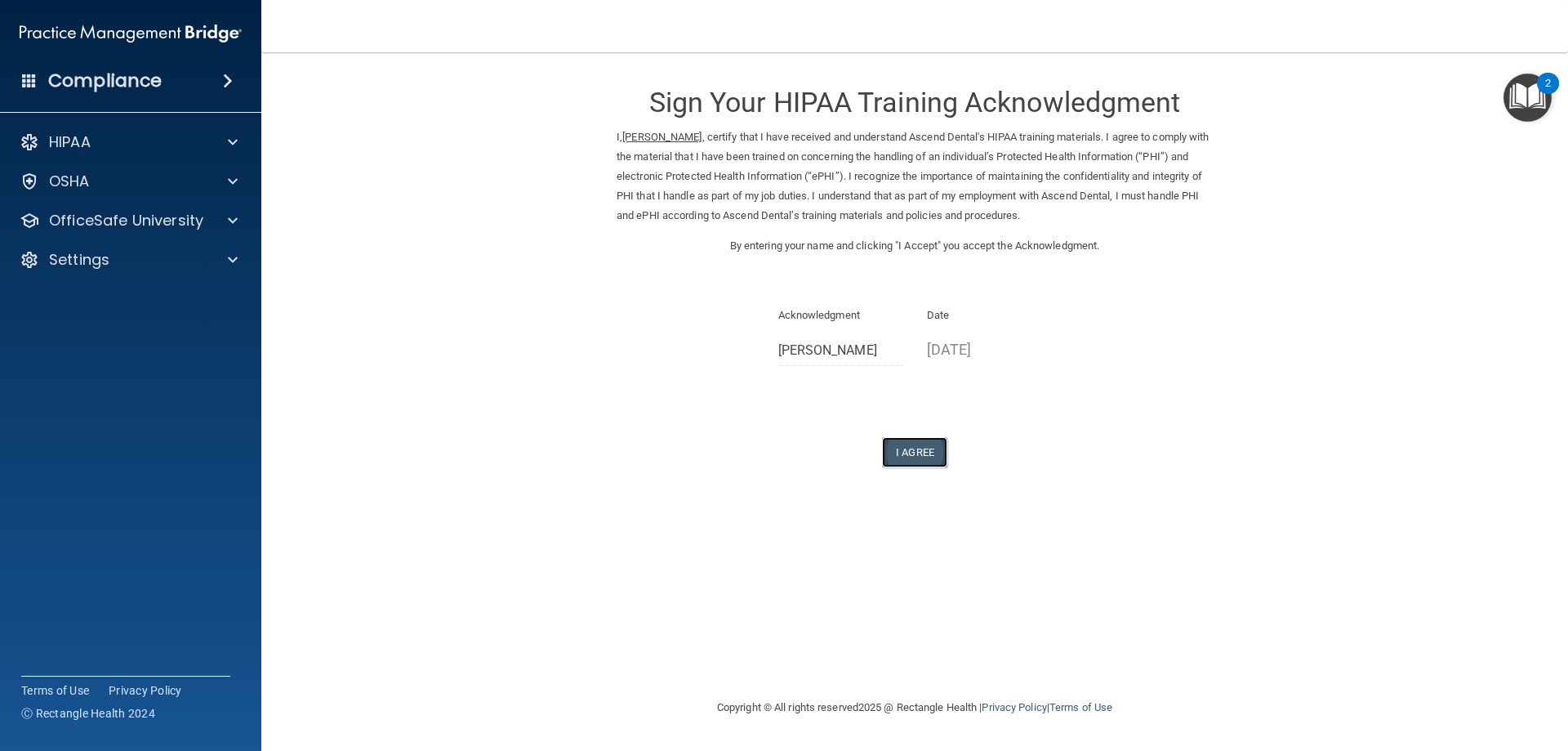
click at [910, 446] on button "I Agree" at bounding box center [915, 452] width 66 height 30
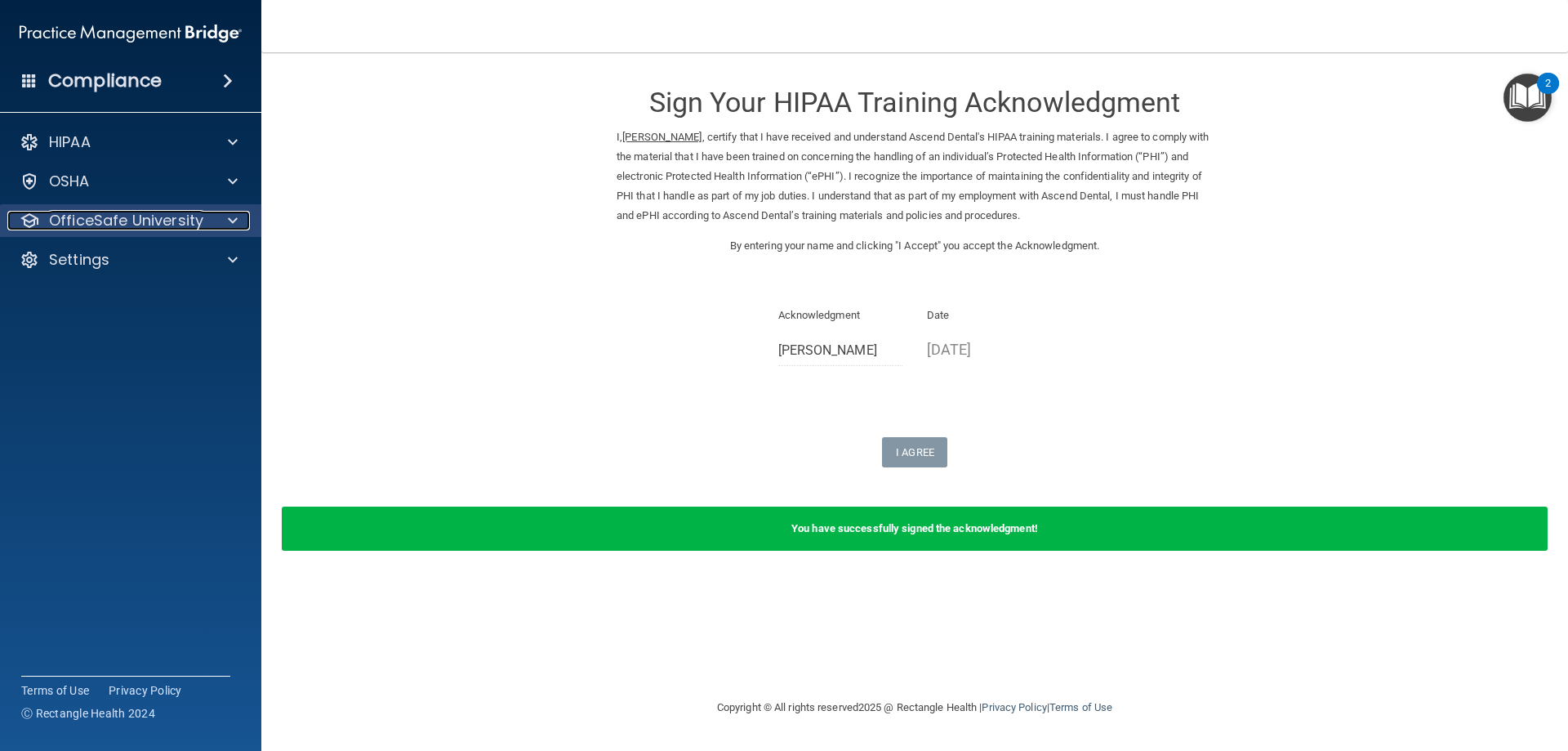
click at [129, 227] on p "OfficeSafe University" at bounding box center [126, 221] width 154 height 20
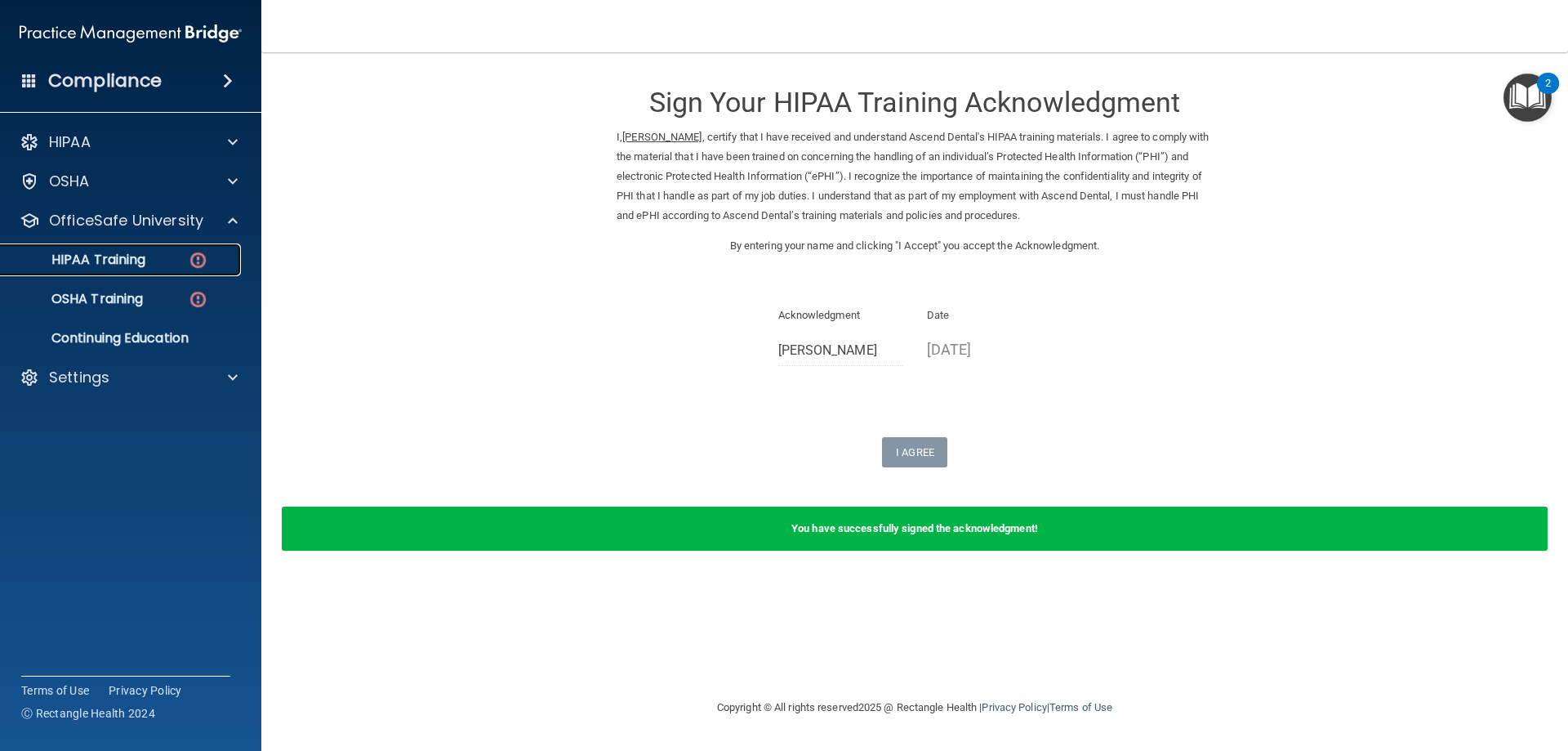
click at [145, 264] on p "HIPAA Training" at bounding box center [77, 260] width 134 height 17
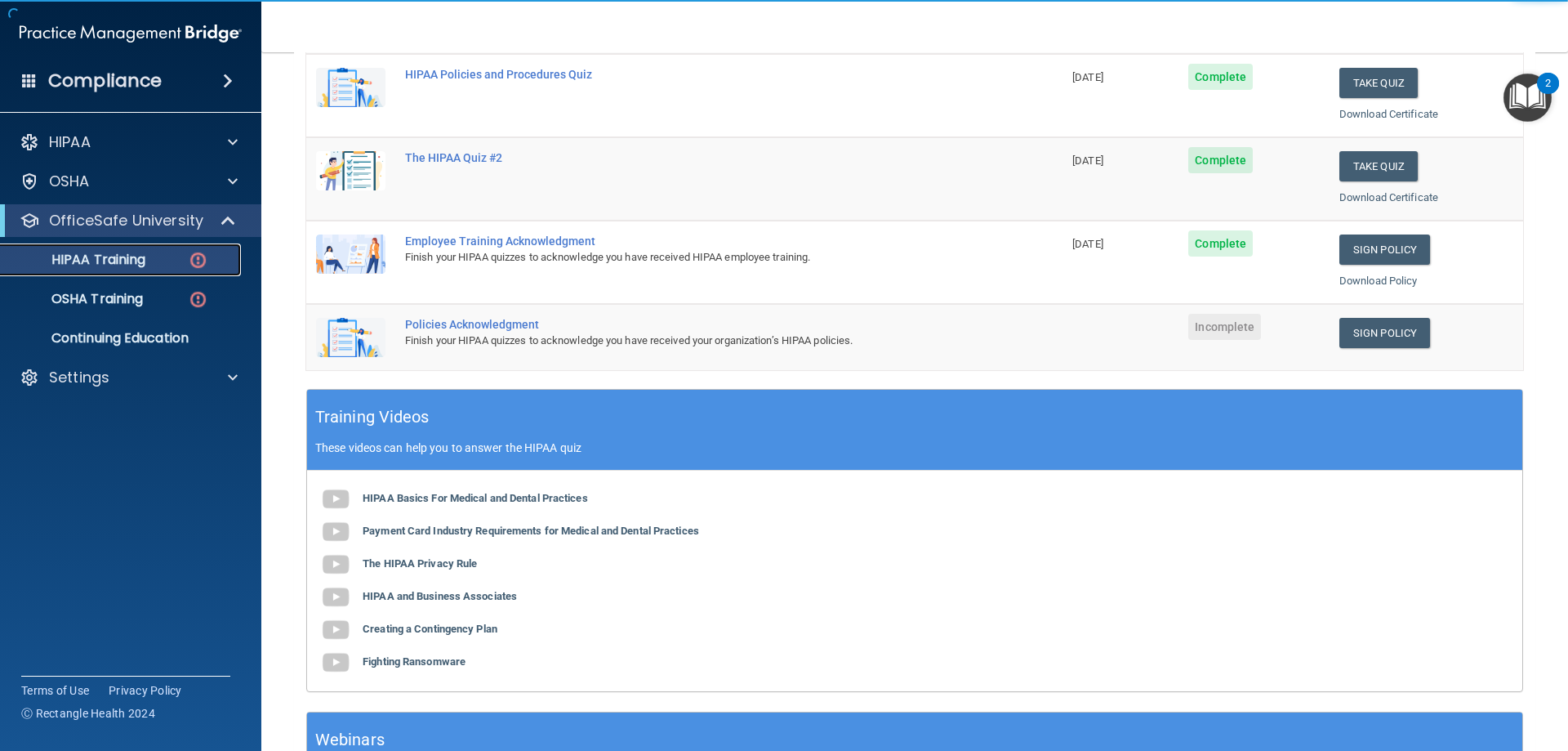
scroll to position [326, 0]
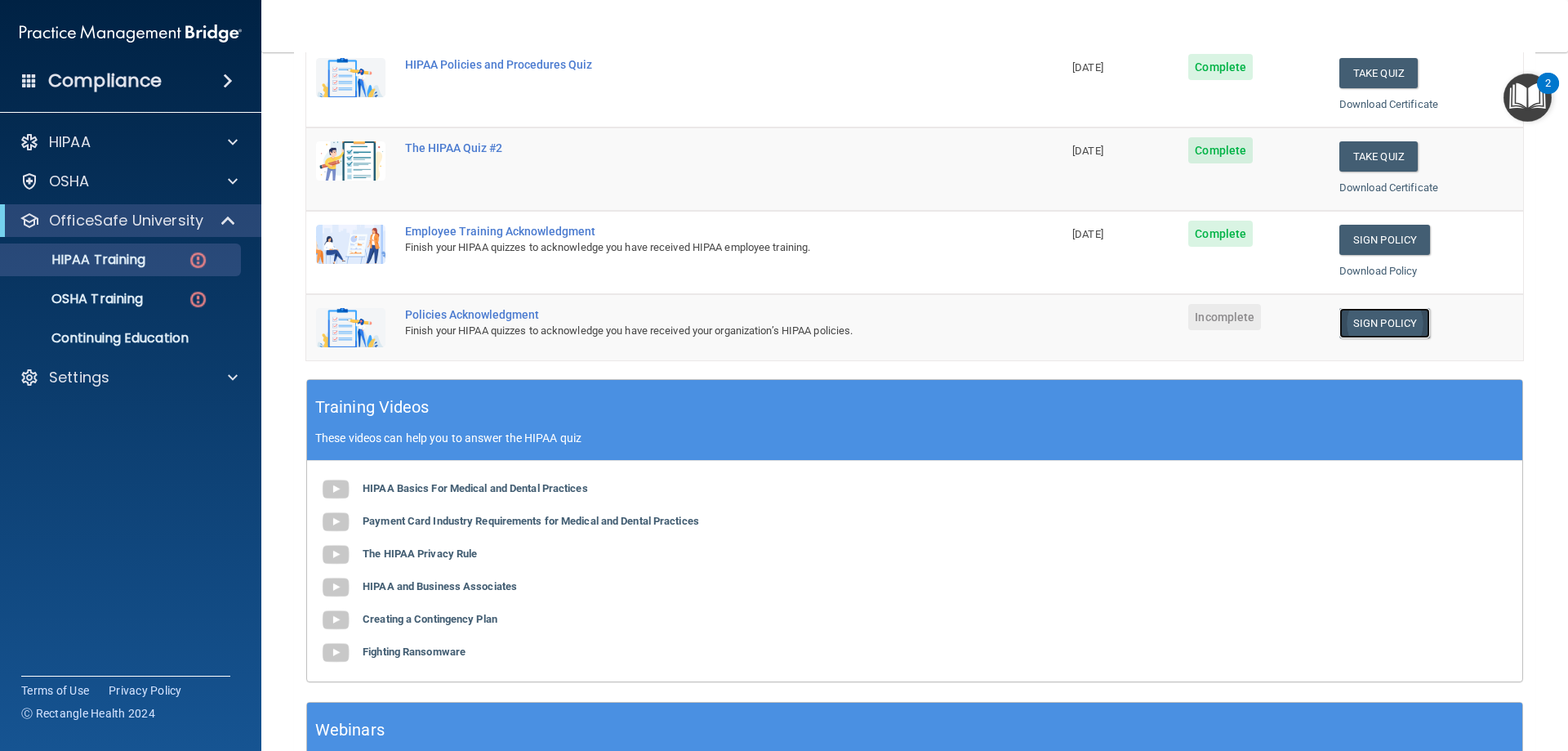
click at [1349, 319] on link "Sign Policy" at bounding box center [1385, 323] width 90 height 30
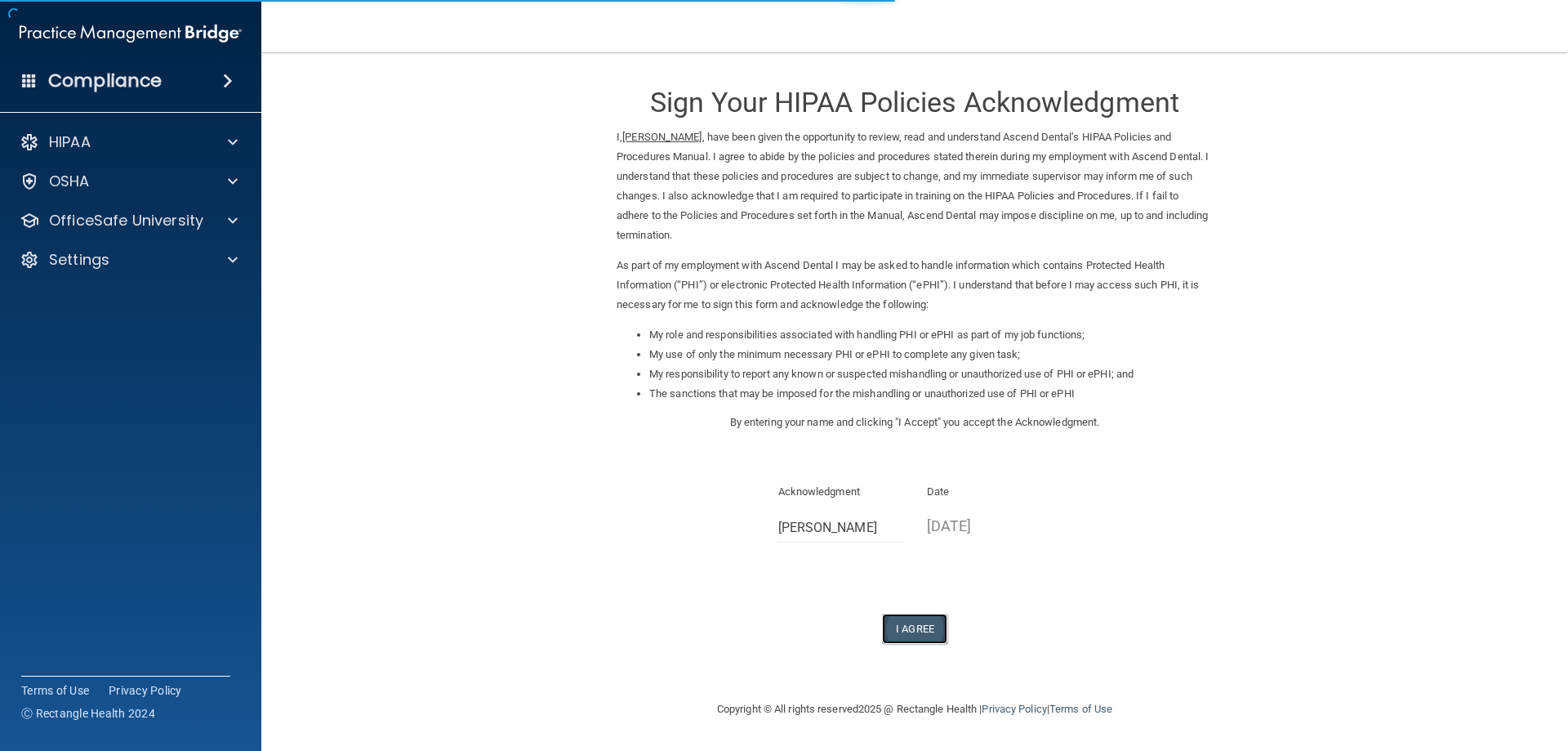
click at [897, 624] on button "I Agree" at bounding box center [915, 628] width 66 height 30
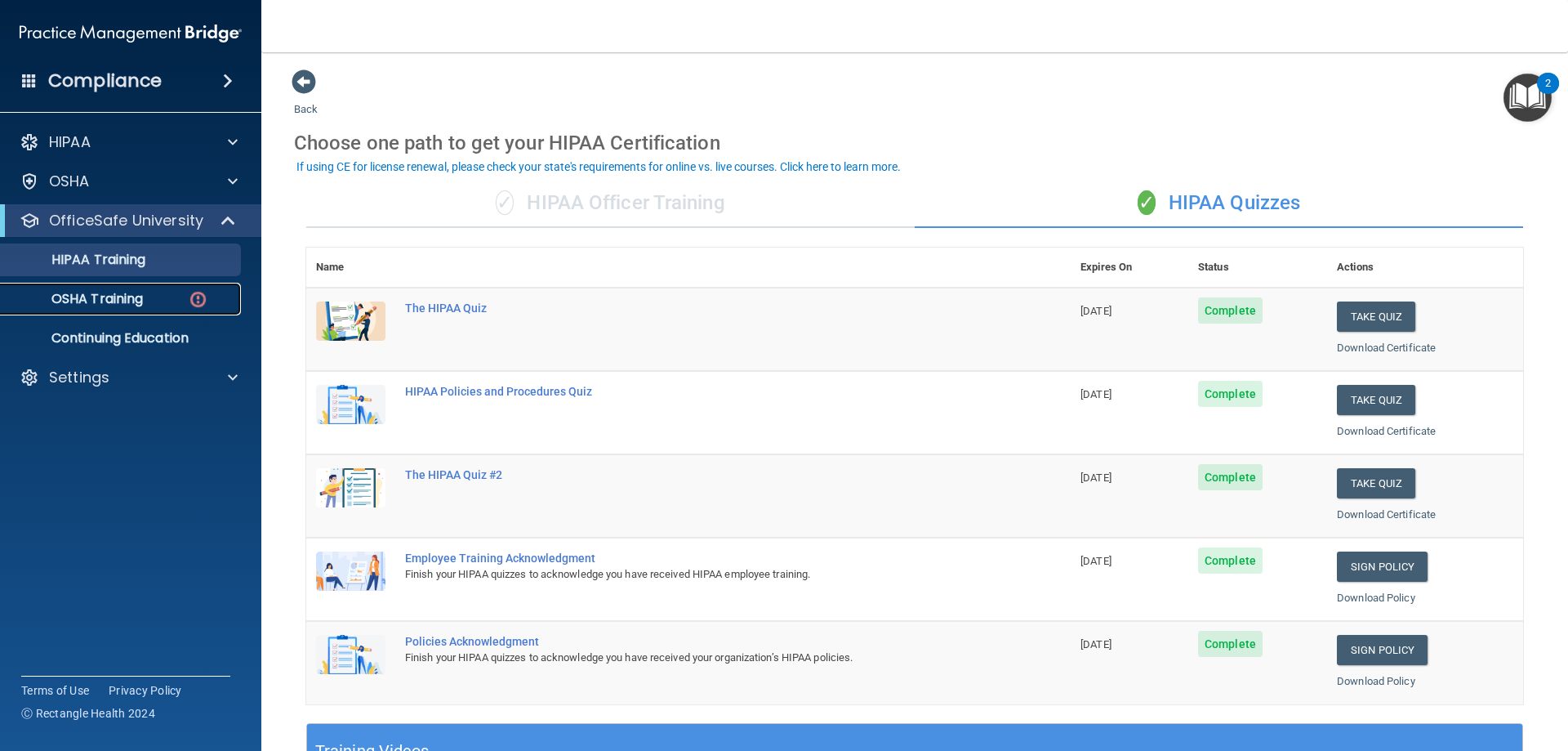
click at [101, 306] on p "OSHA Training" at bounding box center [76, 299] width 132 height 17
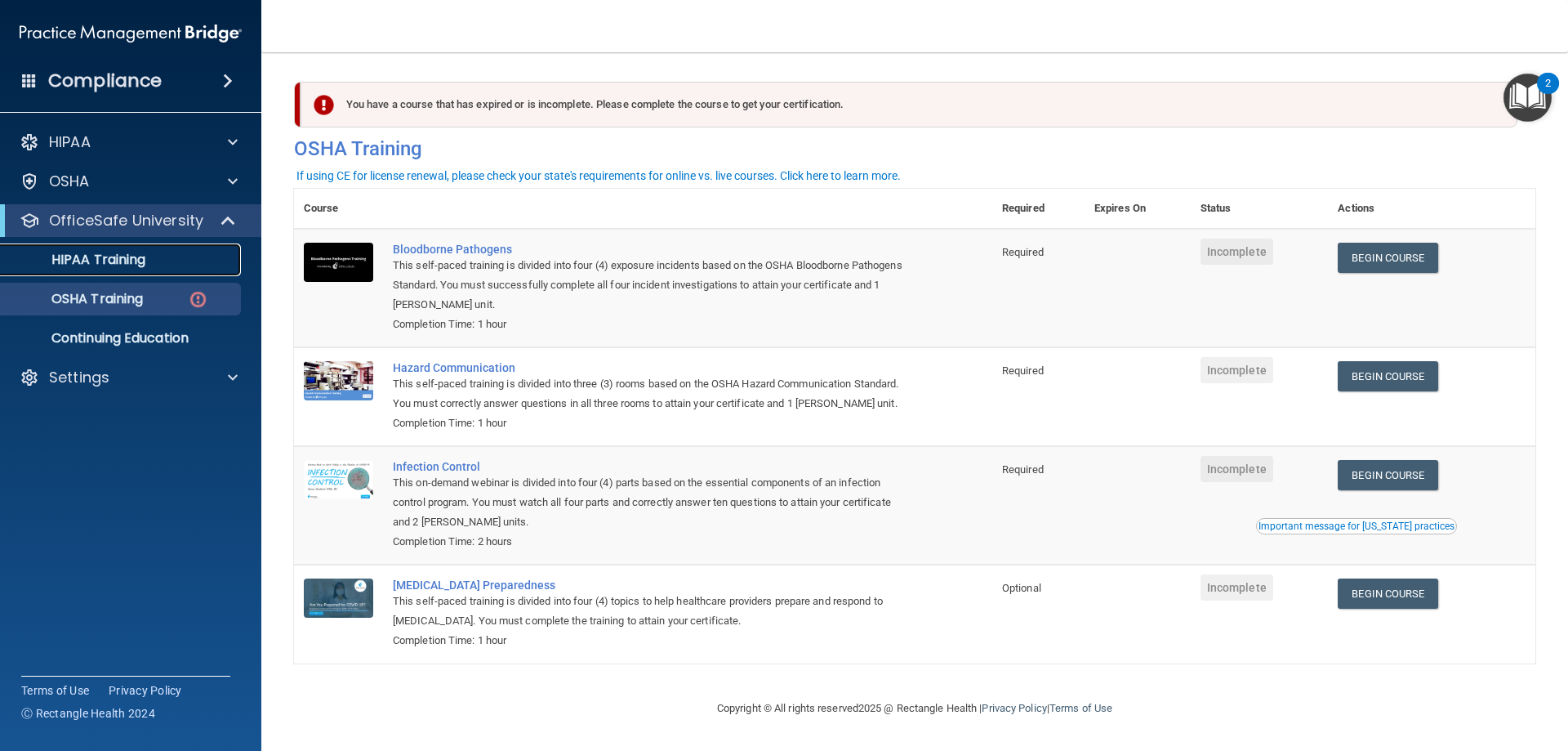
click at [115, 252] on p "HIPAA Training" at bounding box center [77, 260] width 134 height 17
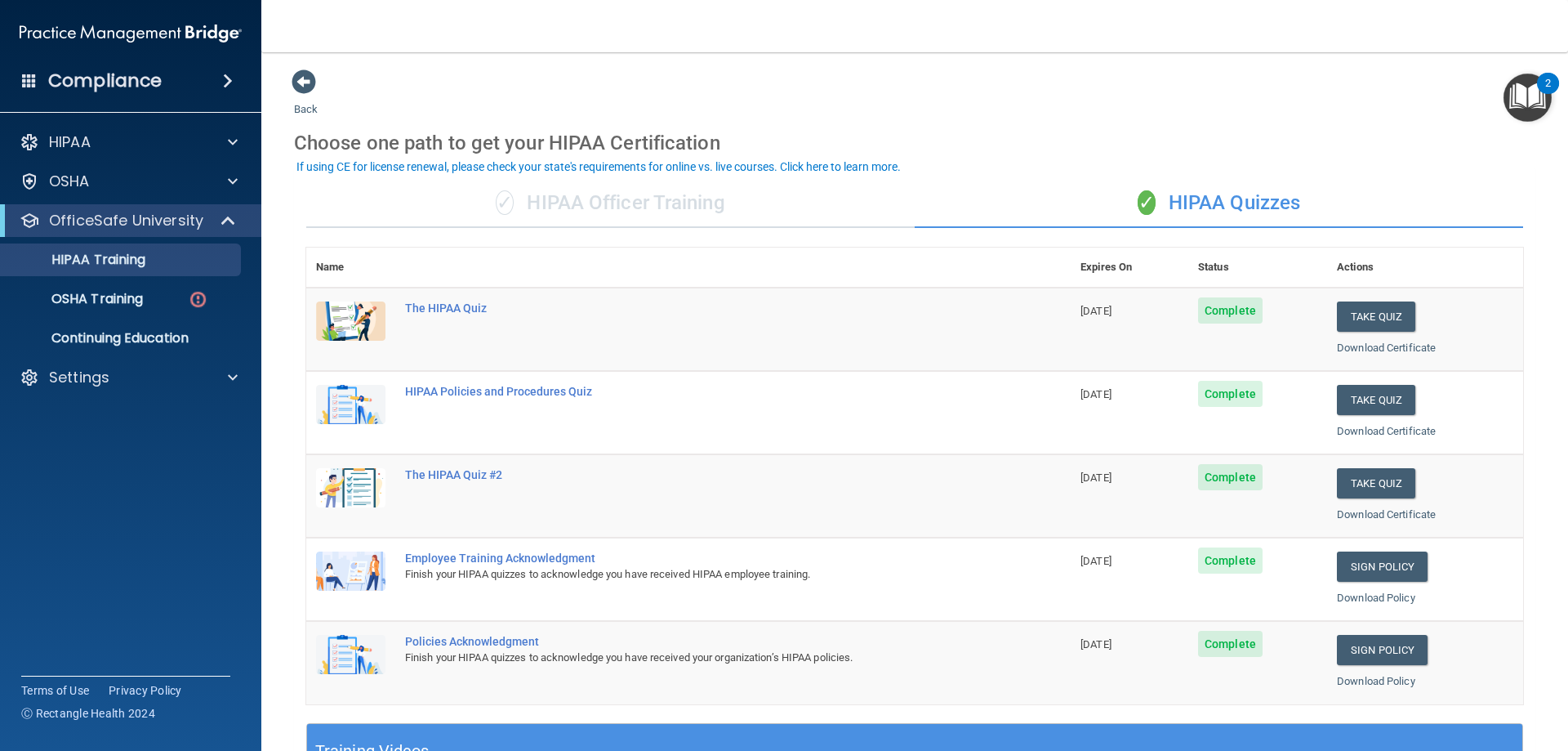
click at [441, 300] on td "The HIPAA Quiz" at bounding box center [733, 328] width 676 height 83
click at [447, 306] on div "The HIPAA Quiz" at bounding box center [697, 307] width 584 height 13
click at [89, 296] on p "OSHA Training" at bounding box center [76, 299] width 132 height 17
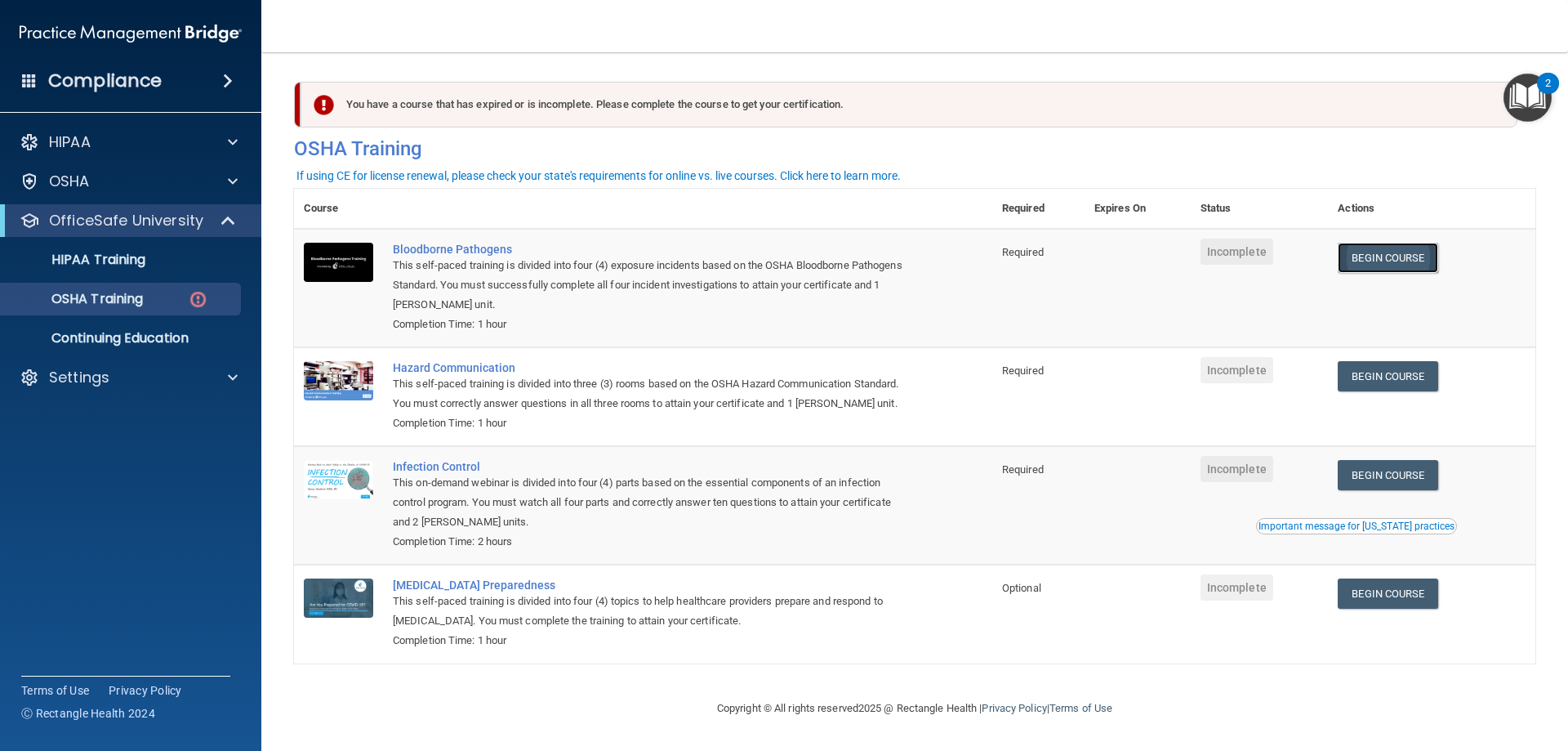
click at [1398, 255] on link "Begin Course" at bounding box center [1388, 257] width 100 height 30
